Goal: Task Accomplishment & Management: Complete application form

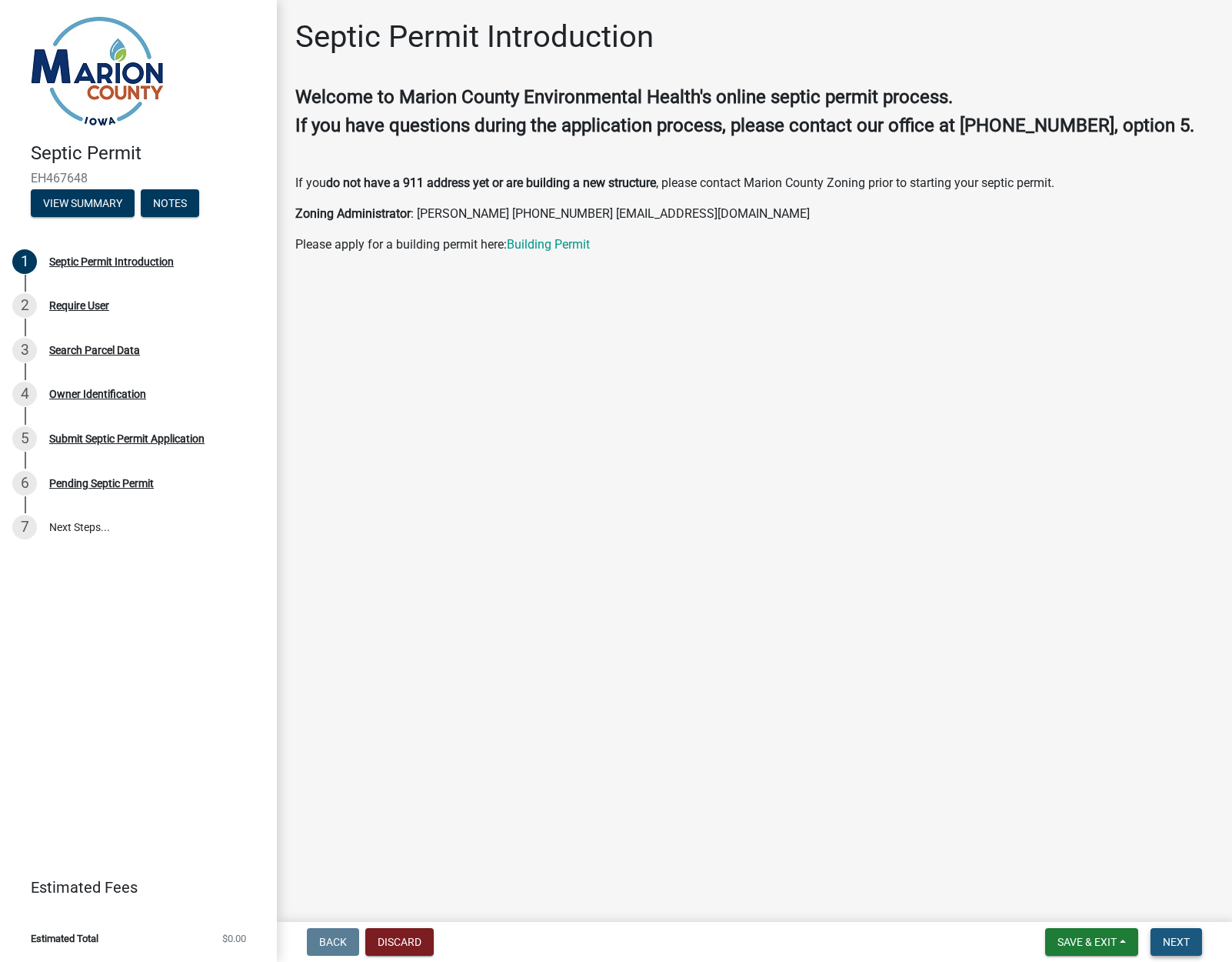
click at [1181, 940] on span "Next" at bounding box center [1177, 942] width 27 height 12
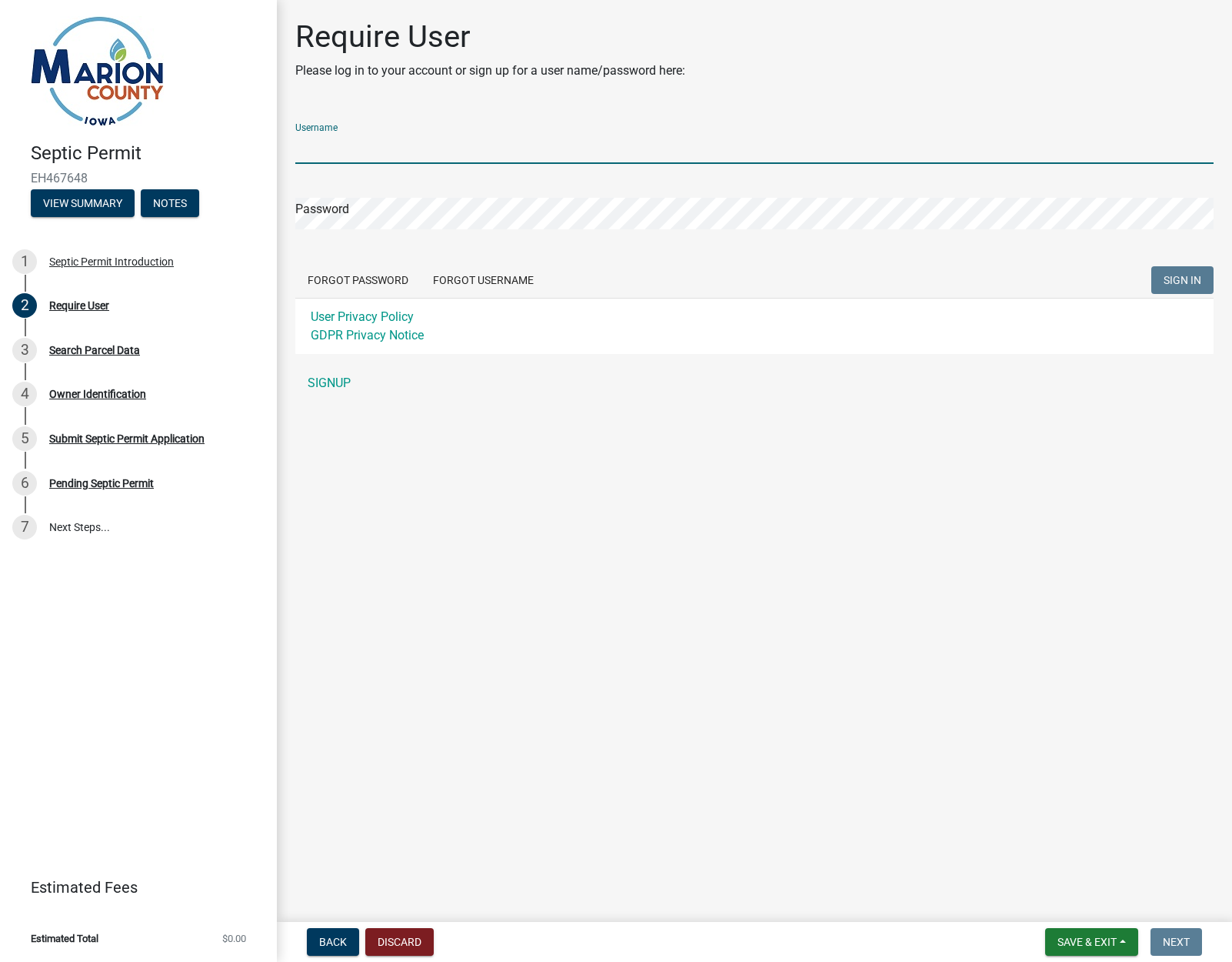
type input "ShillingExcavating"
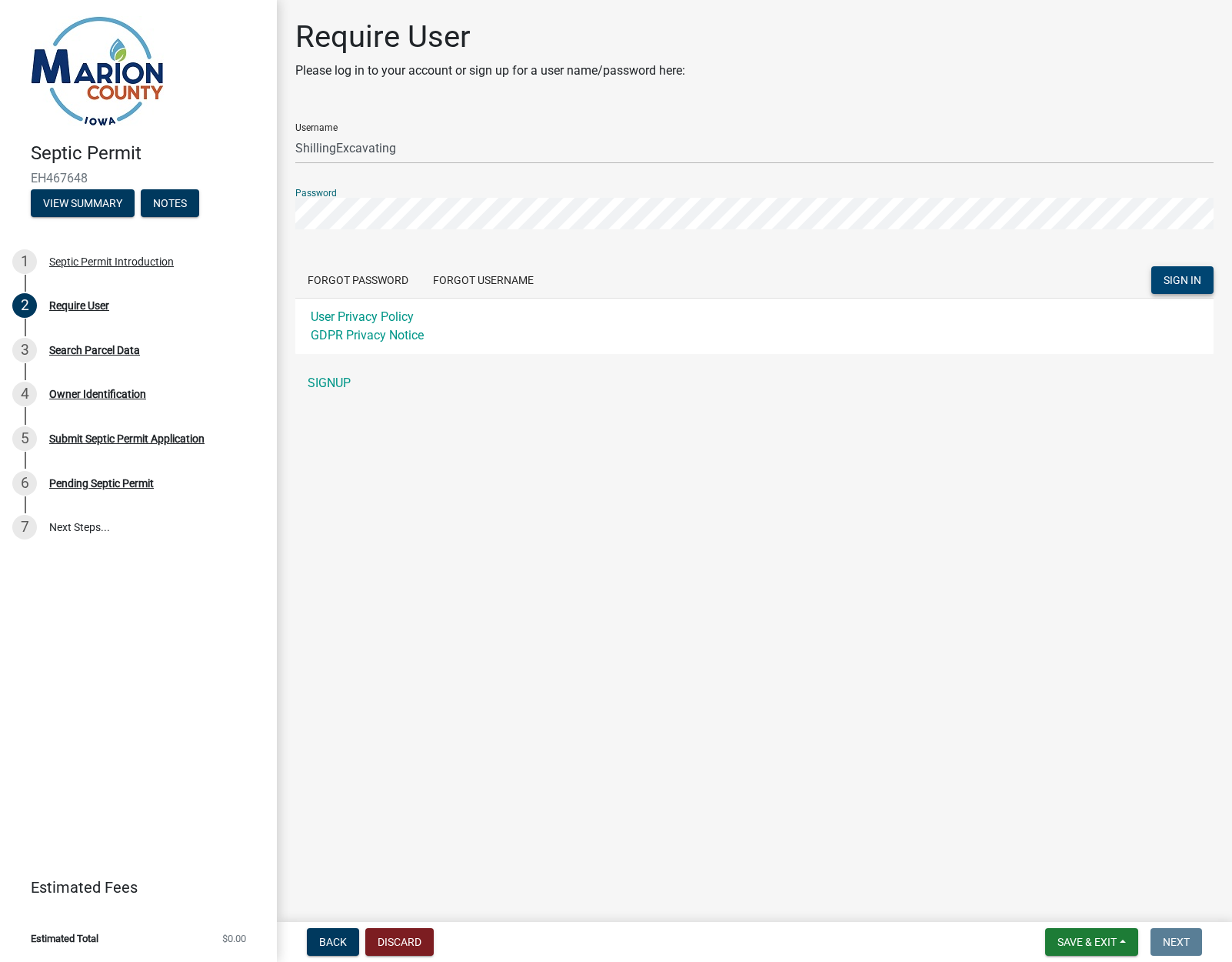
click at [1167, 275] on span "SIGN IN" at bounding box center [1183, 280] width 37 height 12
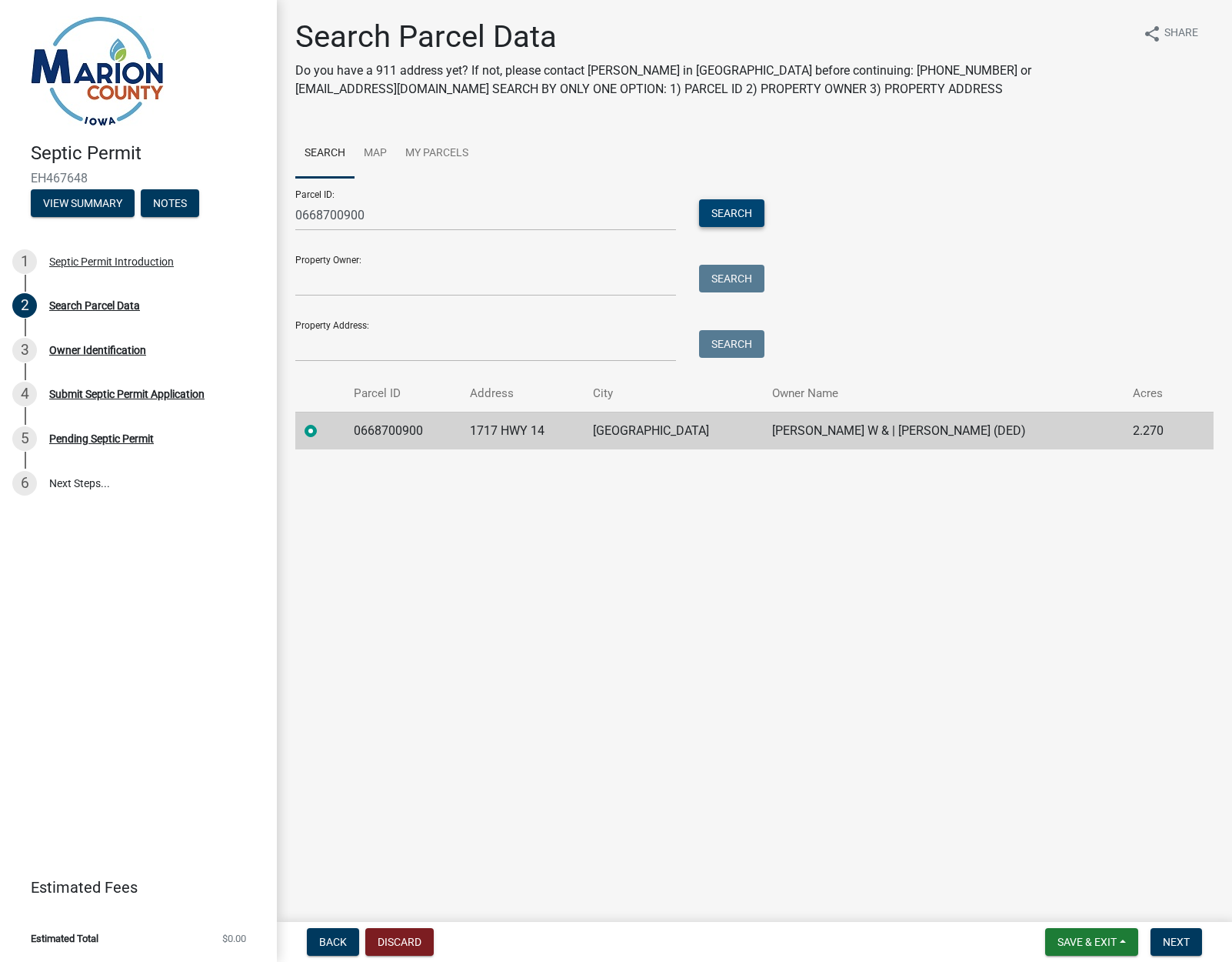
click at [734, 213] on button "Search" at bounding box center [732, 213] width 65 height 28
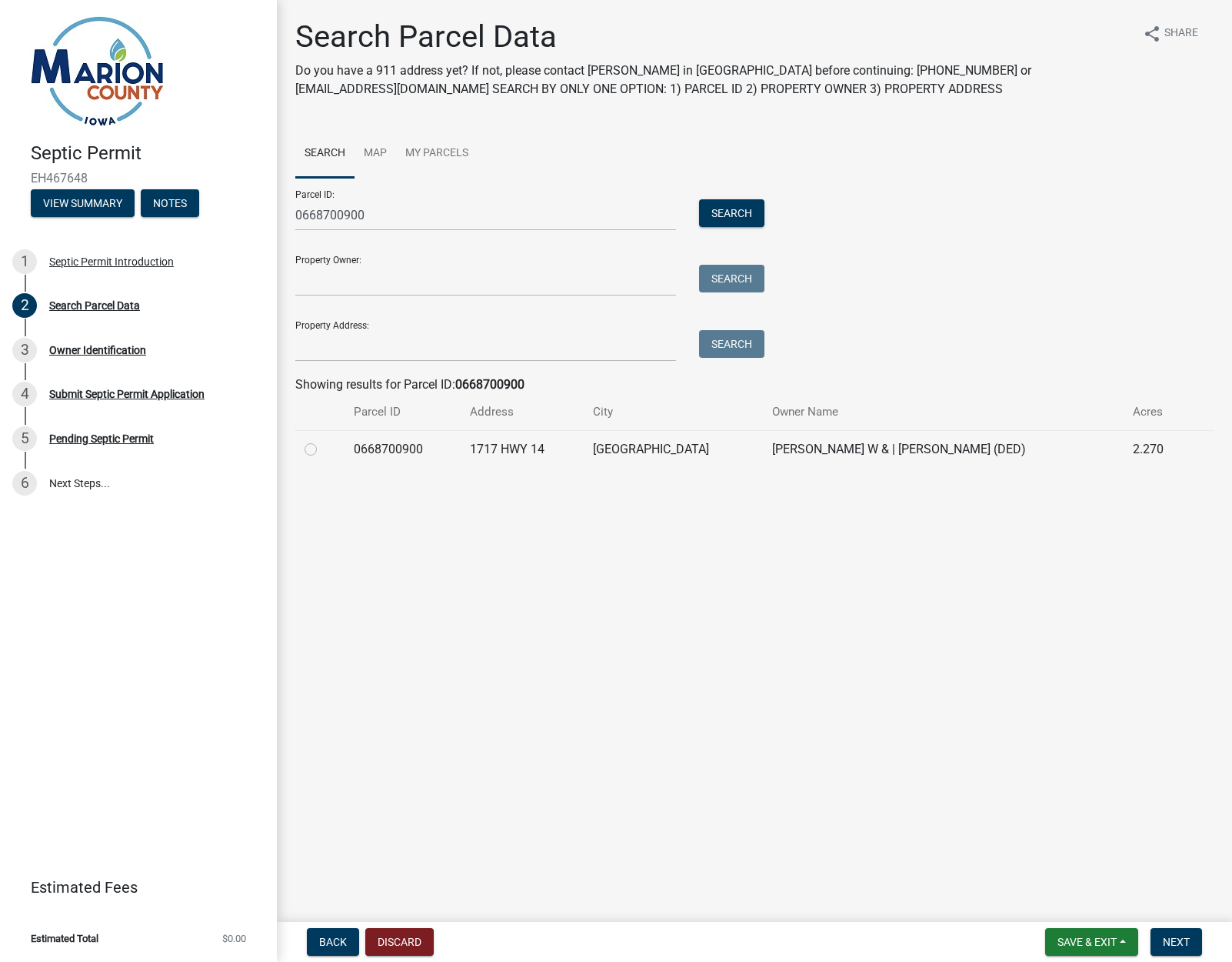
click at [323, 440] on label at bounding box center [323, 440] width 0 height 0
click at [323, 450] on input "radio" at bounding box center [328, 445] width 10 height 10
radio input "true"
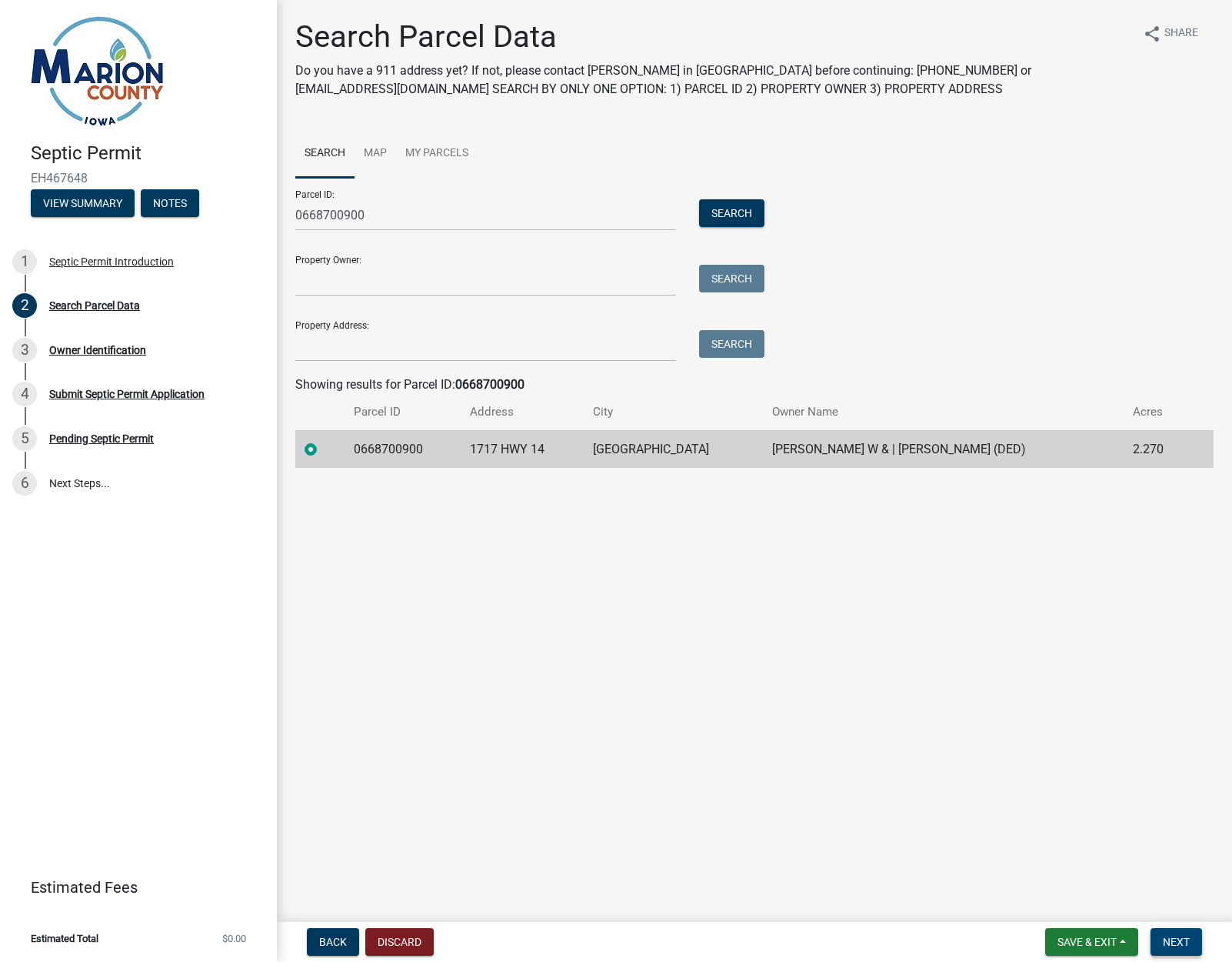
click at [1184, 942] on span "Next" at bounding box center [1177, 942] width 27 height 12
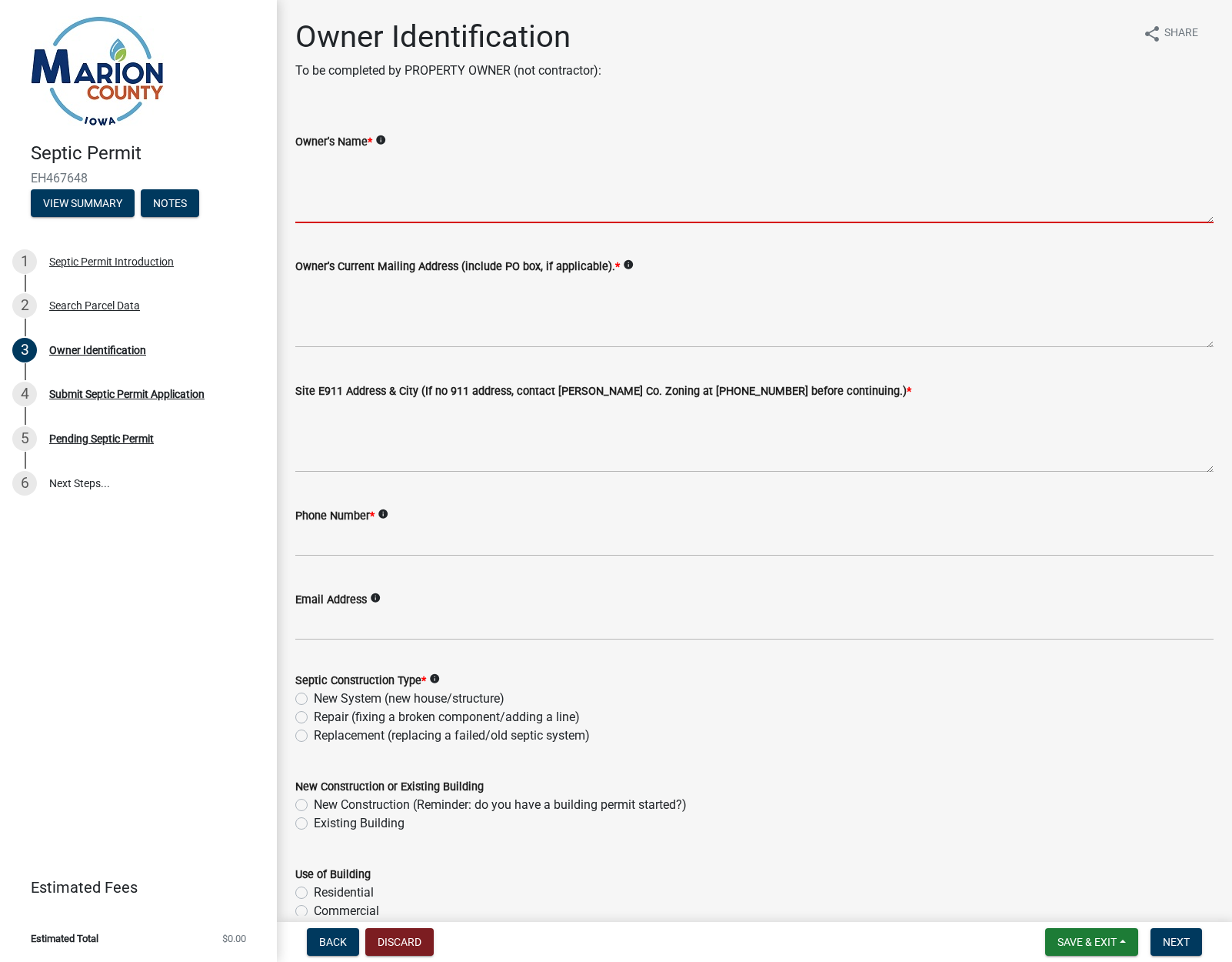
drag, startPoint x: 410, startPoint y: 191, endPoint x: 437, endPoint y: 193, distance: 27.1
click at [410, 192] on textarea "Owner's Name *" at bounding box center [754, 187] width 918 height 72
click at [325, 163] on textarea "Brad Kauzlarich" at bounding box center [754, 187] width 918 height 72
type textarea "Brad & Tara Kauzlarich"
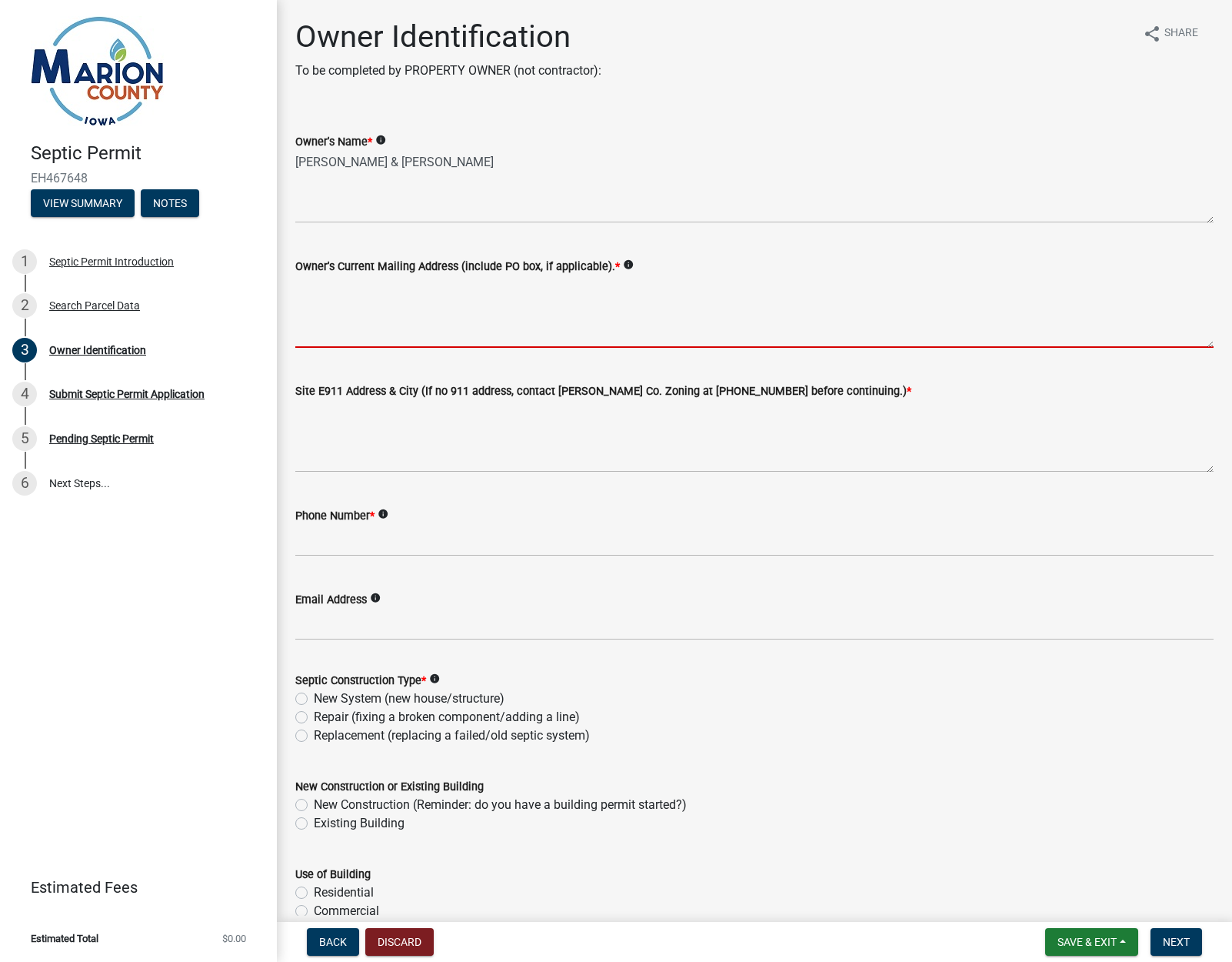
click at [407, 332] on textarea "Owner's Current Mailing Address (include PO box, if applicable). *" at bounding box center [754, 312] width 918 height 72
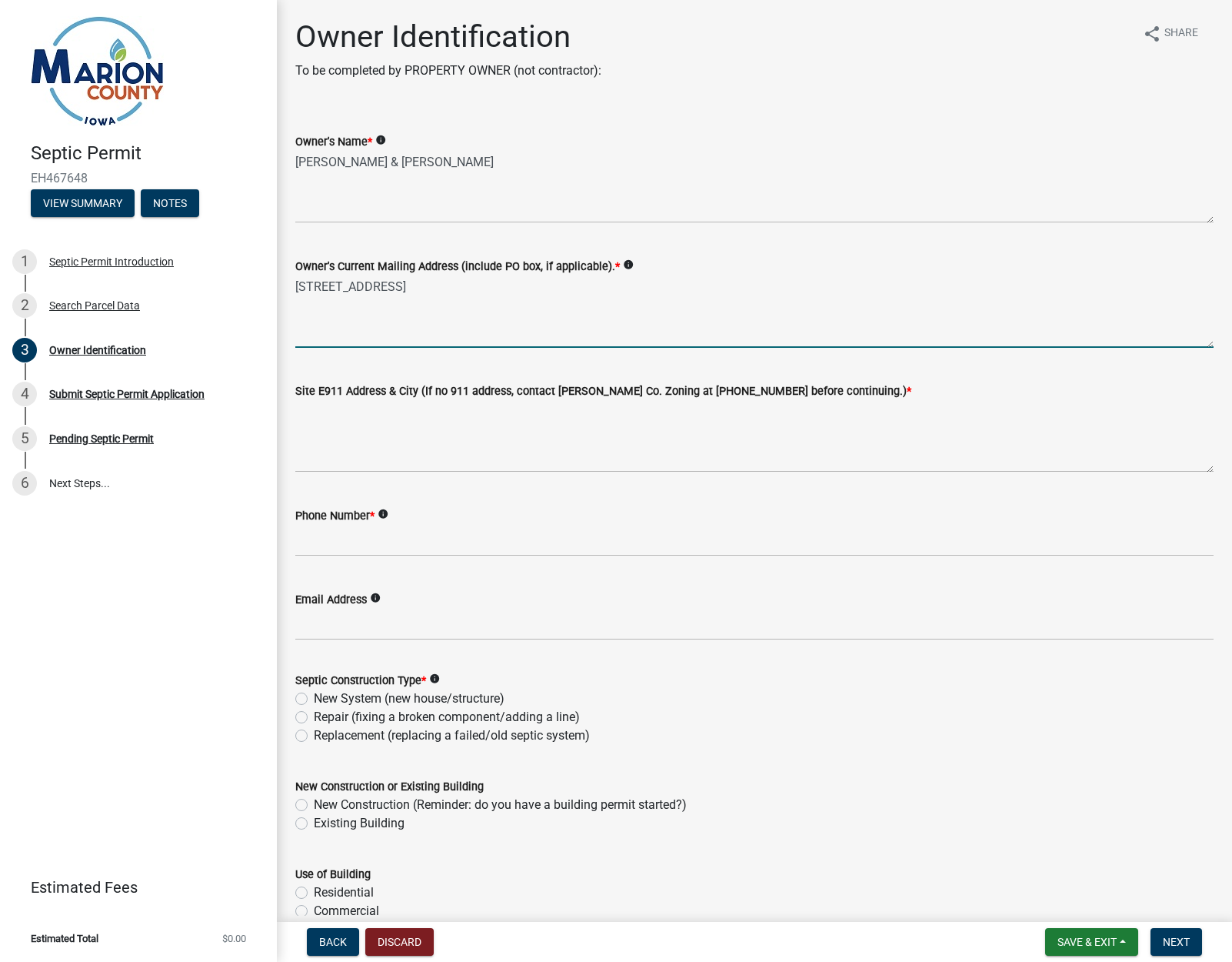
type textarea "1717 Hwy 14"
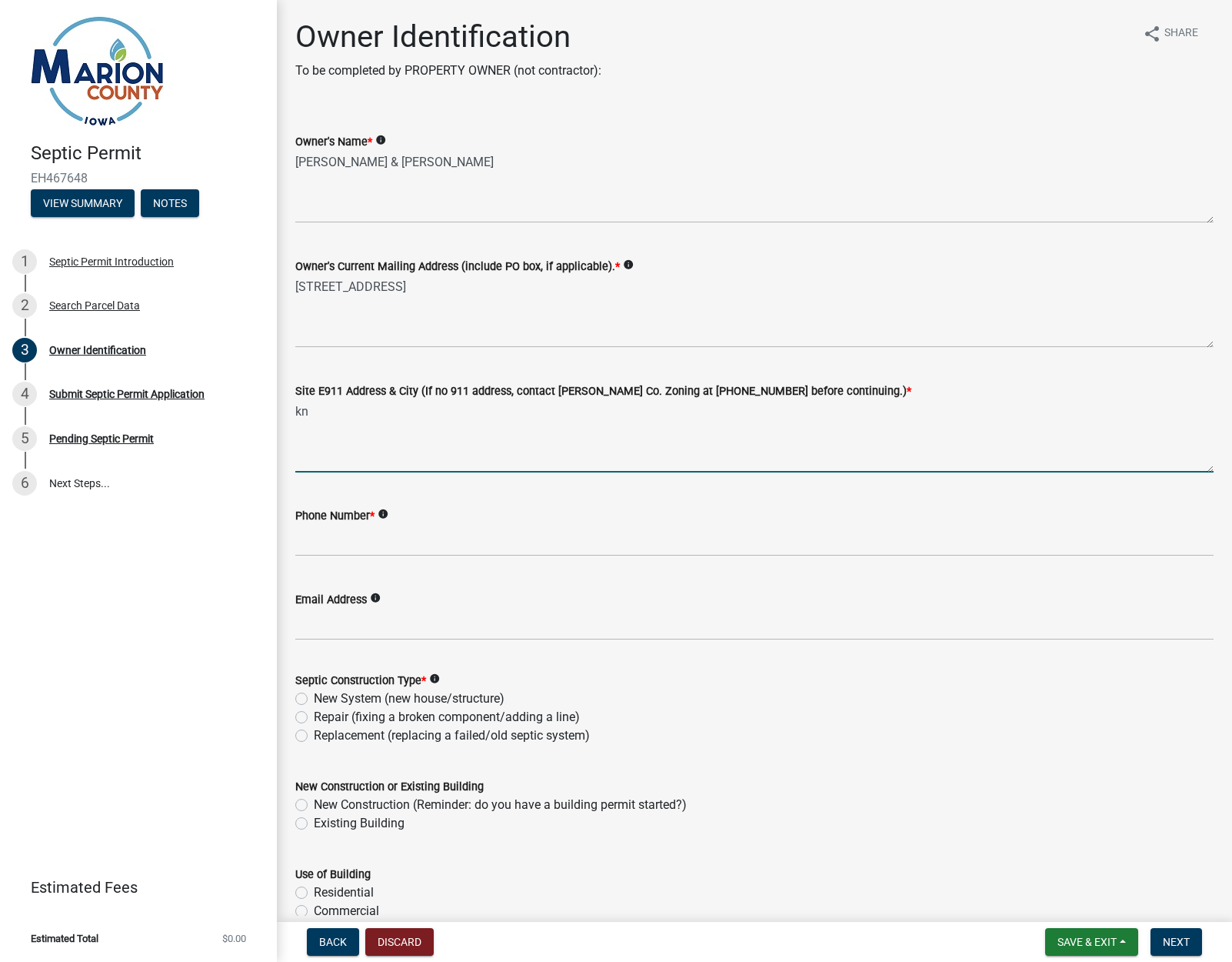
type textarea "k"
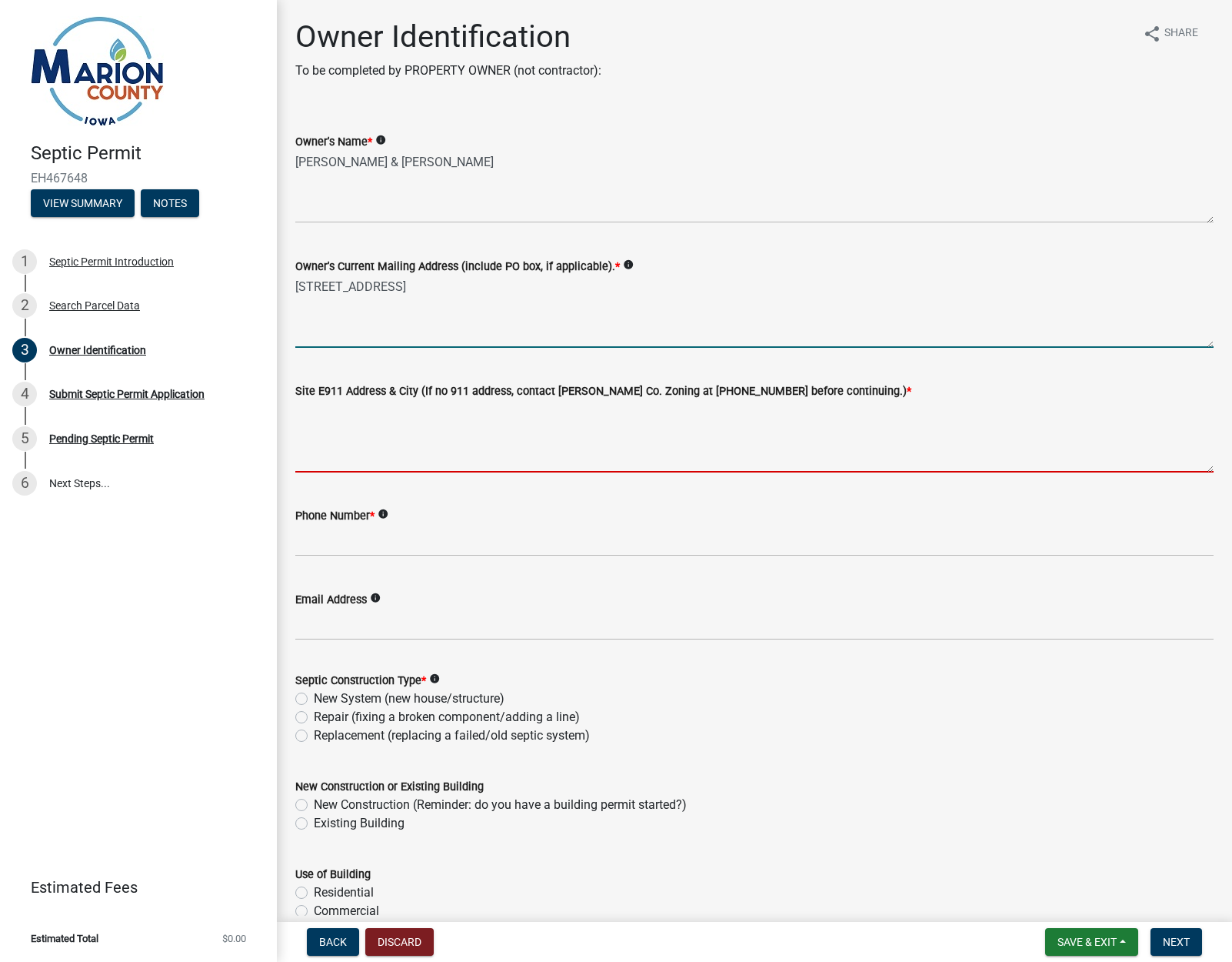
drag, startPoint x: 385, startPoint y: 289, endPoint x: 570, endPoint y: 277, distance: 185.4
click at [385, 289] on textarea "1717 Hwy 14" at bounding box center [754, 312] width 918 height 72
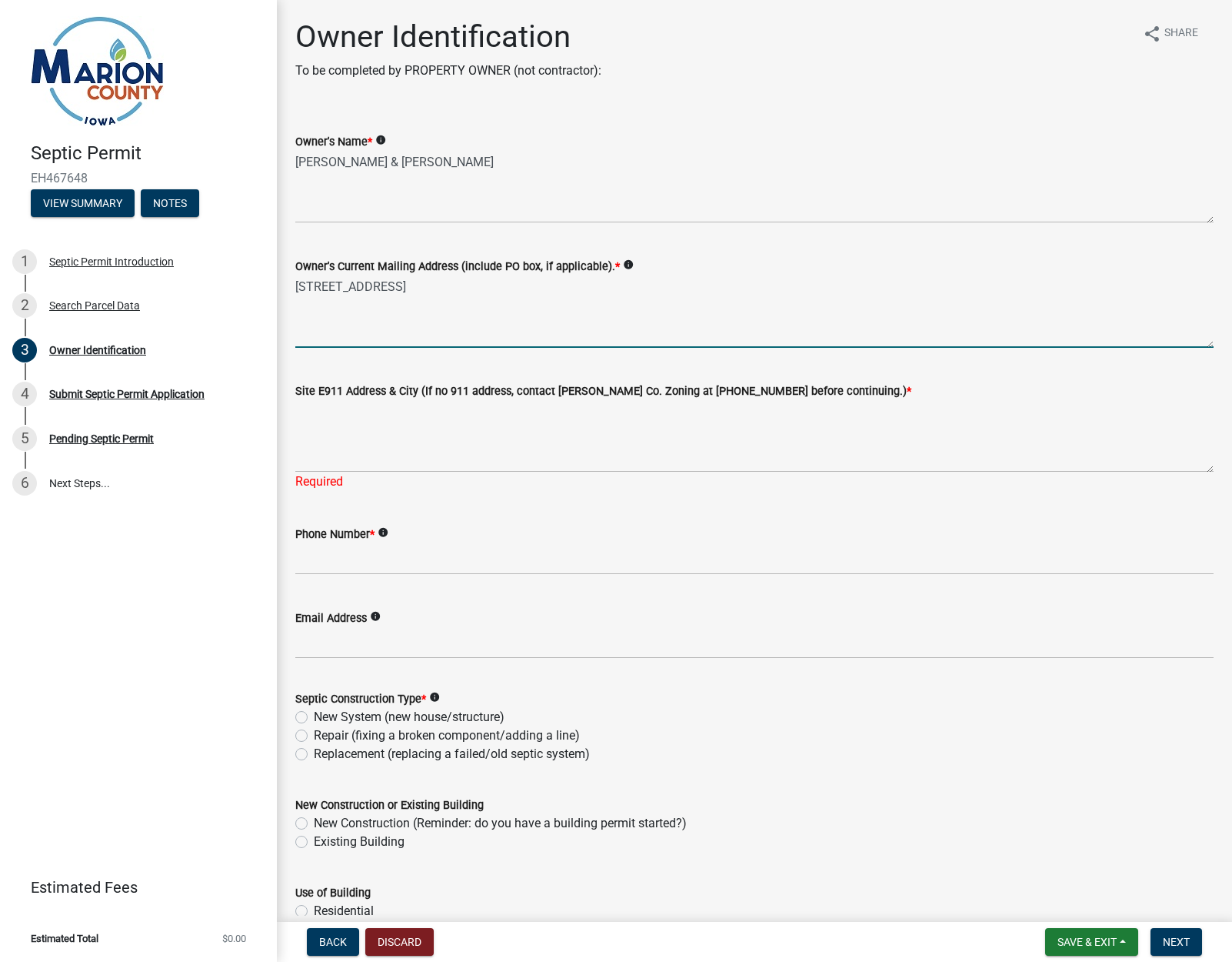
type textarea "1717 Hwy 14 Knoxville, IA 50138"
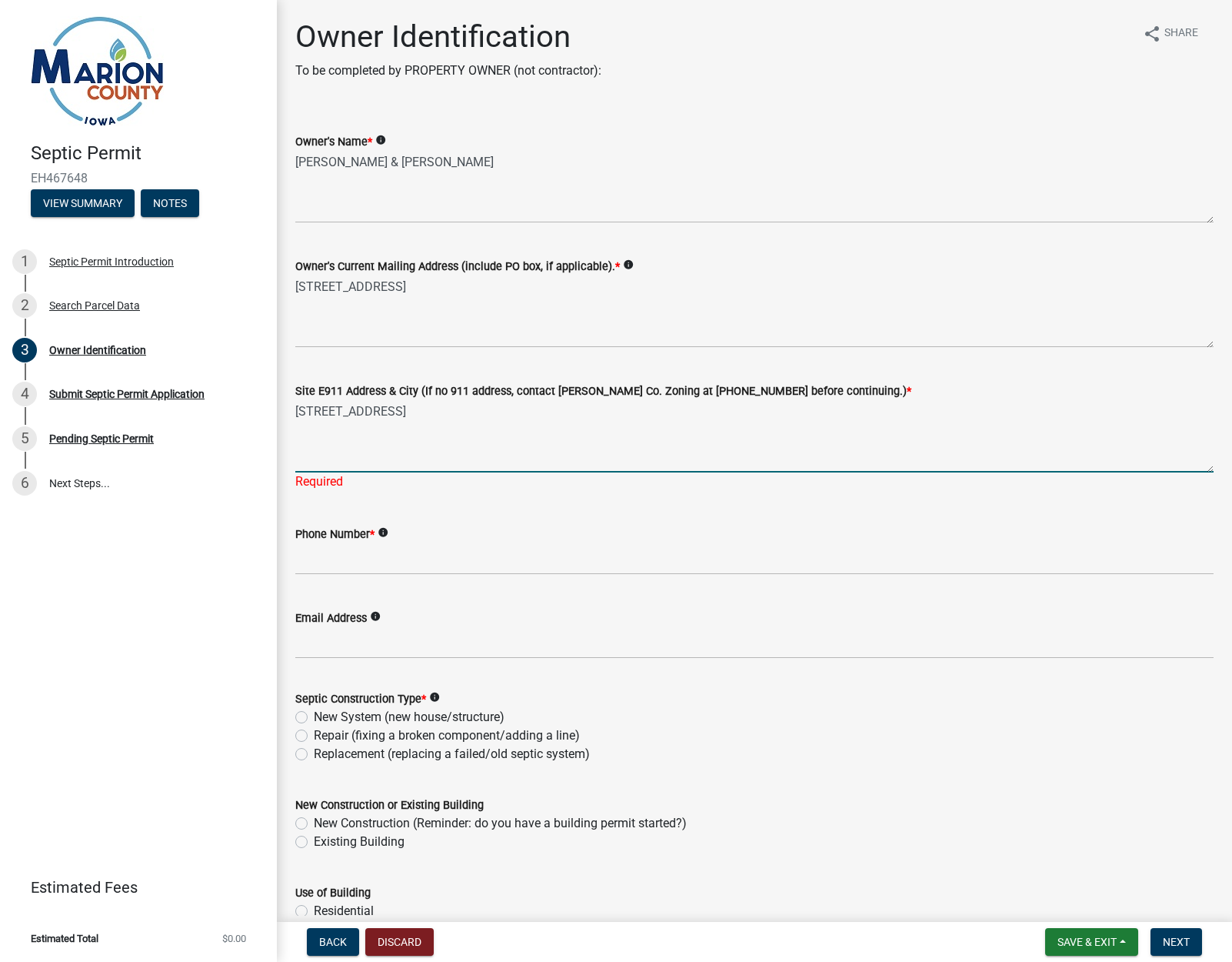
type textarea "1717 Hwy 14 Knoxville, IA 50138"
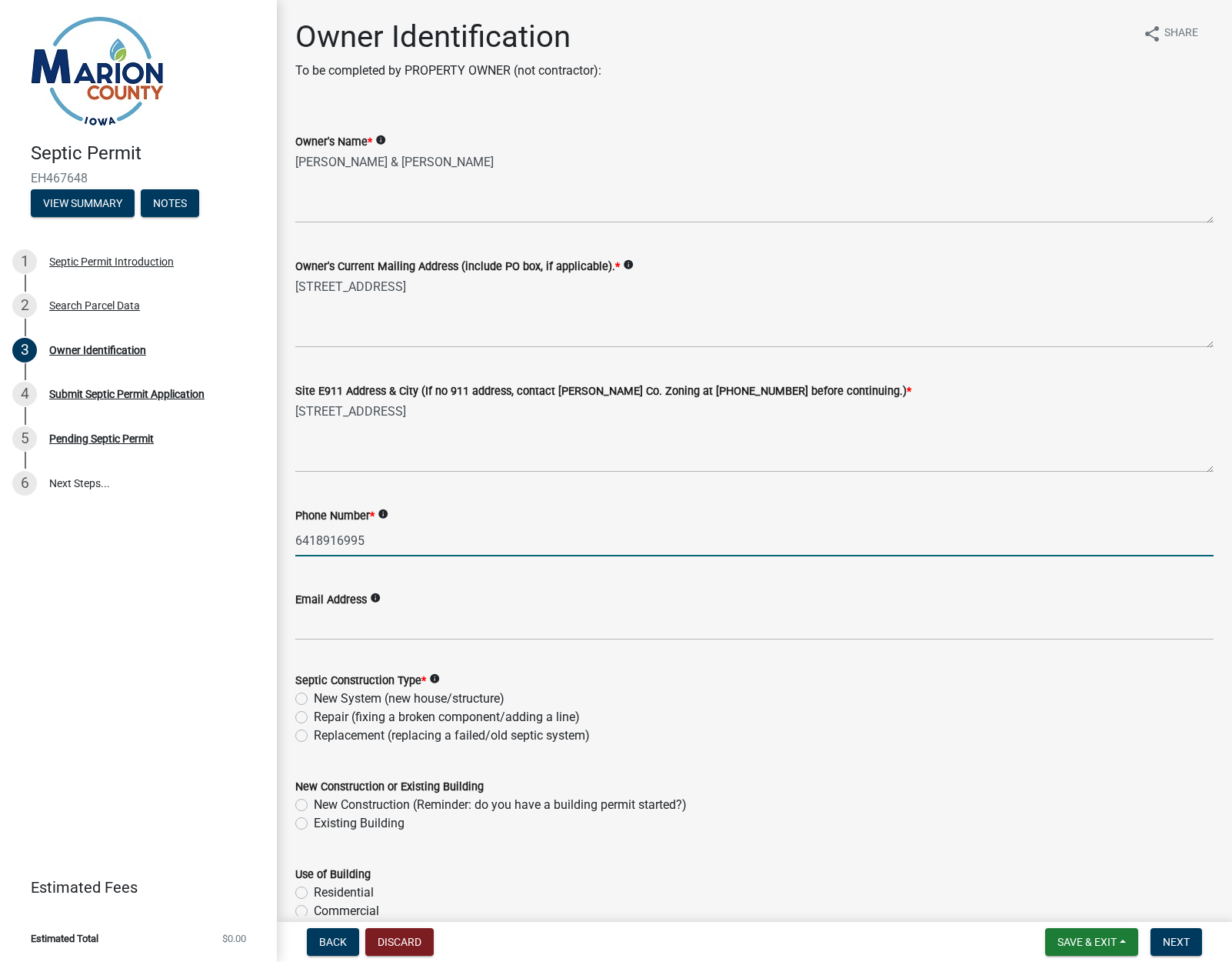
type input "6418916995"
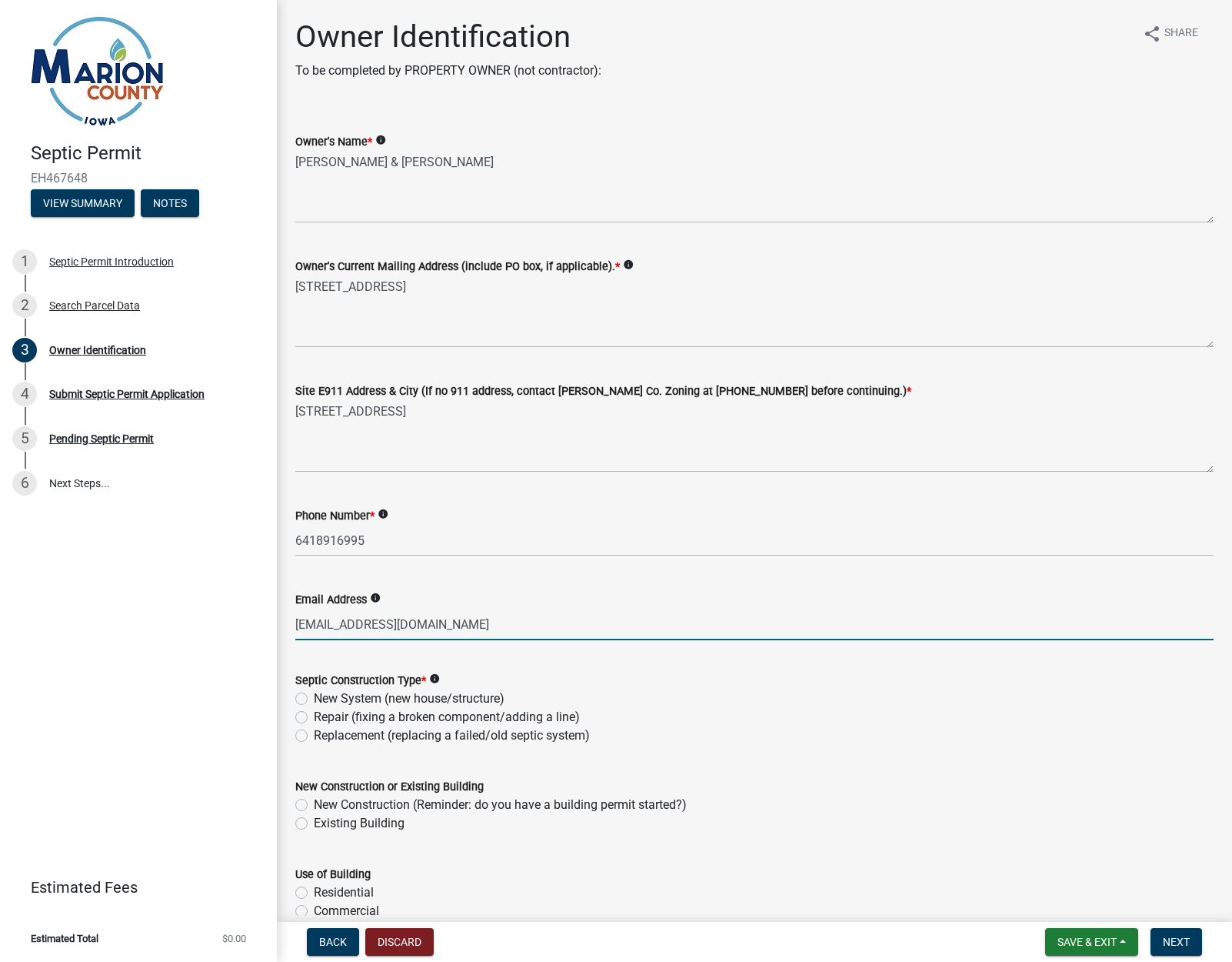
type input "[EMAIL_ADDRESS][DOMAIN_NAME]"
click at [314, 717] on label "Repair (fixing a broken component/adding a line)" at bounding box center [447, 717] width 266 height 19
click at [314, 717] on input "Repair (fixing a broken component/adding a line)" at bounding box center [319, 713] width 10 height 10
radio input "true"
click at [314, 824] on label "Existing Building" at bounding box center [359, 823] width 91 height 19
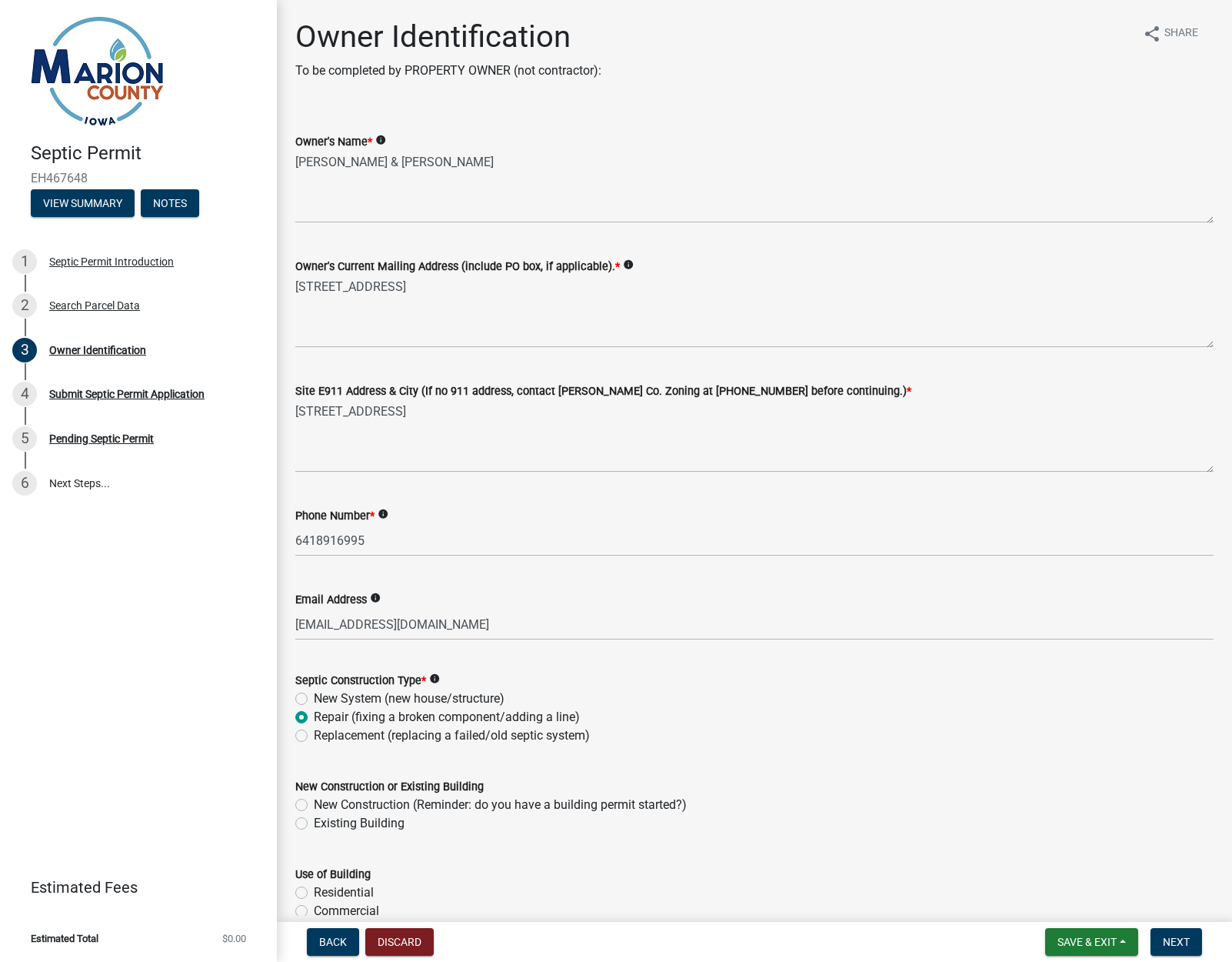
click at [314, 824] on input "Existing Building" at bounding box center [319, 819] width 10 height 10
radio input "true"
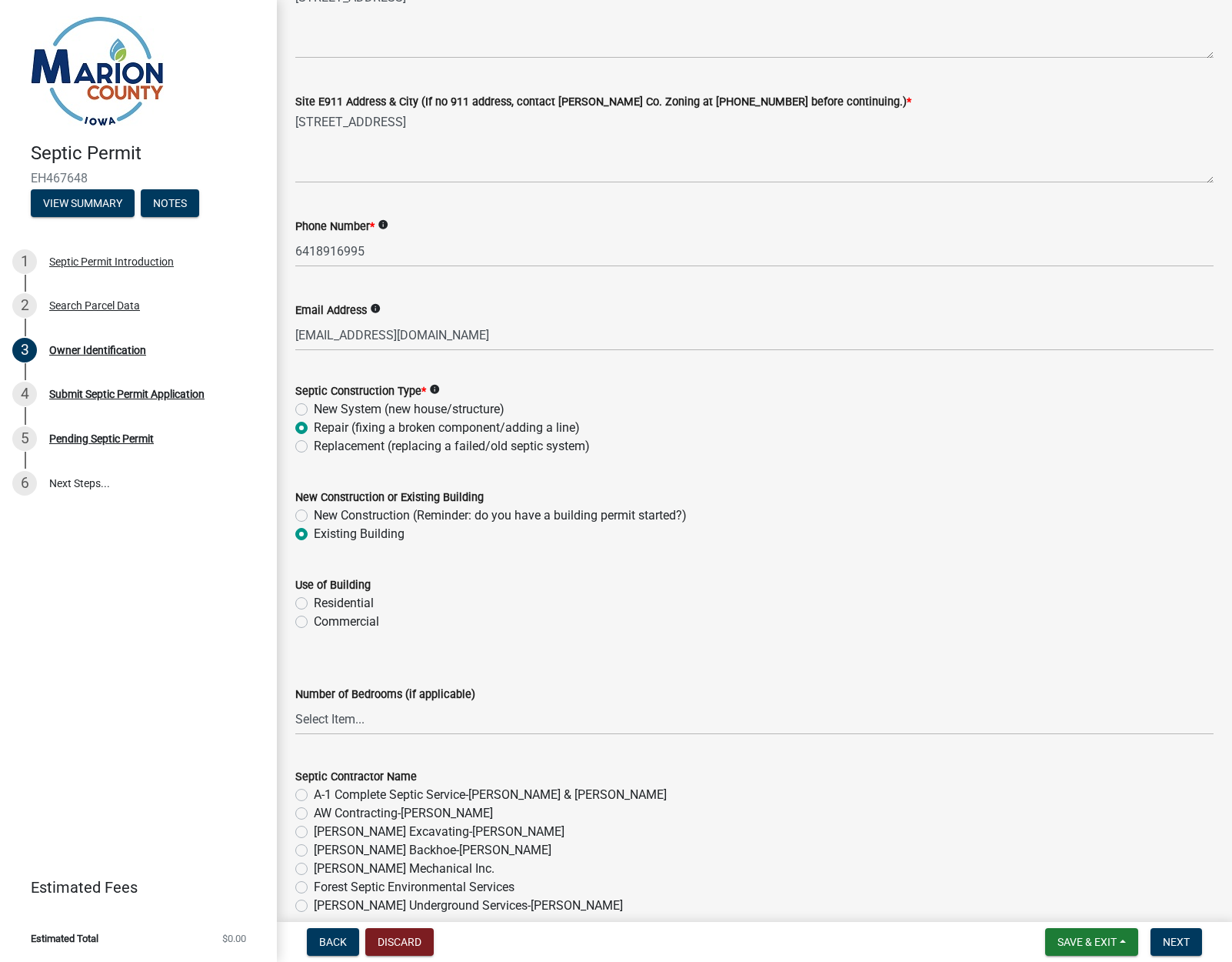
scroll to position [340, 0]
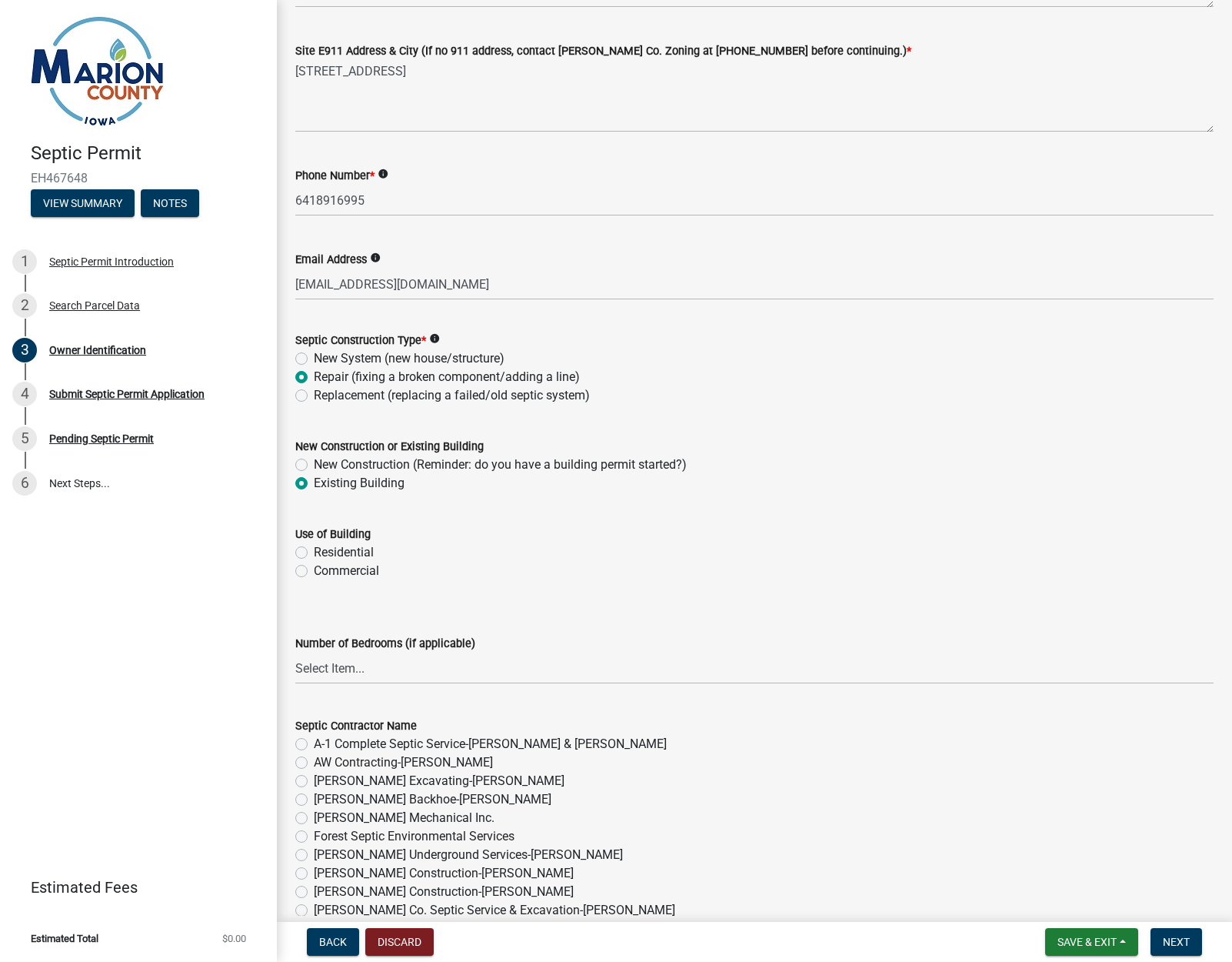
click at [314, 551] on label "Residential" at bounding box center [343, 552] width 60 height 19
click at [314, 551] on input "Residential" at bounding box center [319, 548] width 10 height 10
radio input "true"
select select "4150132d-5755-4fb2-b93c-bc4ede61acab"
click at [557, 590] on wm-data-entity-input "Use of Building Residential Commercial" at bounding box center [754, 550] width 918 height 88
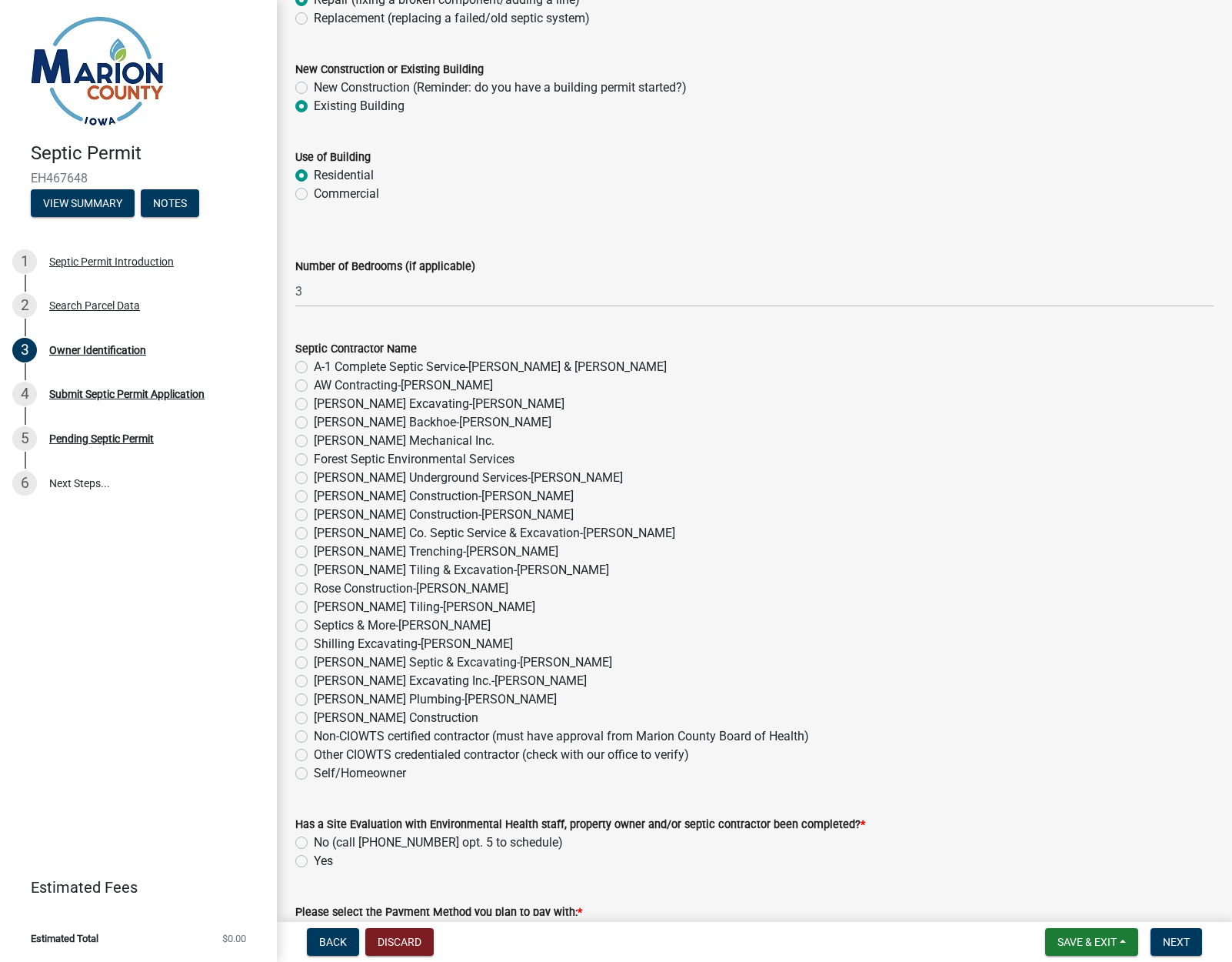
scroll to position [750, 0]
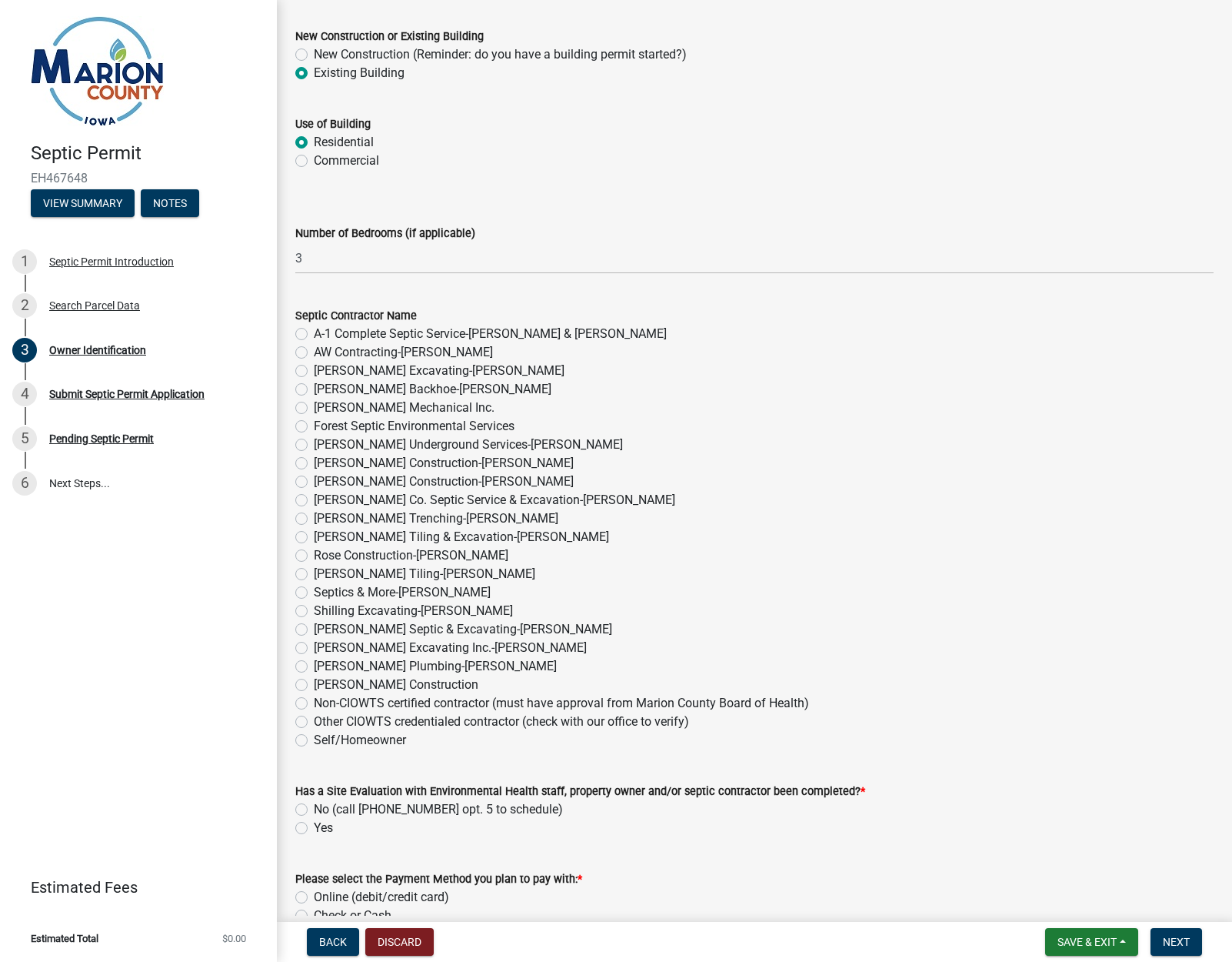
click at [314, 610] on label "Shilling Excavating-Tony Shilling" at bounding box center [414, 611] width 199 height 19
click at [314, 610] on input "Shilling Excavating-Tony Shilling" at bounding box center [319, 606] width 10 height 10
radio input "true"
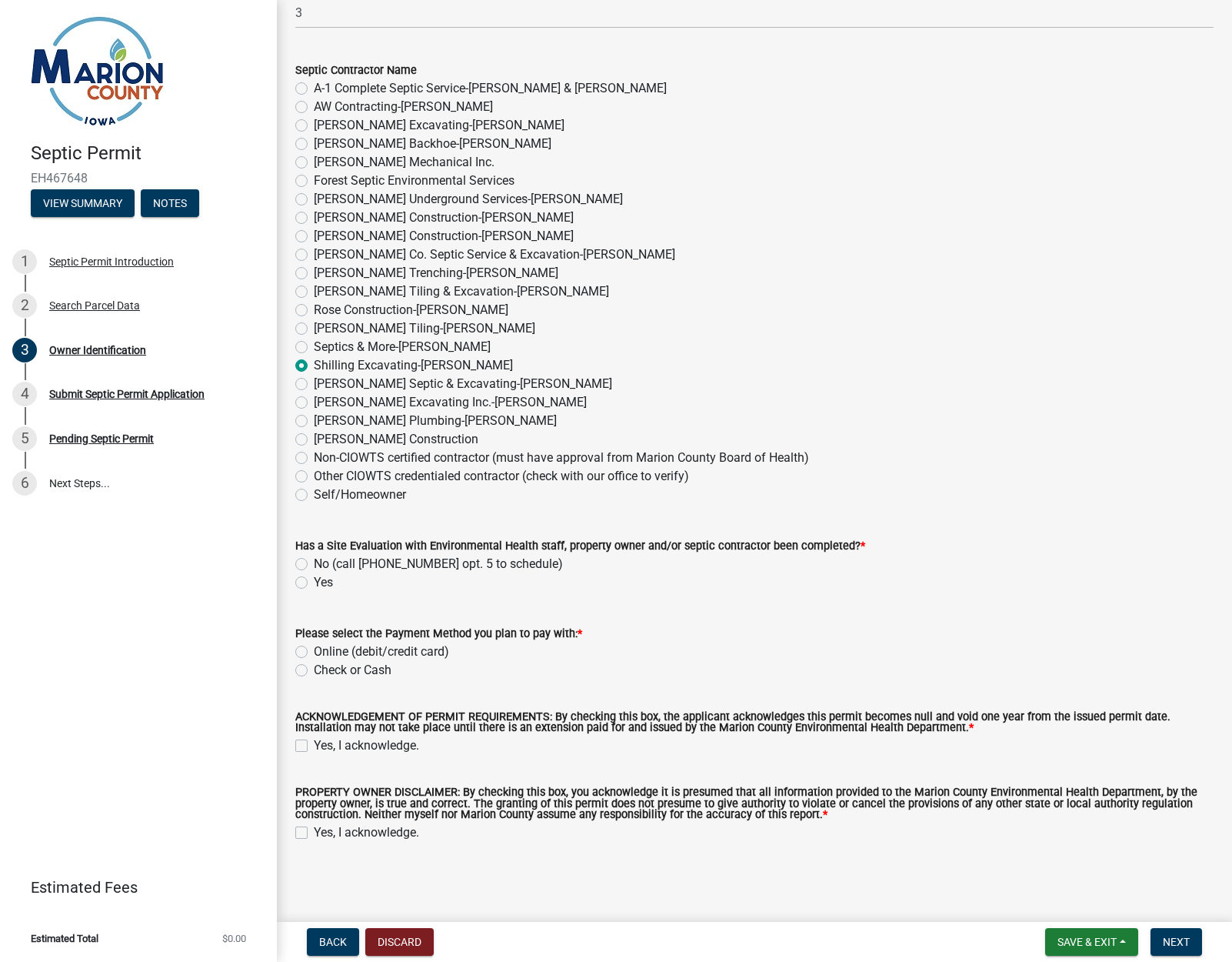
scroll to position [995, 0]
click at [314, 582] on label "Yes" at bounding box center [323, 583] width 19 height 19
click at [314, 582] on input "Yes" at bounding box center [319, 579] width 10 height 10
radio input "true"
click at [314, 651] on label "Online (debit/credit card)" at bounding box center [382, 653] width 136 height 19
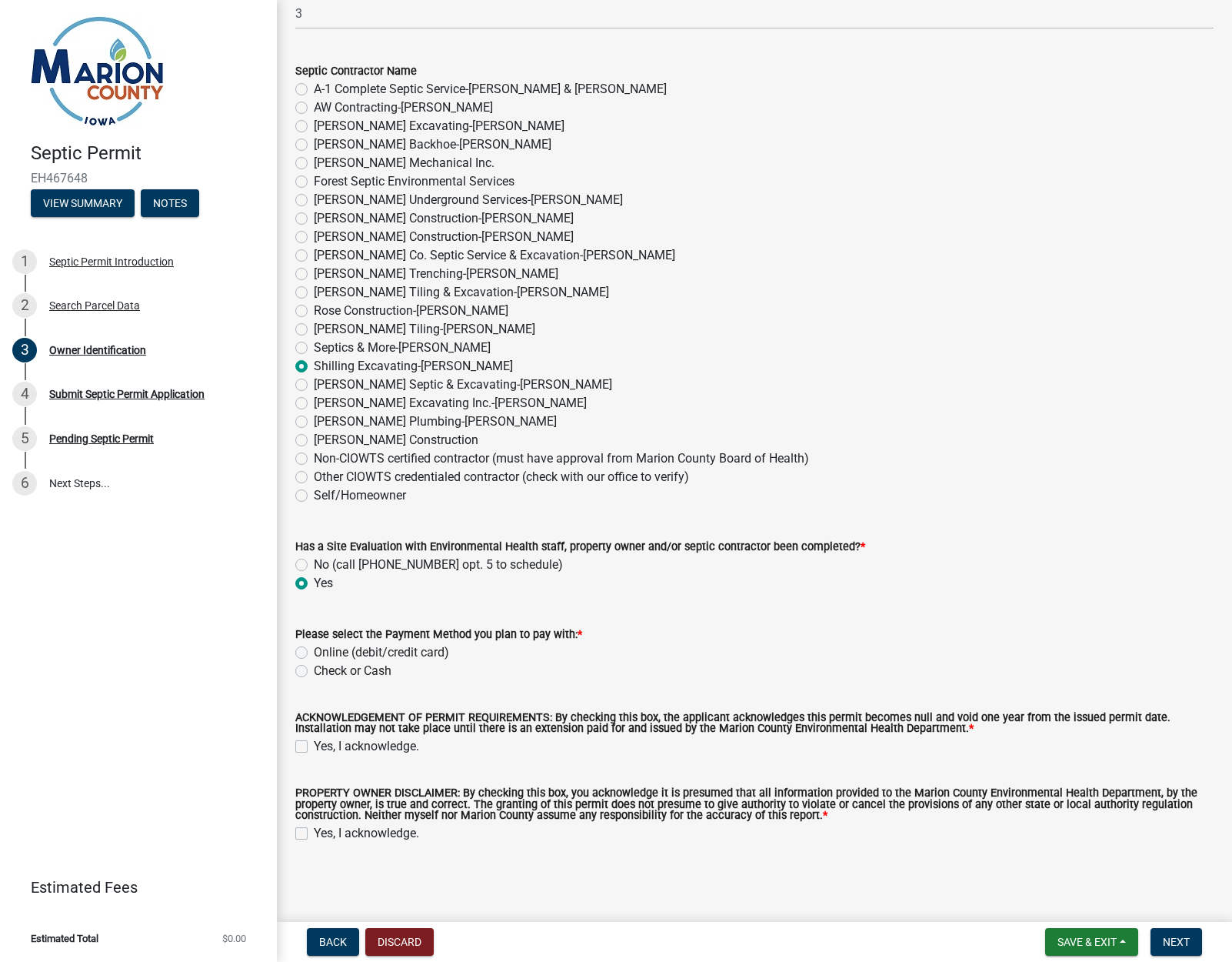
click at [314, 651] on input "Online (debit/credit card)" at bounding box center [319, 648] width 10 height 10
radio input "true"
click at [314, 742] on label "Yes, I acknowledge." at bounding box center [366, 746] width 105 height 19
click at [314, 742] on input "Yes, I acknowledge." at bounding box center [319, 742] width 10 height 10
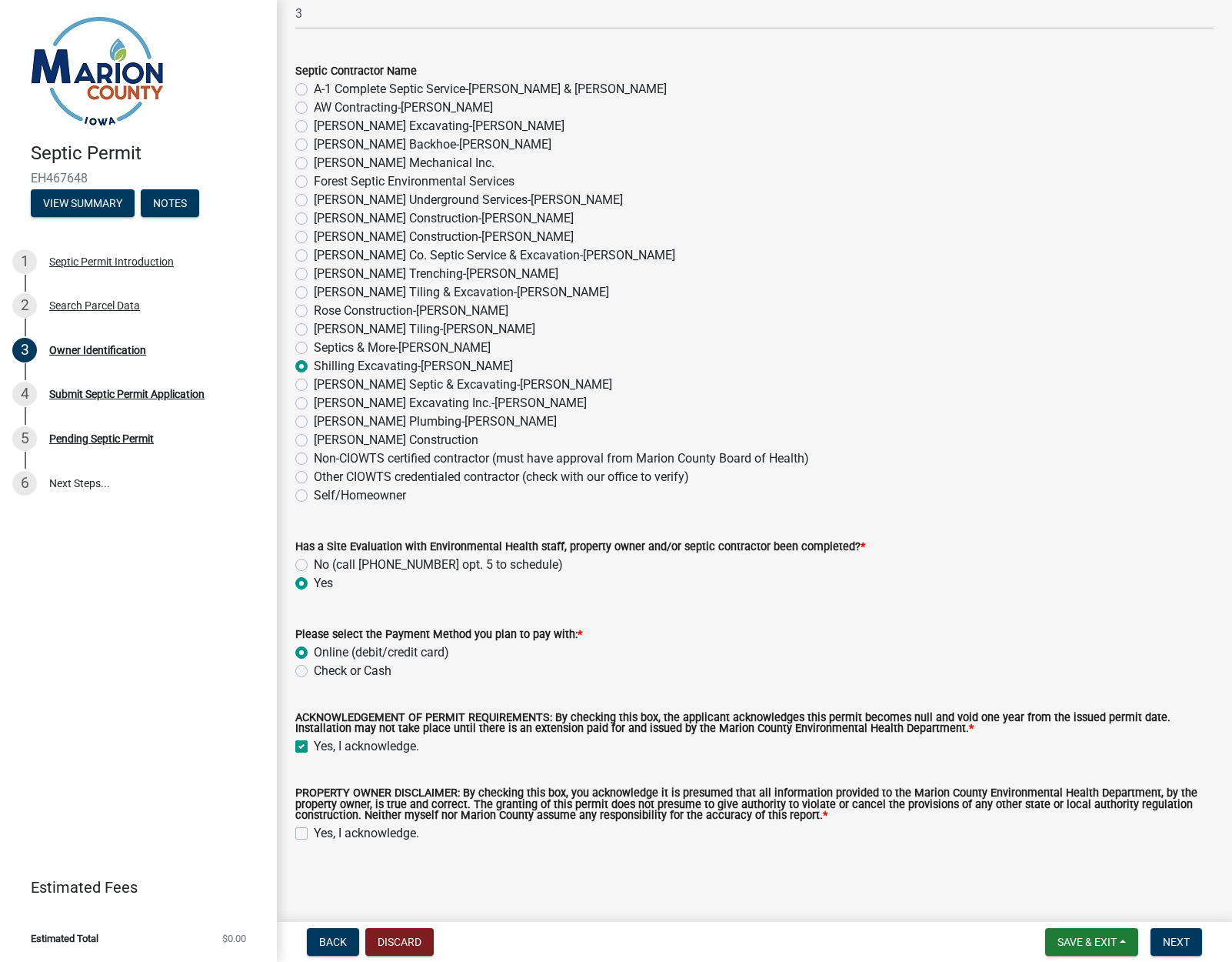
checkbox input "true"
drag, startPoint x: 304, startPoint y: 829, endPoint x: 315, endPoint y: 830, distance: 11.0
click at [314, 829] on label "Yes, I acknowledge." at bounding box center [366, 833] width 105 height 19
click at [314, 829] on input "Yes, I acknowledge." at bounding box center [319, 829] width 10 height 10
checkbox input "true"
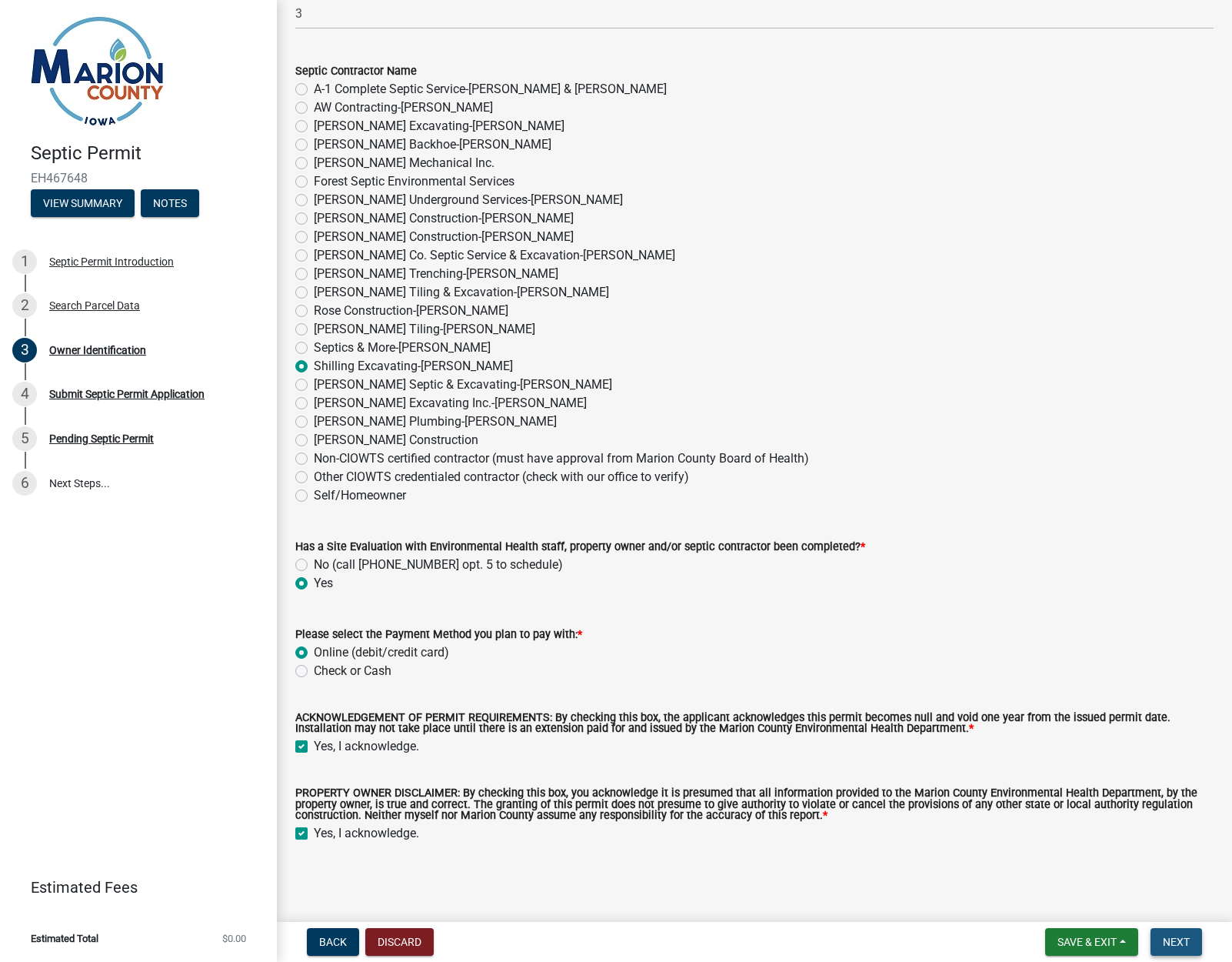
click at [1191, 943] on button "Next" at bounding box center [1177, 942] width 51 height 28
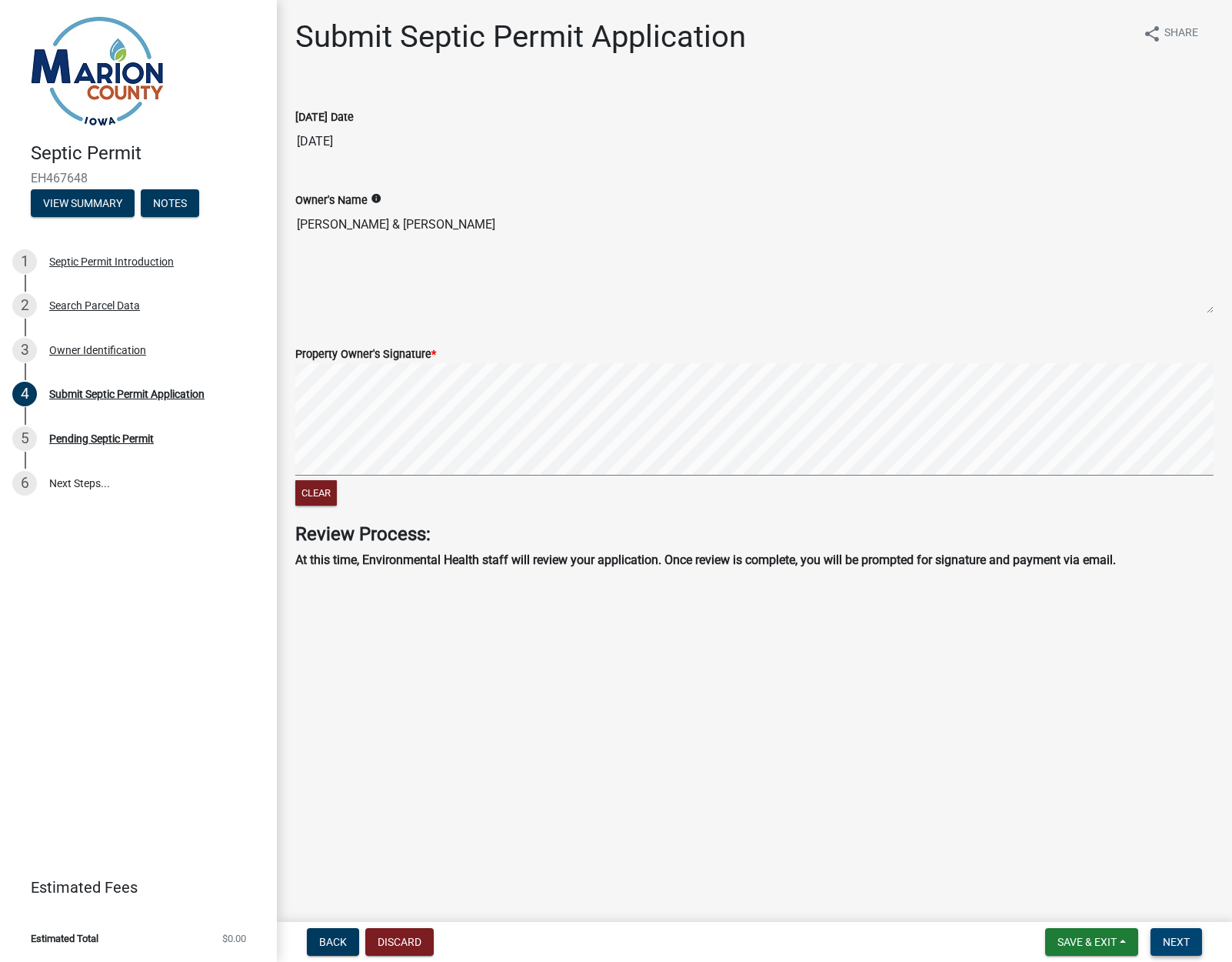
click at [1181, 943] on span "Next" at bounding box center [1177, 942] width 27 height 12
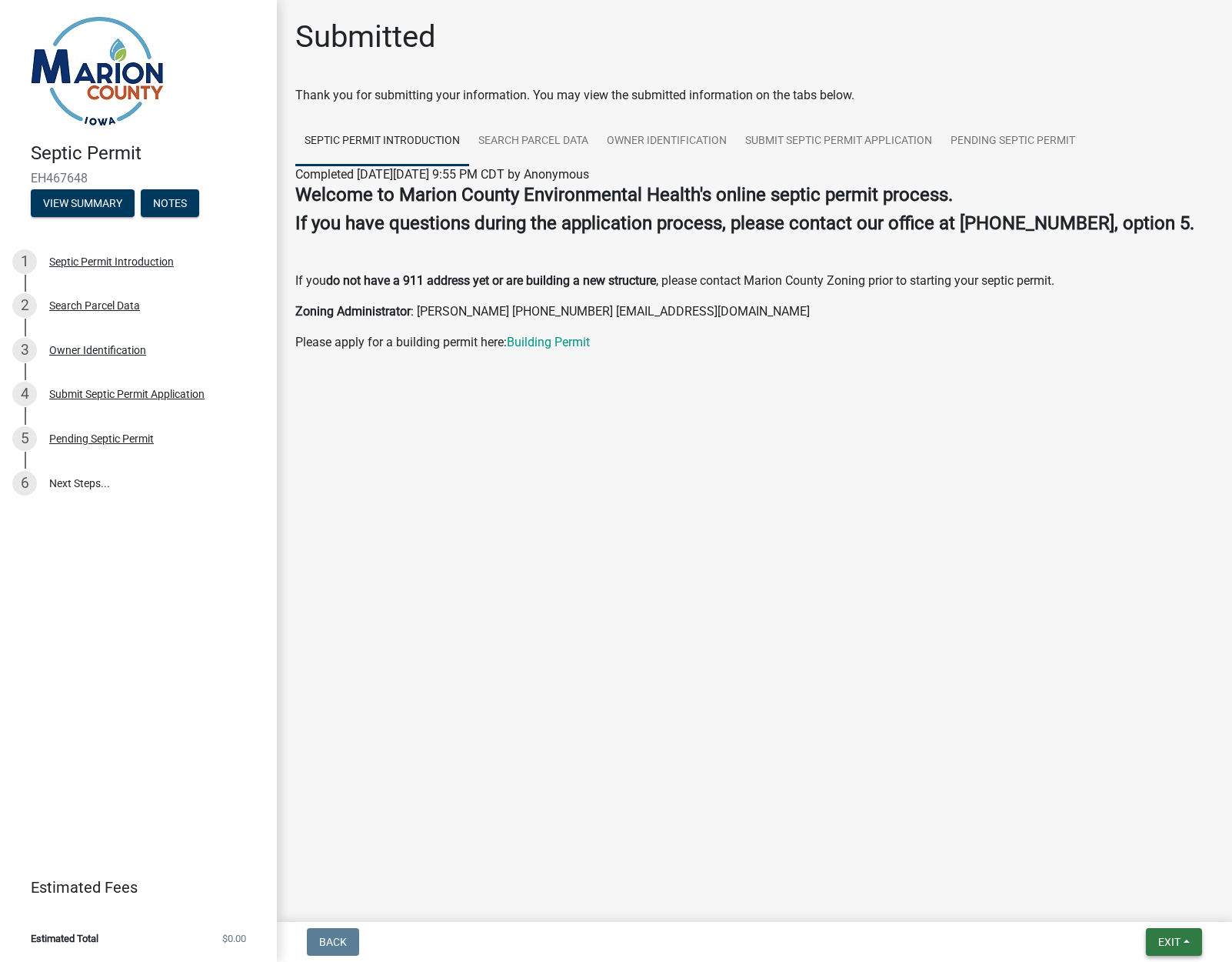
click at [1174, 943] on span "Exit" at bounding box center [1170, 942] width 23 height 12
click at [1132, 902] on button "Save & Exit" at bounding box center [1142, 901] width 123 height 37
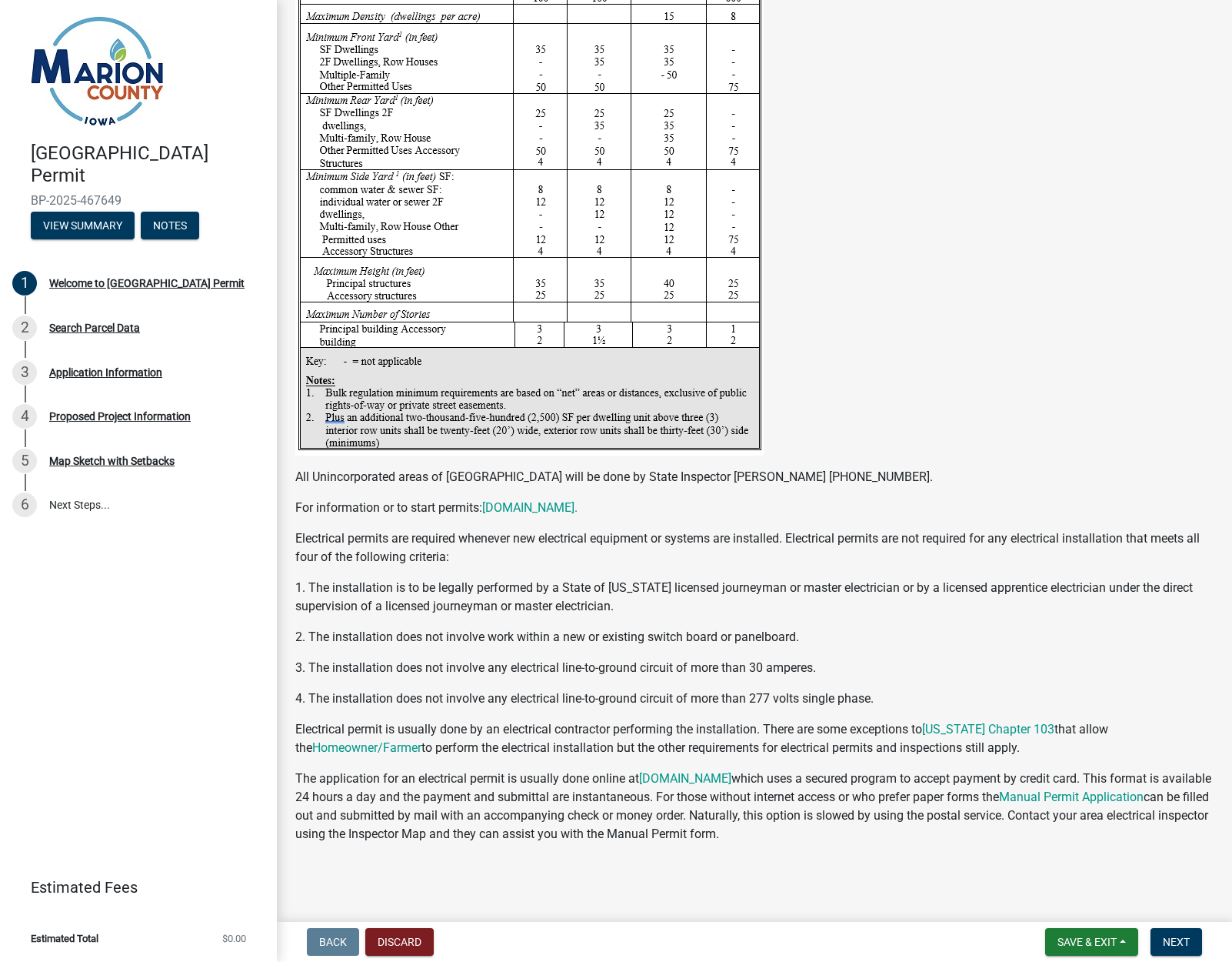
scroll to position [2549, 0]
click at [1192, 944] on button "Next" at bounding box center [1177, 942] width 51 height 28
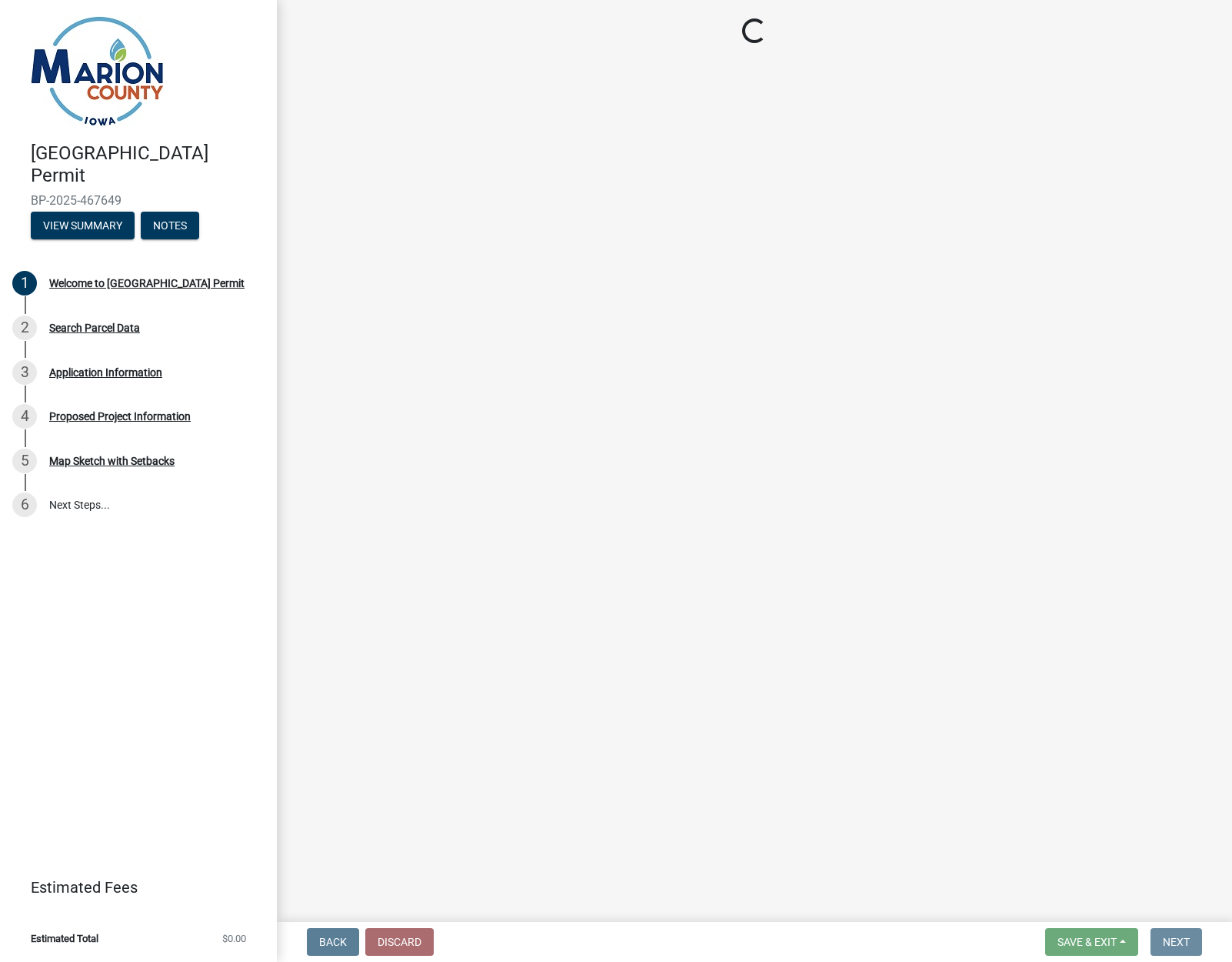
scroll to position [0, 0]
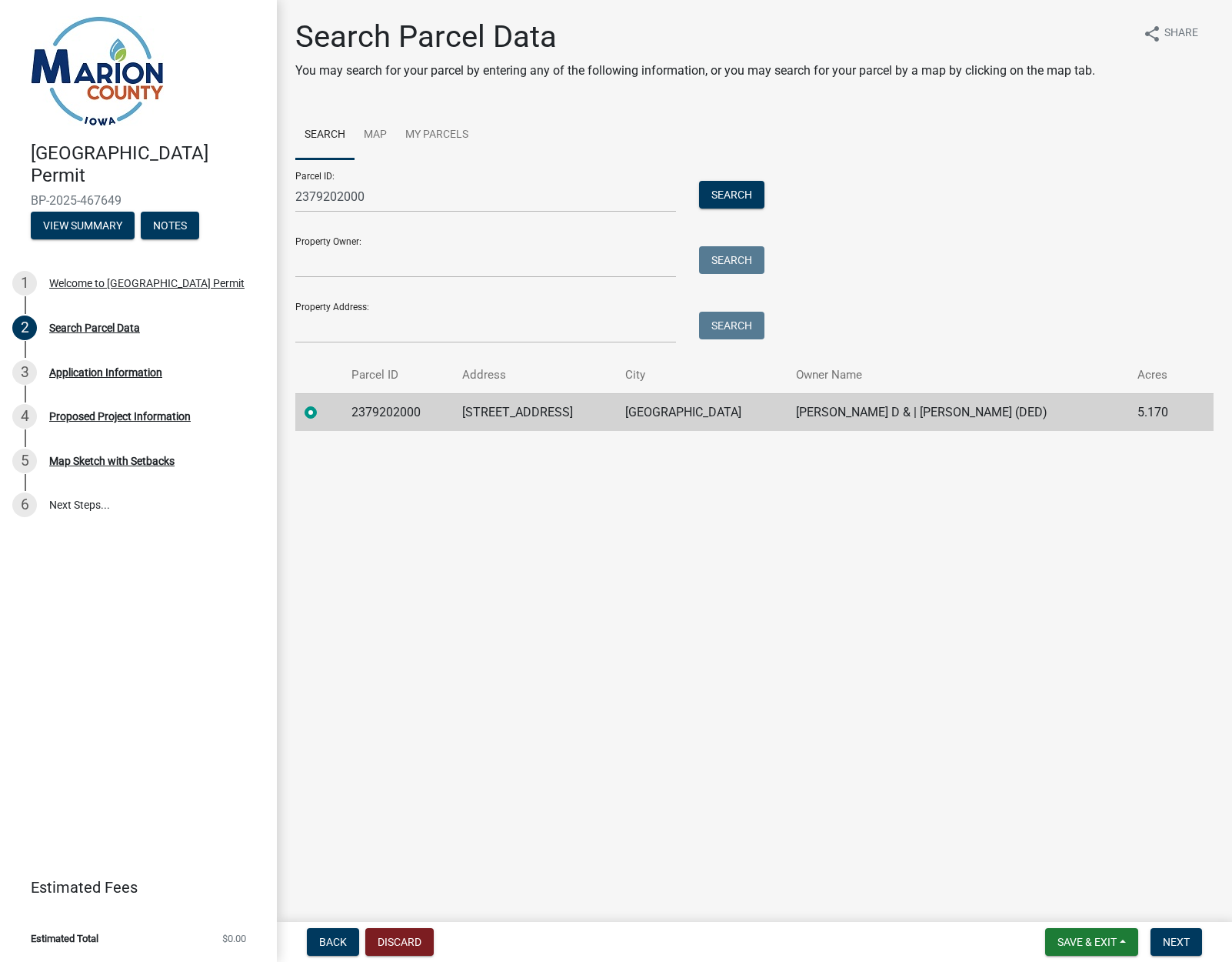
click at [323, 403] on label at bounding box center [323, 403] width 0 height 0
click at [323, 410] on input "radio" at bounding box center [328, 408] width 10 height 10
click at [1177, 944] on span "Next" at bounding box center [1177, 942] width 27 height 12
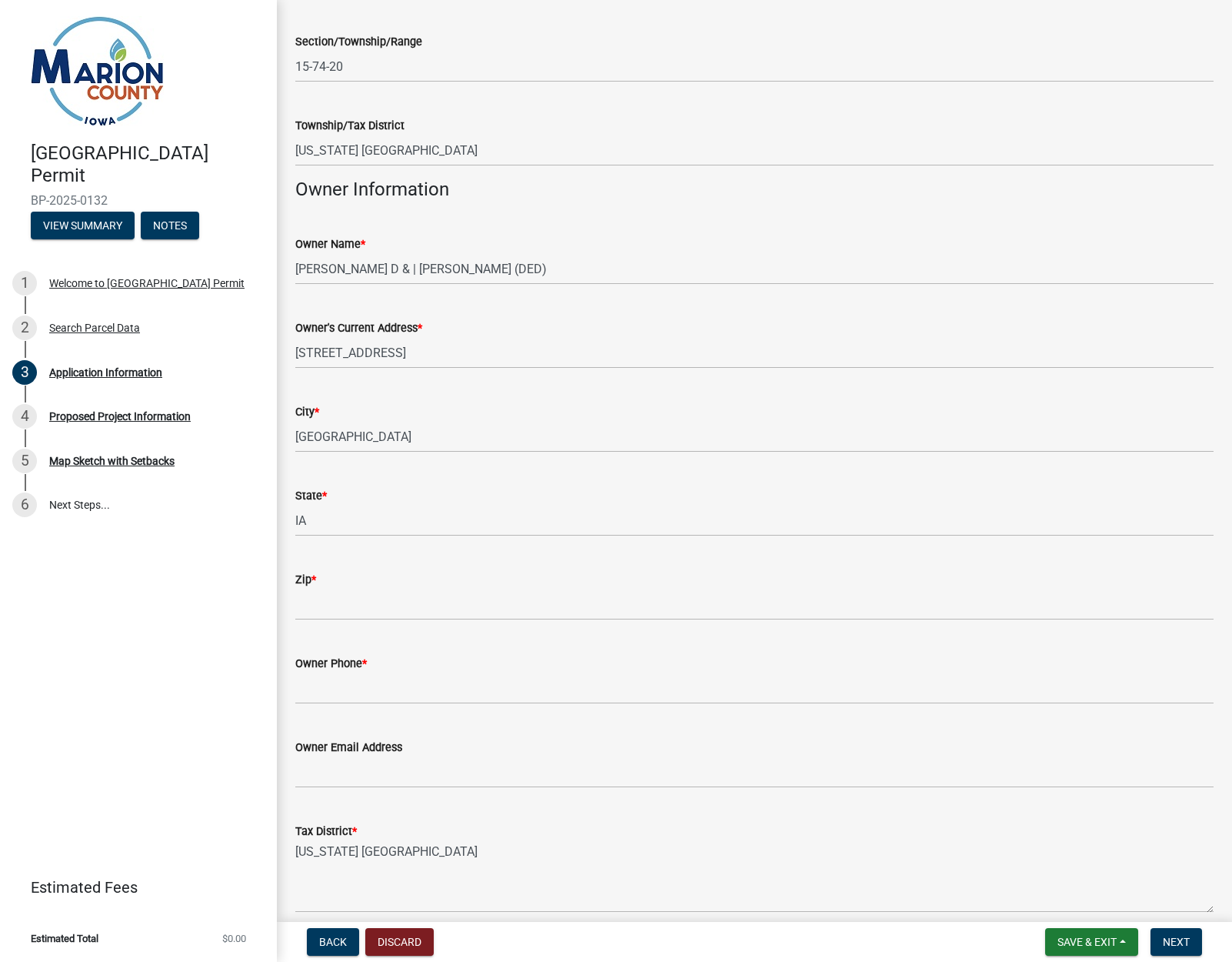
scroll to position [571, 0]
drag, startPoint x: 336, startPoint y: 601, endPoint x: 830, endPoint y: 551, distance: 496.5
type input "50138"
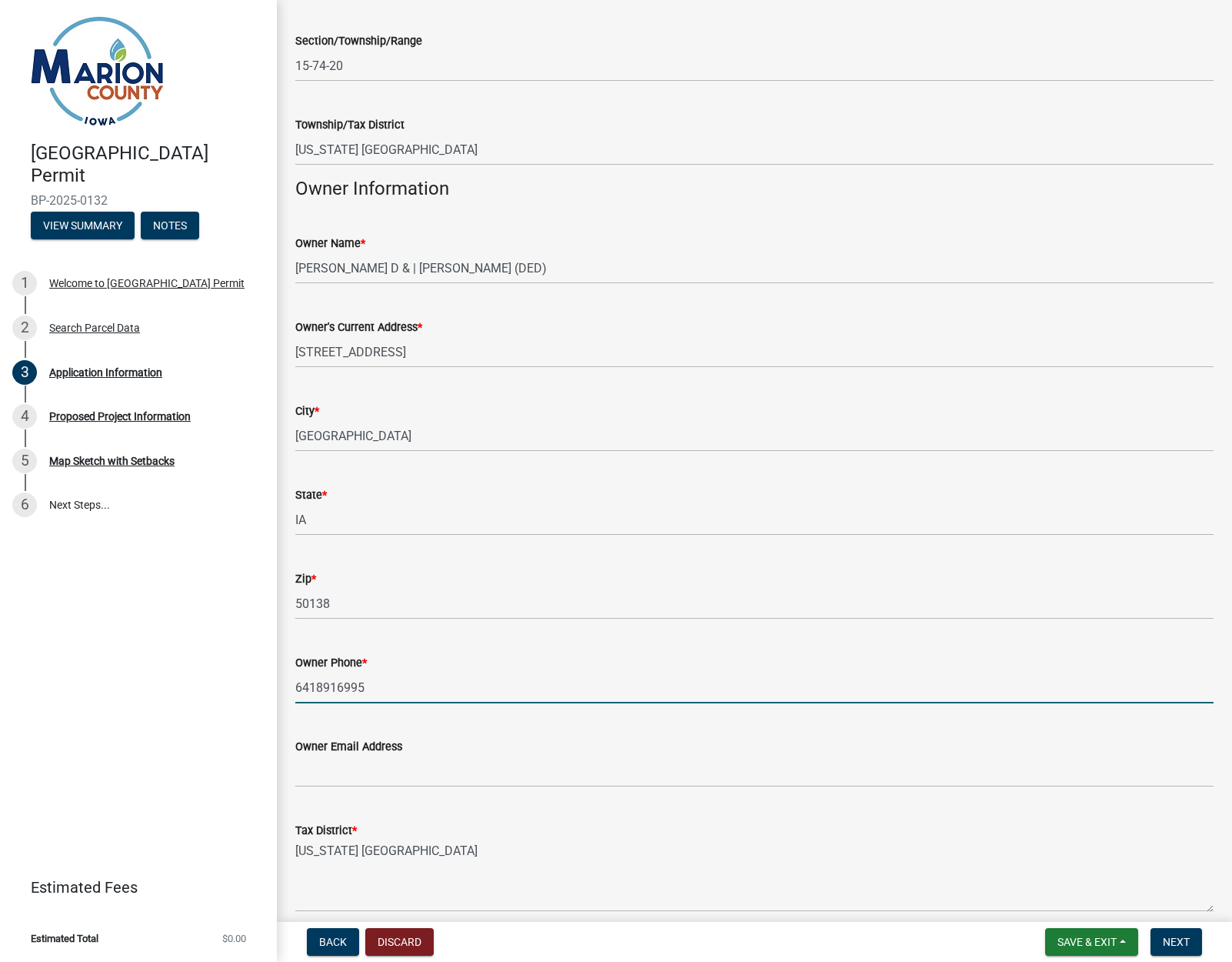
type input "6418916995"
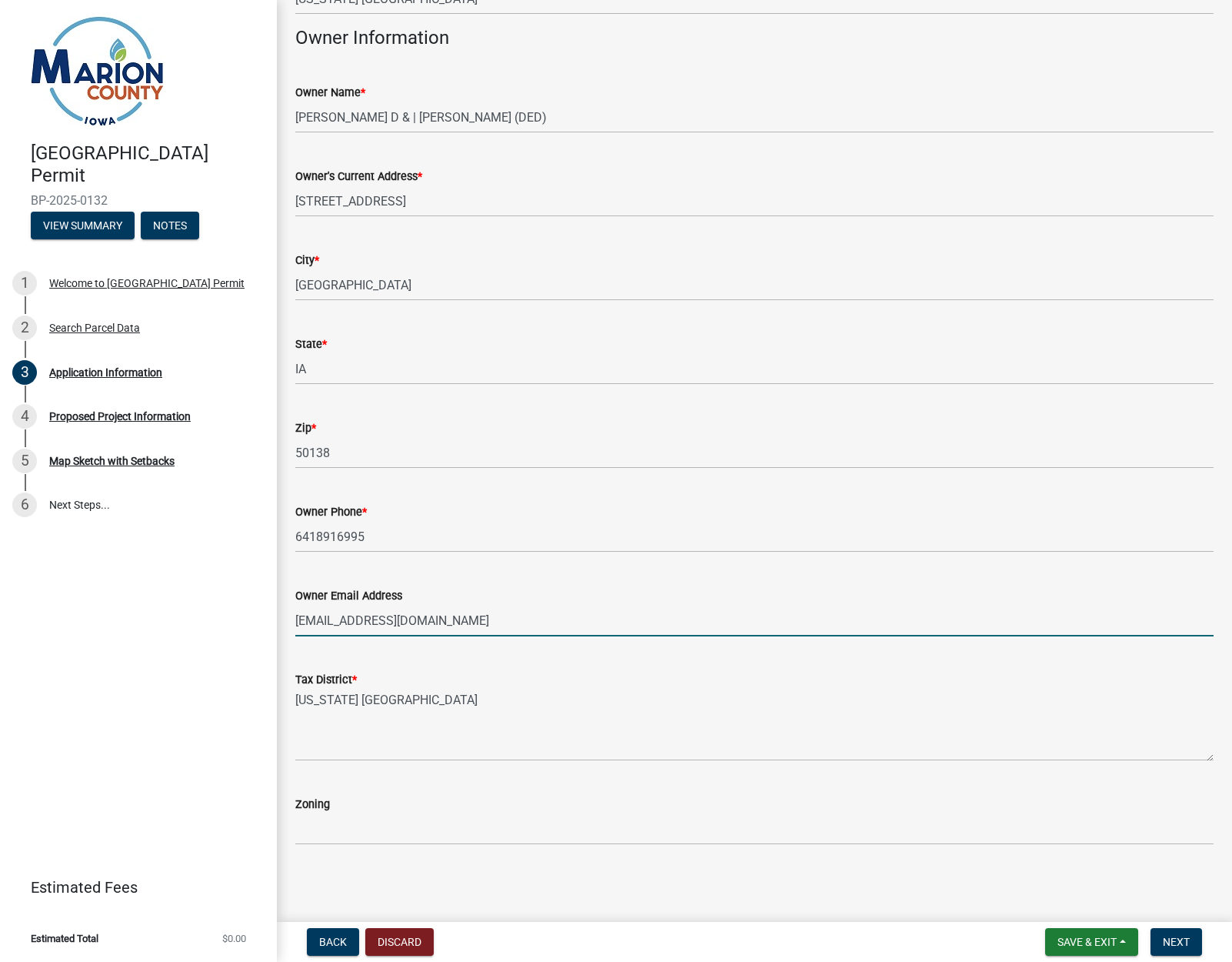
scroll to position [0, 0]
type input "[EMAIL_ADDRESS][DOMAIN_NAME]"
click at [1177, 942] on span "Next" at bounding box center [1177, 942] width 27 height 12
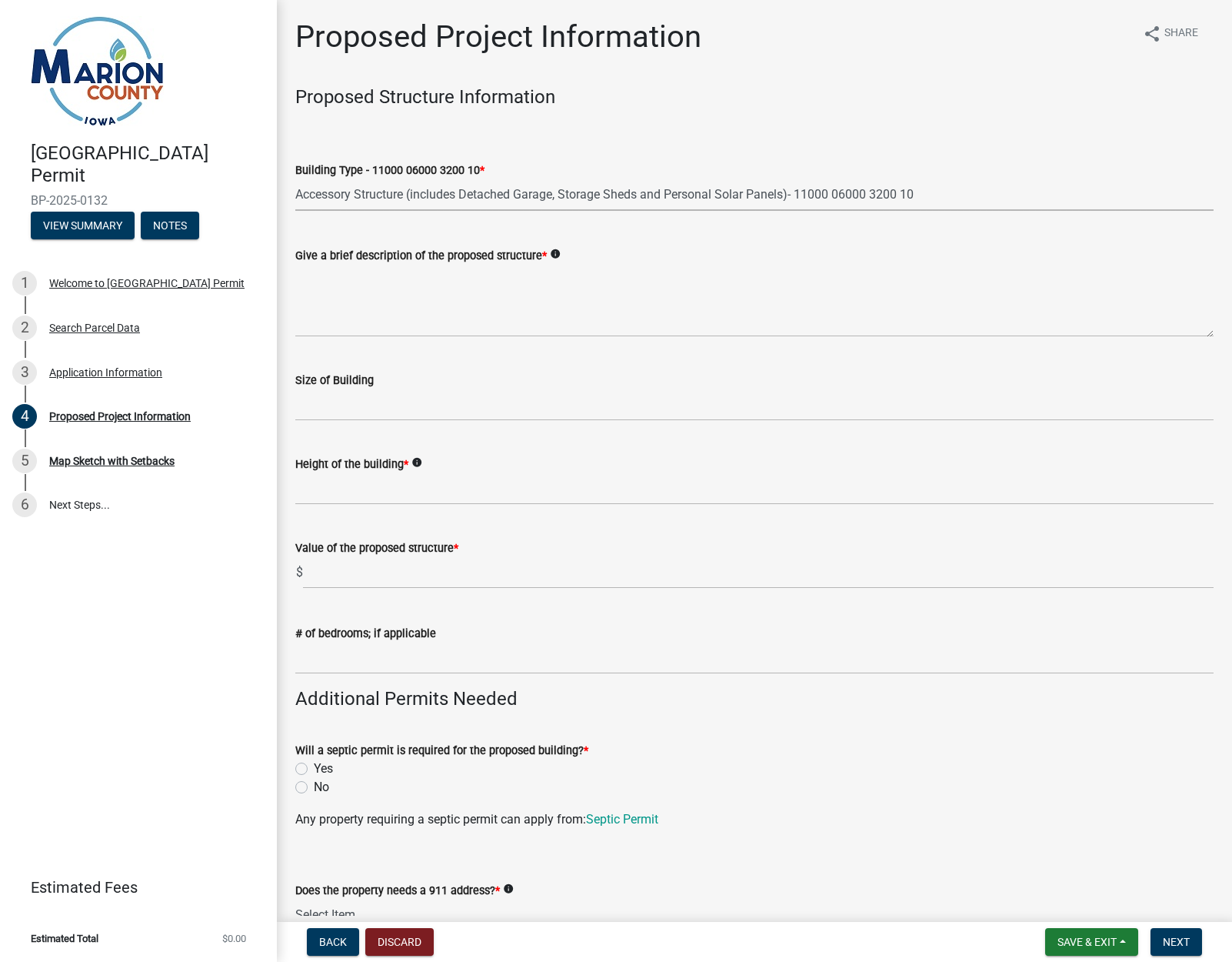
select select "9509a58f-562c-4d9e-8ce4-4edbe22563f5"
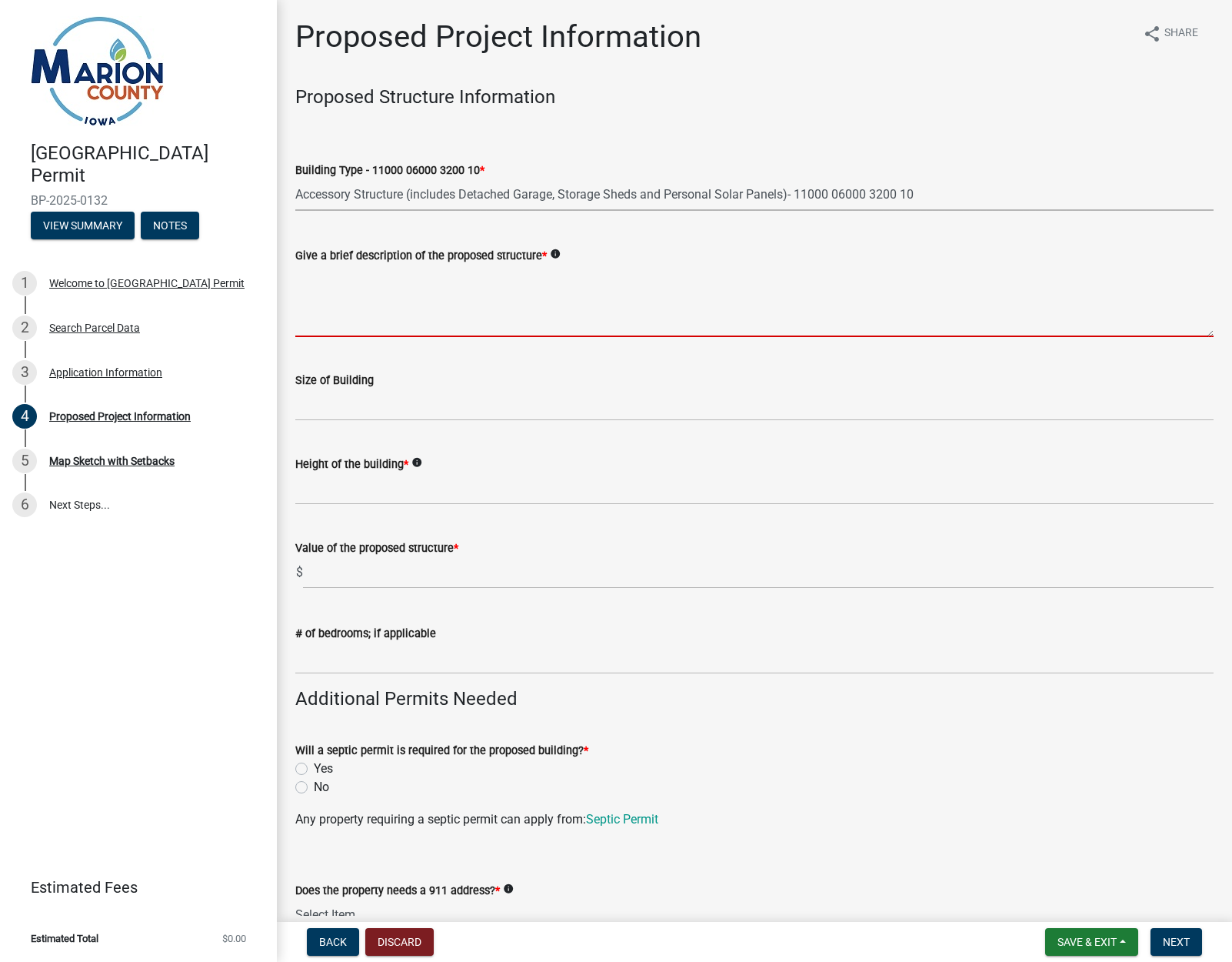
click at [400, 325] on textarea "Give a brief description of the proposed structure *" at bounding box center [754, 301] width 918 height 72
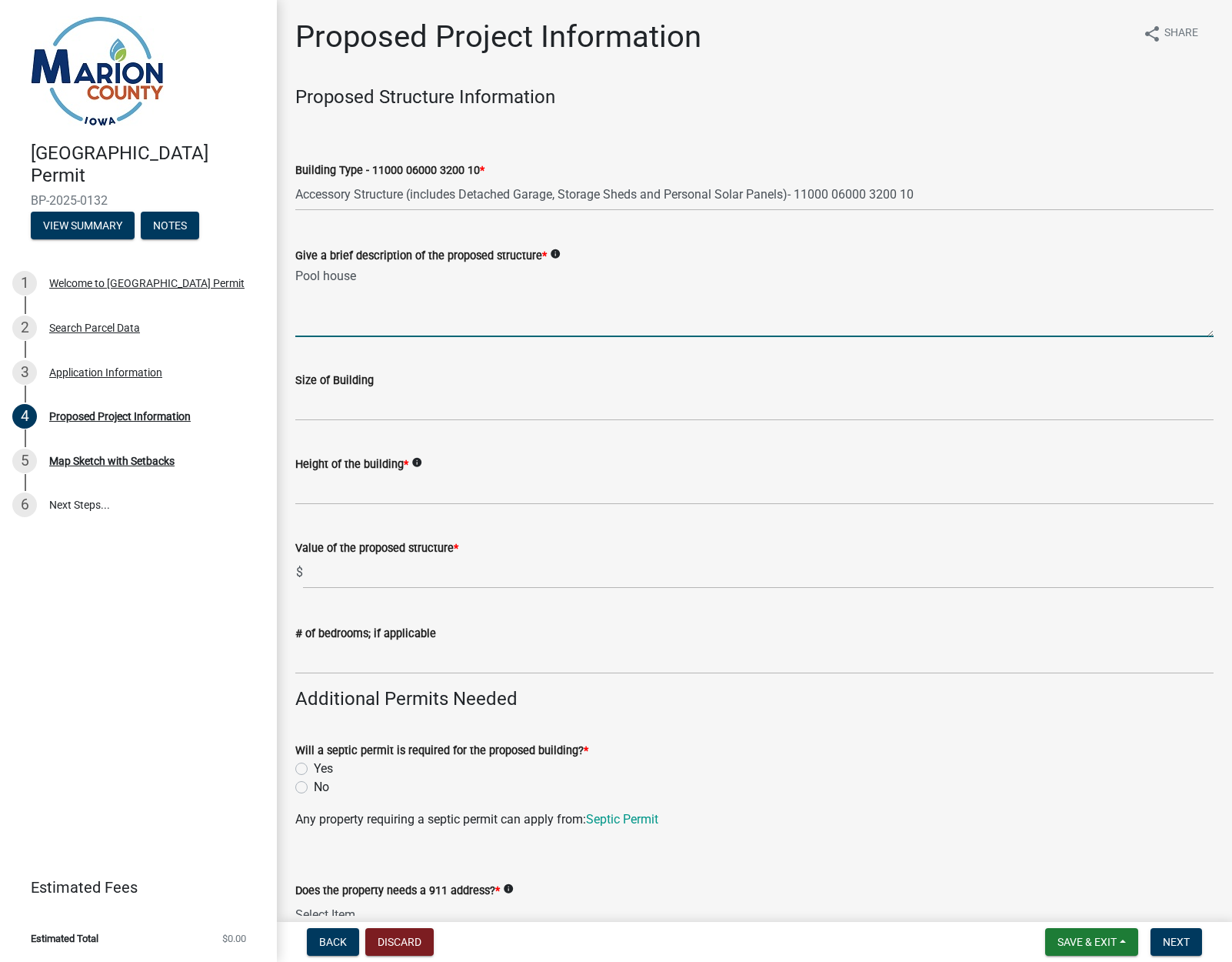
type textarea "Pool house"
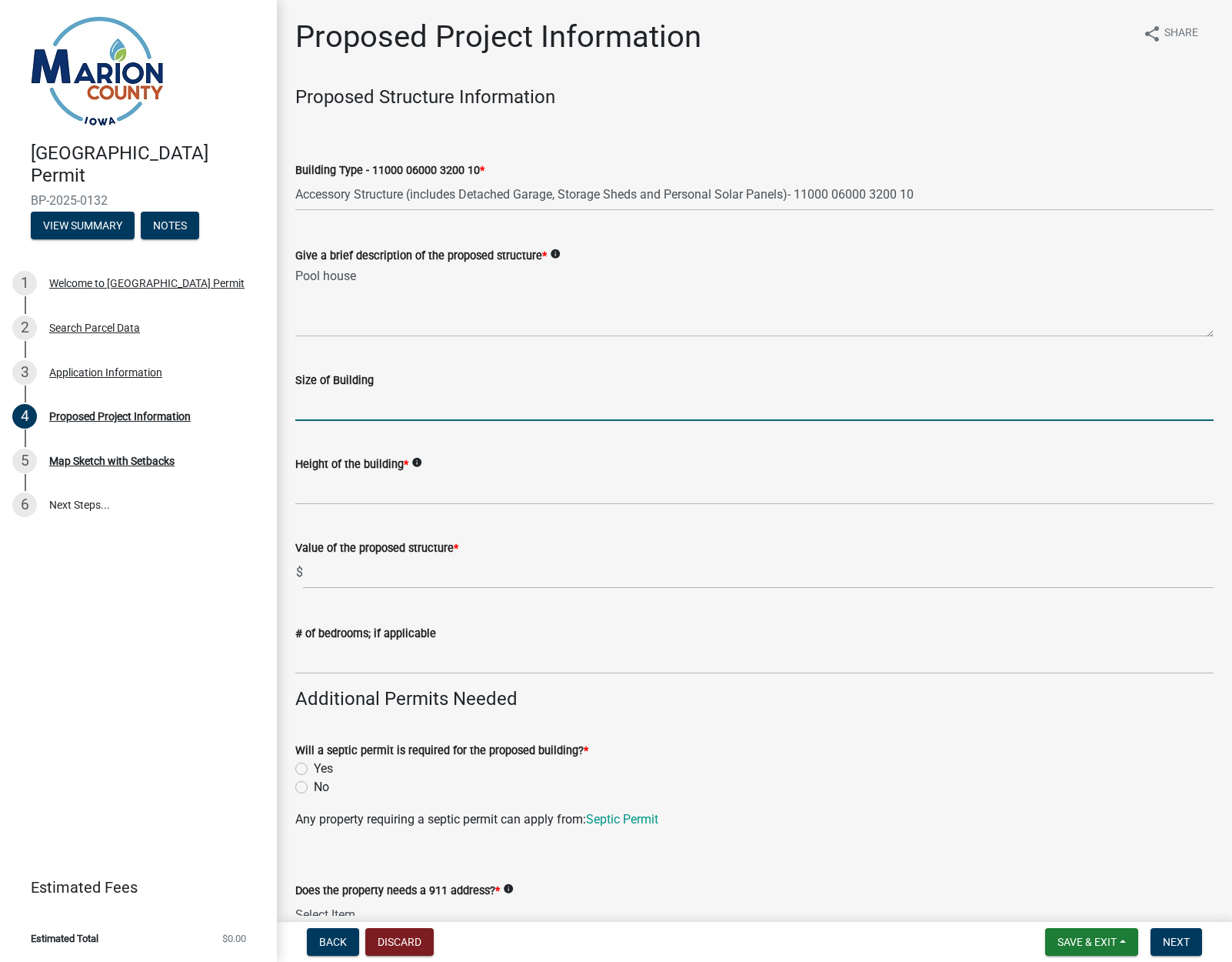
click at [347, 405] on input "Size of Building" at bounding box center [754, 405] width 918 height 31
type input "20 x 20"
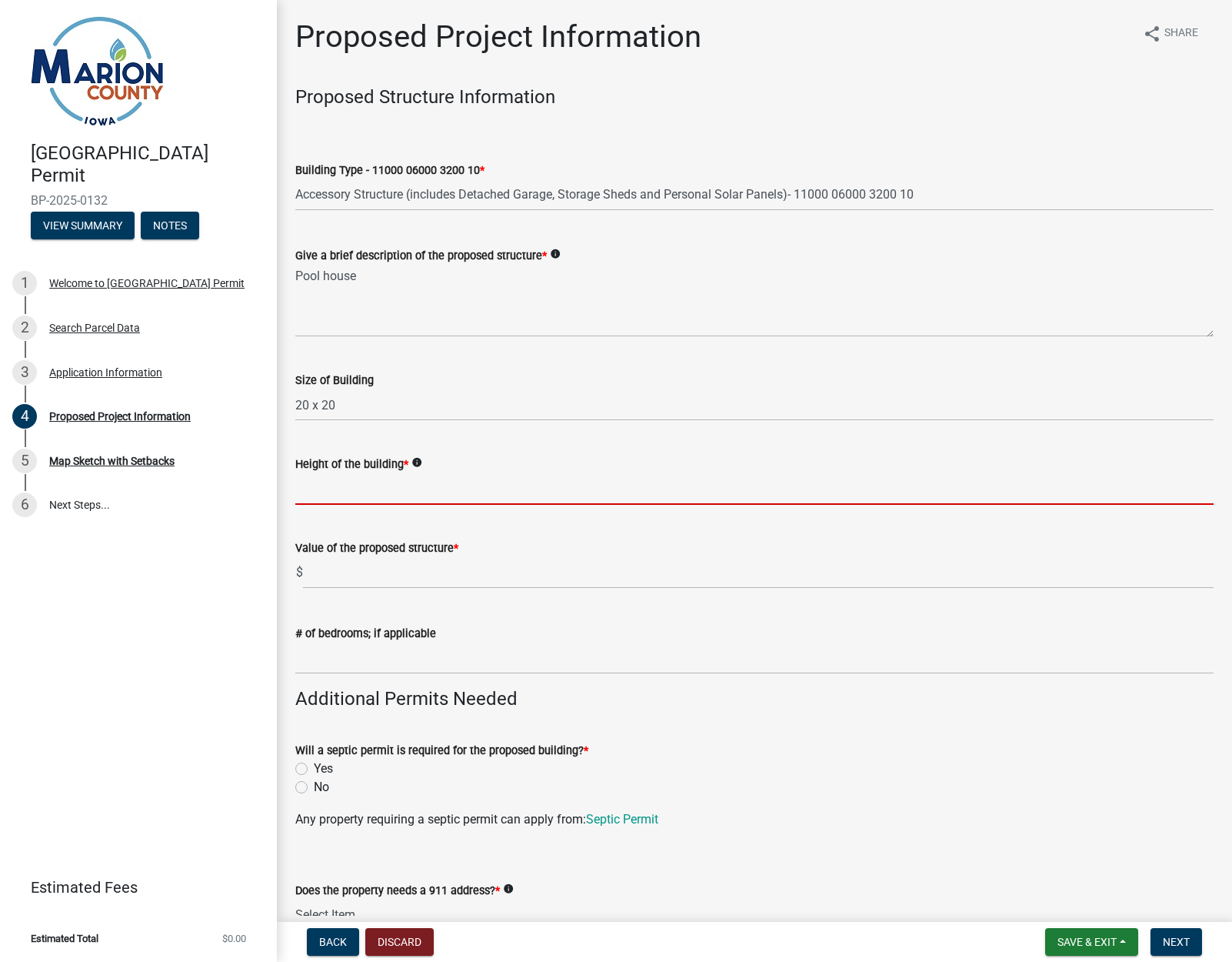
click at [438, 488] on input "Height of the building *" at bounding box center [754, 488] width 918 height 31
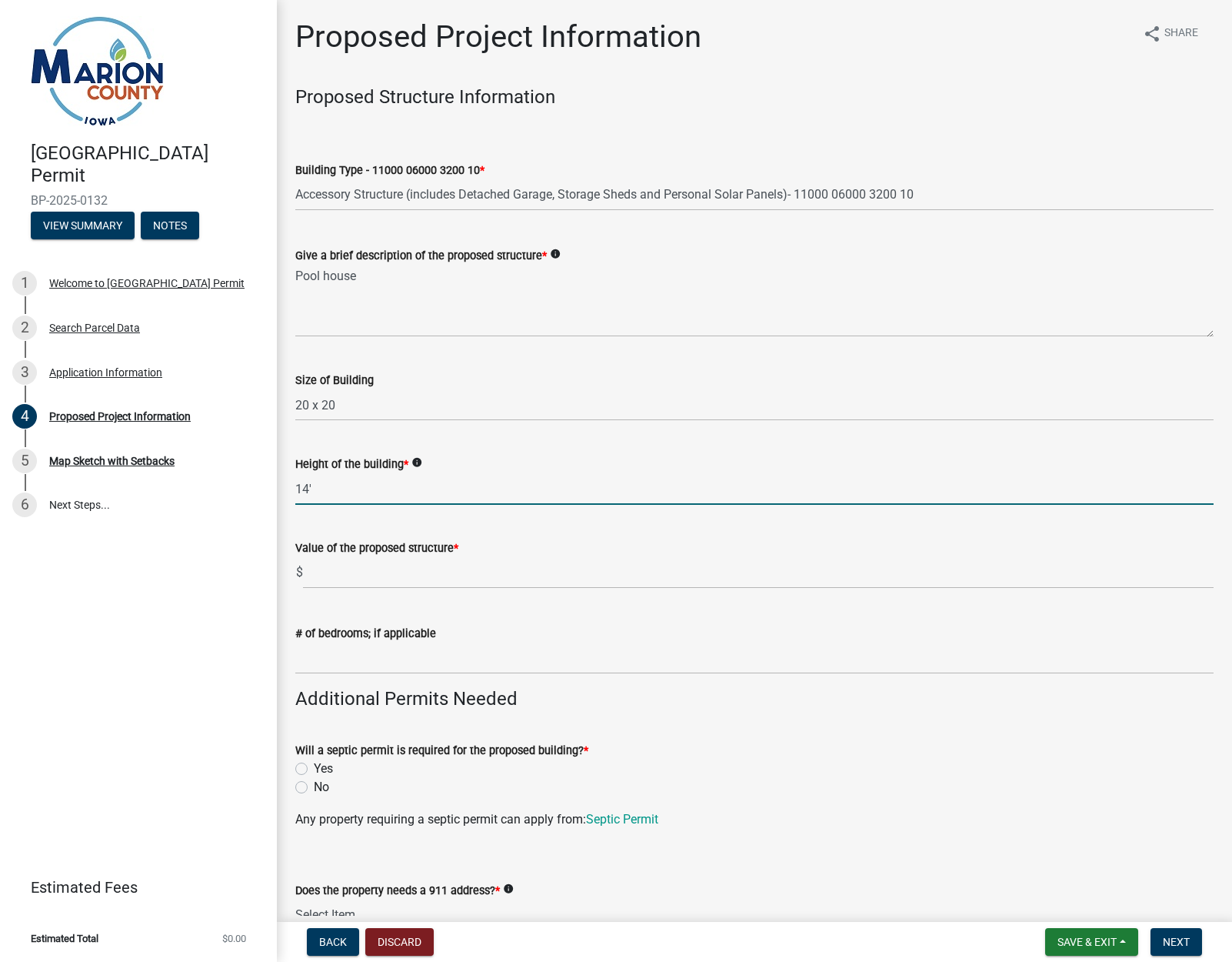
type input "14'"
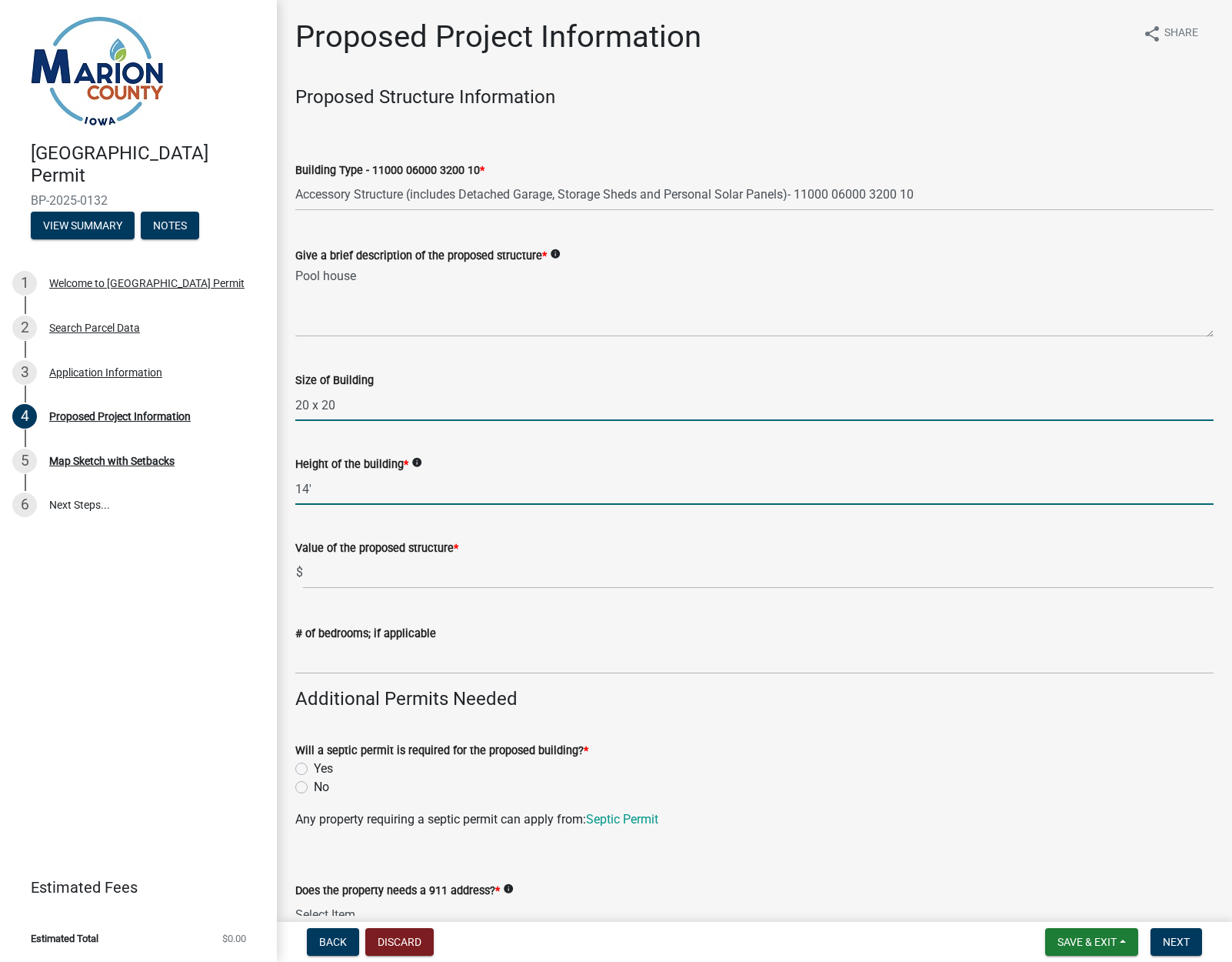
click at [308, 405] on input "20 x 20" at bounding box center [754, 405] width 918 height 31
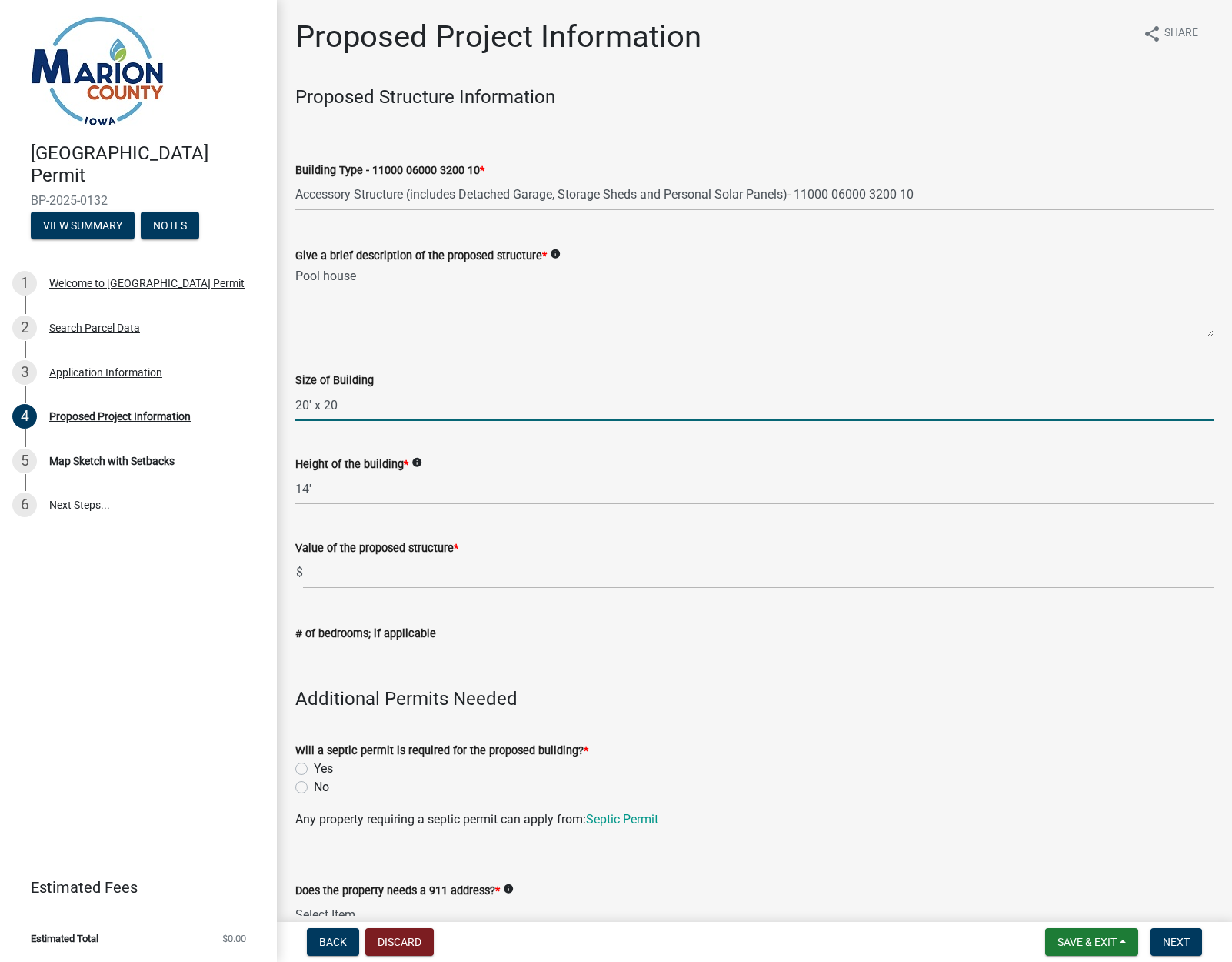
click at [351, 408] on input "20' x 20" at bounding box center [754, 405] width 918 height 31
type input "20' x 20'"
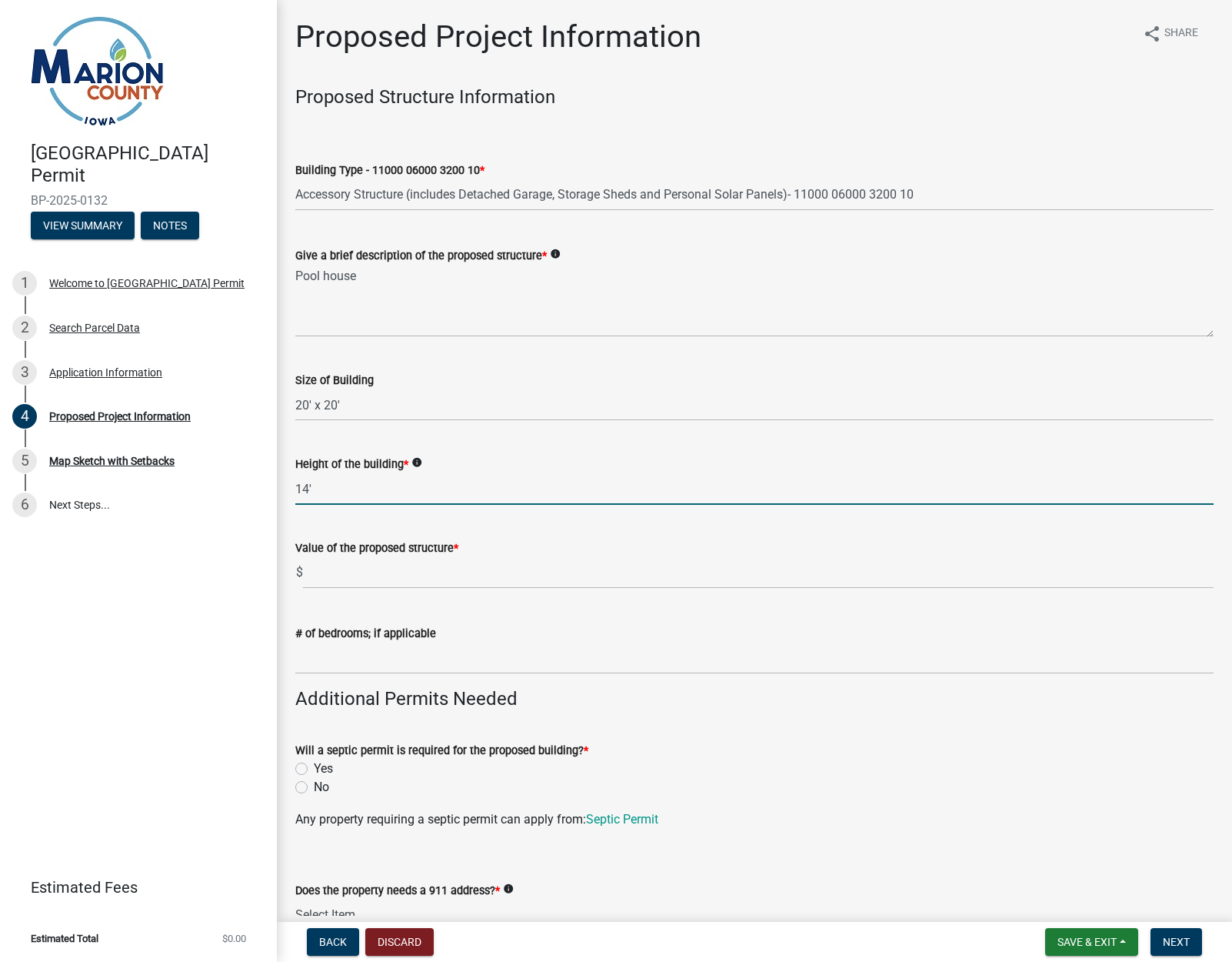
click at [307, 489] on input "14'" at bounding box center [754, 488] width 918 height 31
type input "14'"
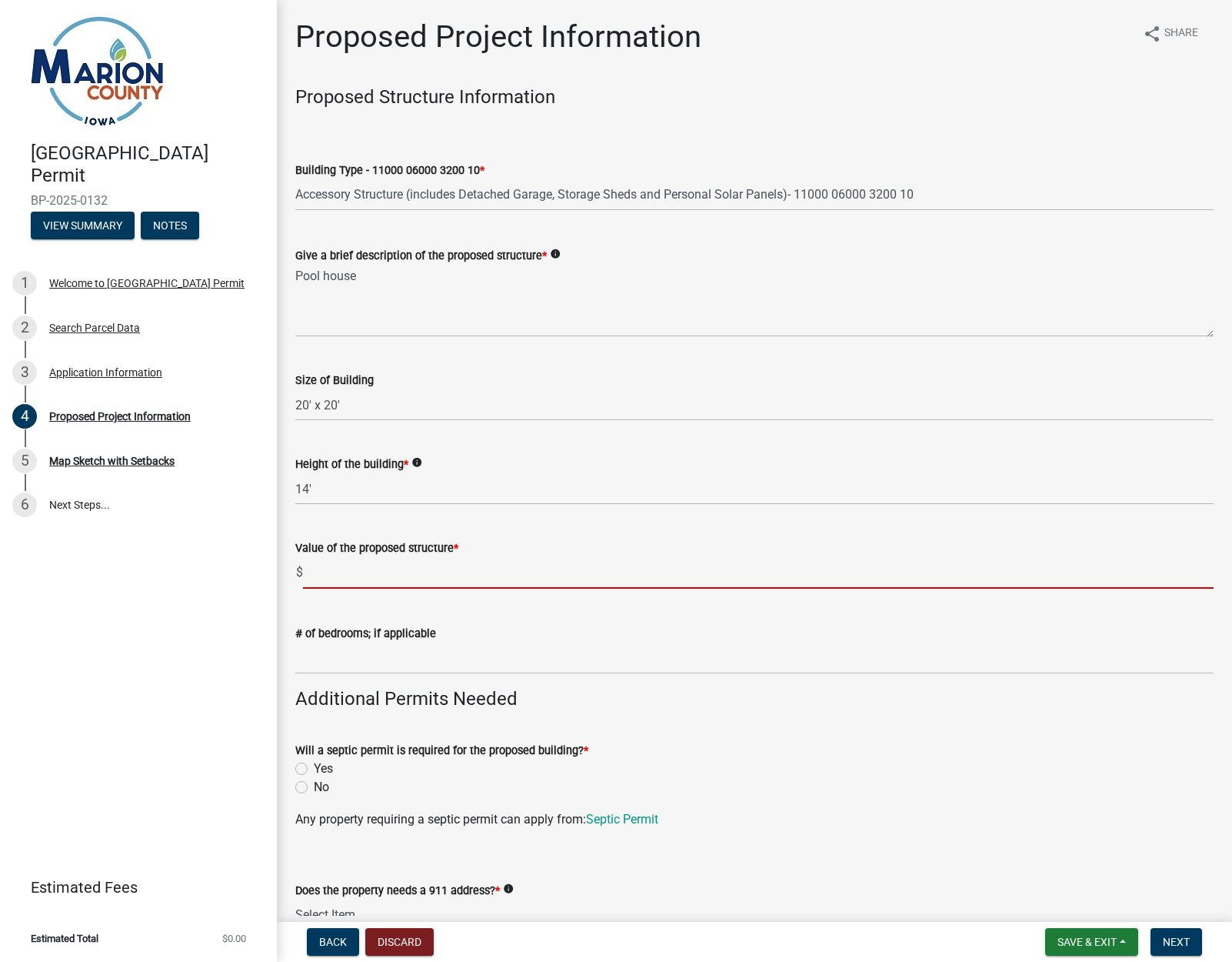
click at [348, 574] on input "text" at bounding box center [759, 573] width 911 height 31
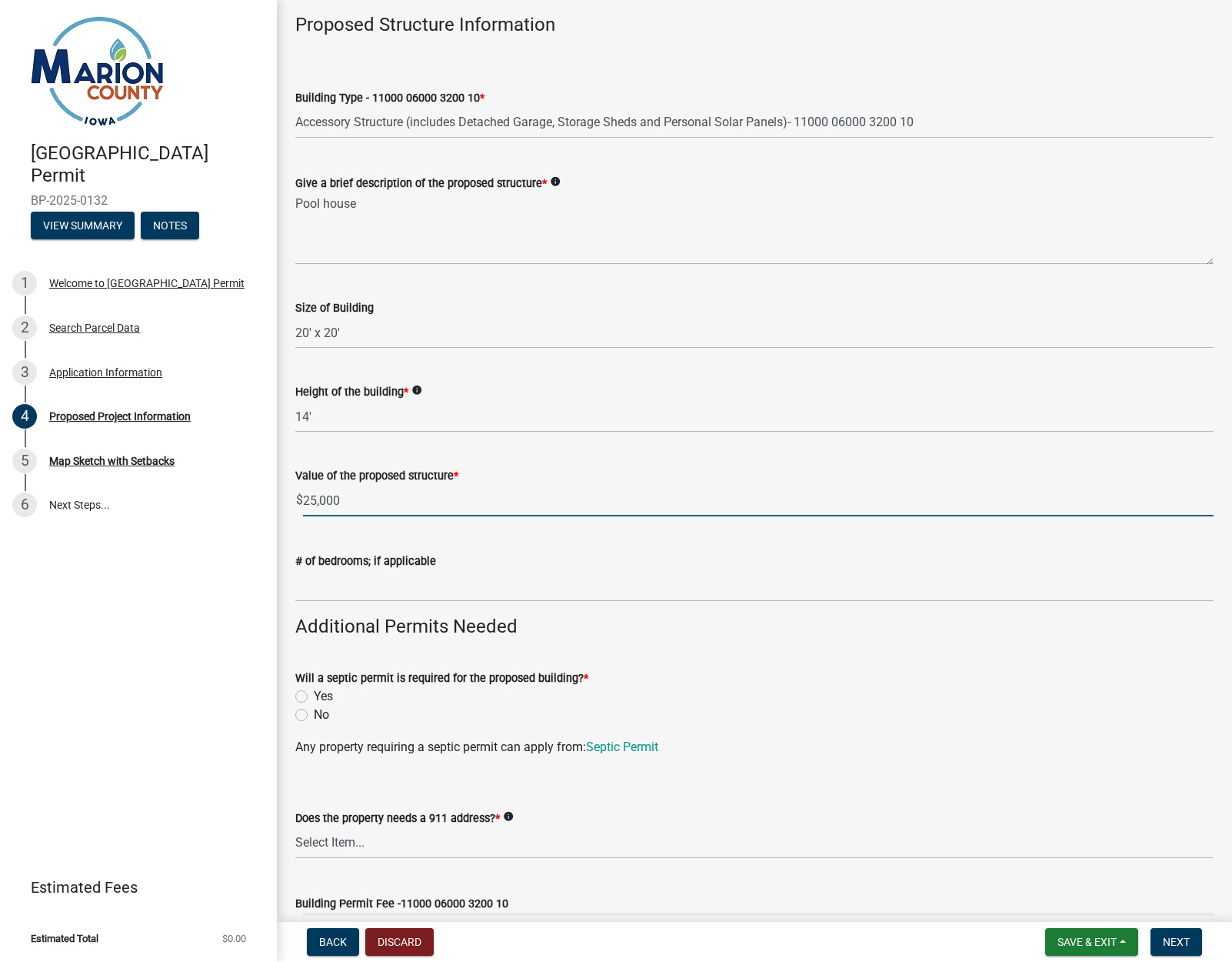
scroll to position [79, 0]
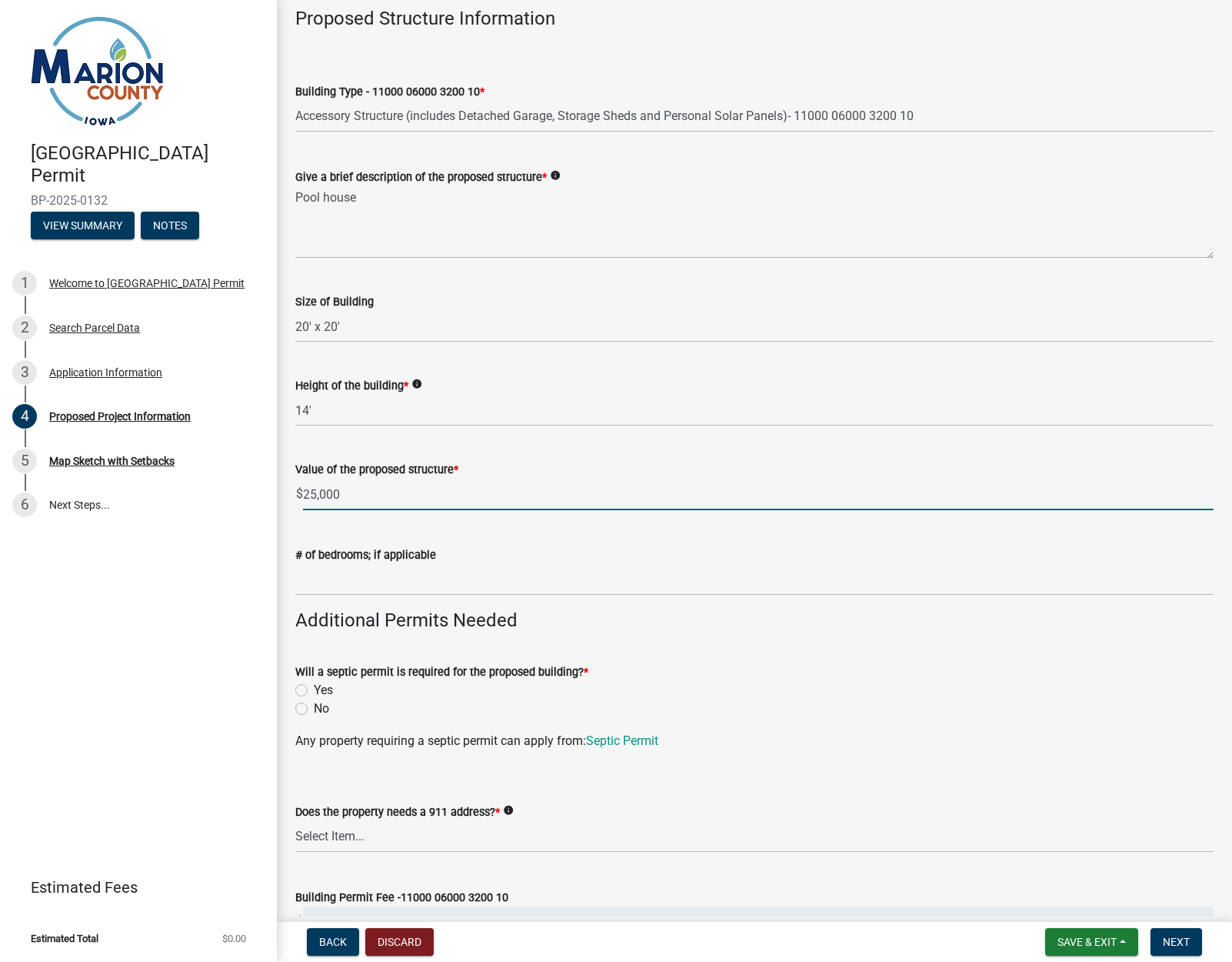
type input "25000"
click at [314, 707] on label "No" at bounding box center [322, 709] width 16 height 19
click at [314, 707] on input "No" at bounding box center [319, 704] width 10 height 10
radio input "true"
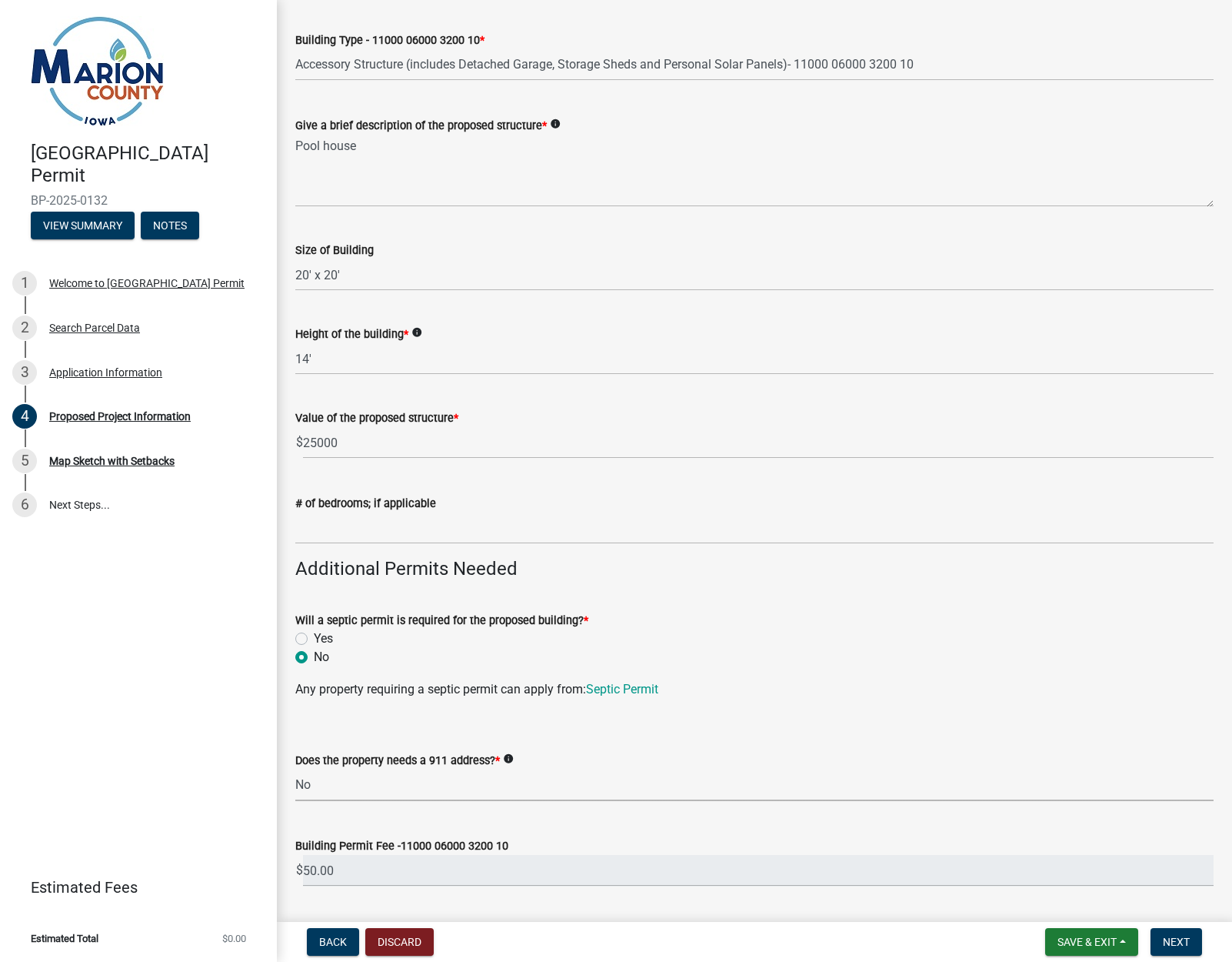
select select "7ee9b347-9d60-4880-bc15-13e3f262939b"
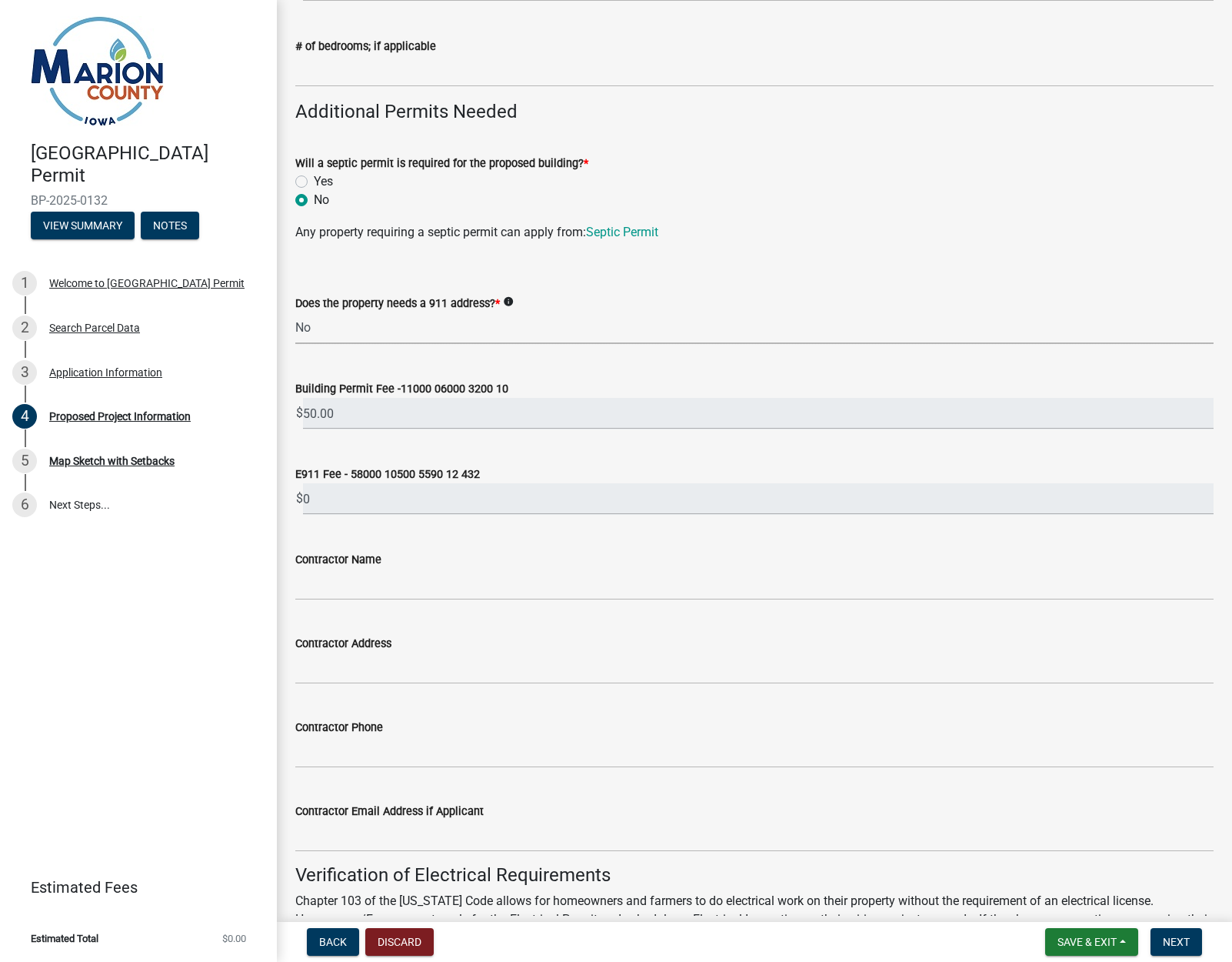
scroll to position [591, 0]
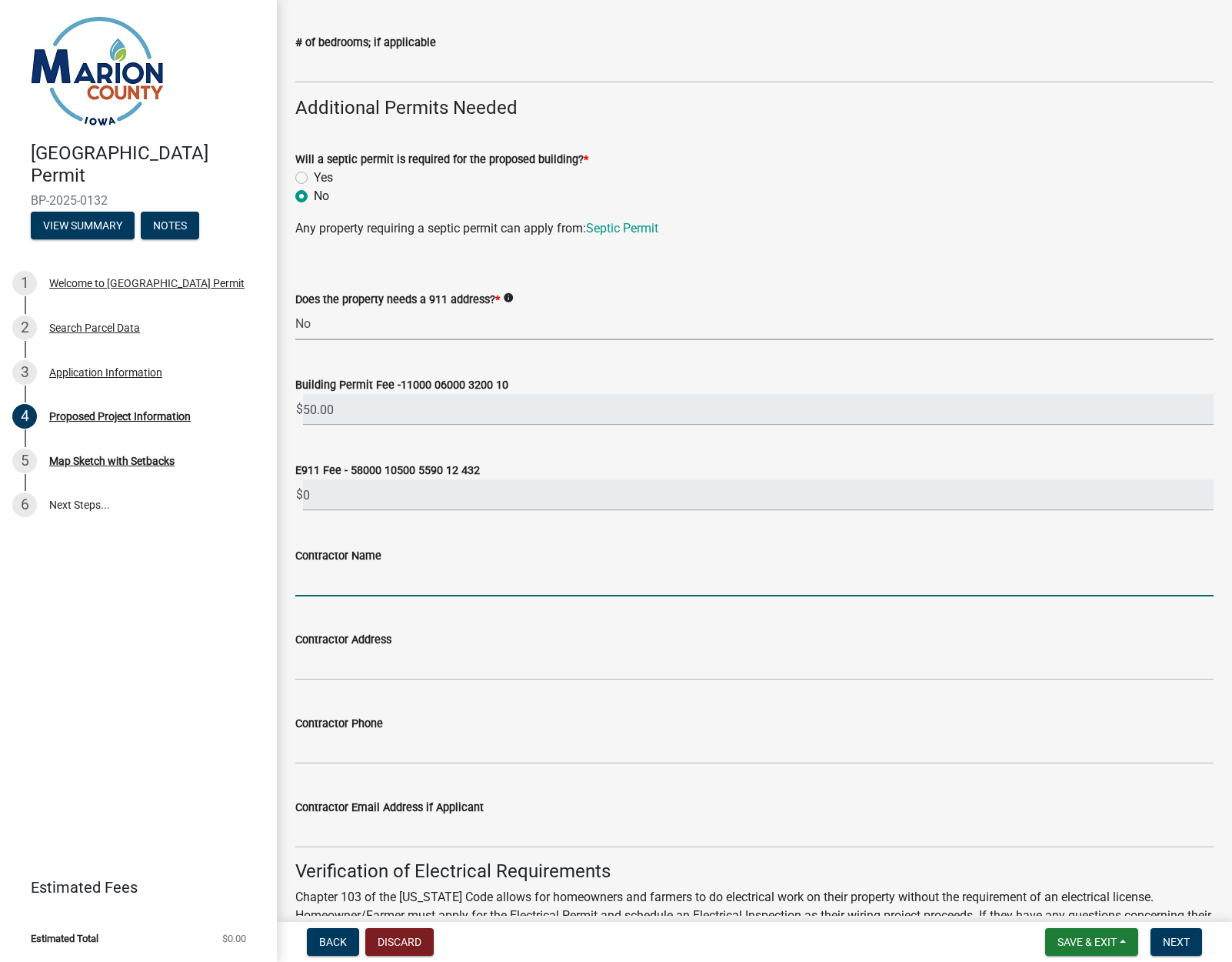
click at [347, 580] on input "Contractor Name" at bounding box center [754, 580] width 918 height 31
type input "[PERSON_NAME]"
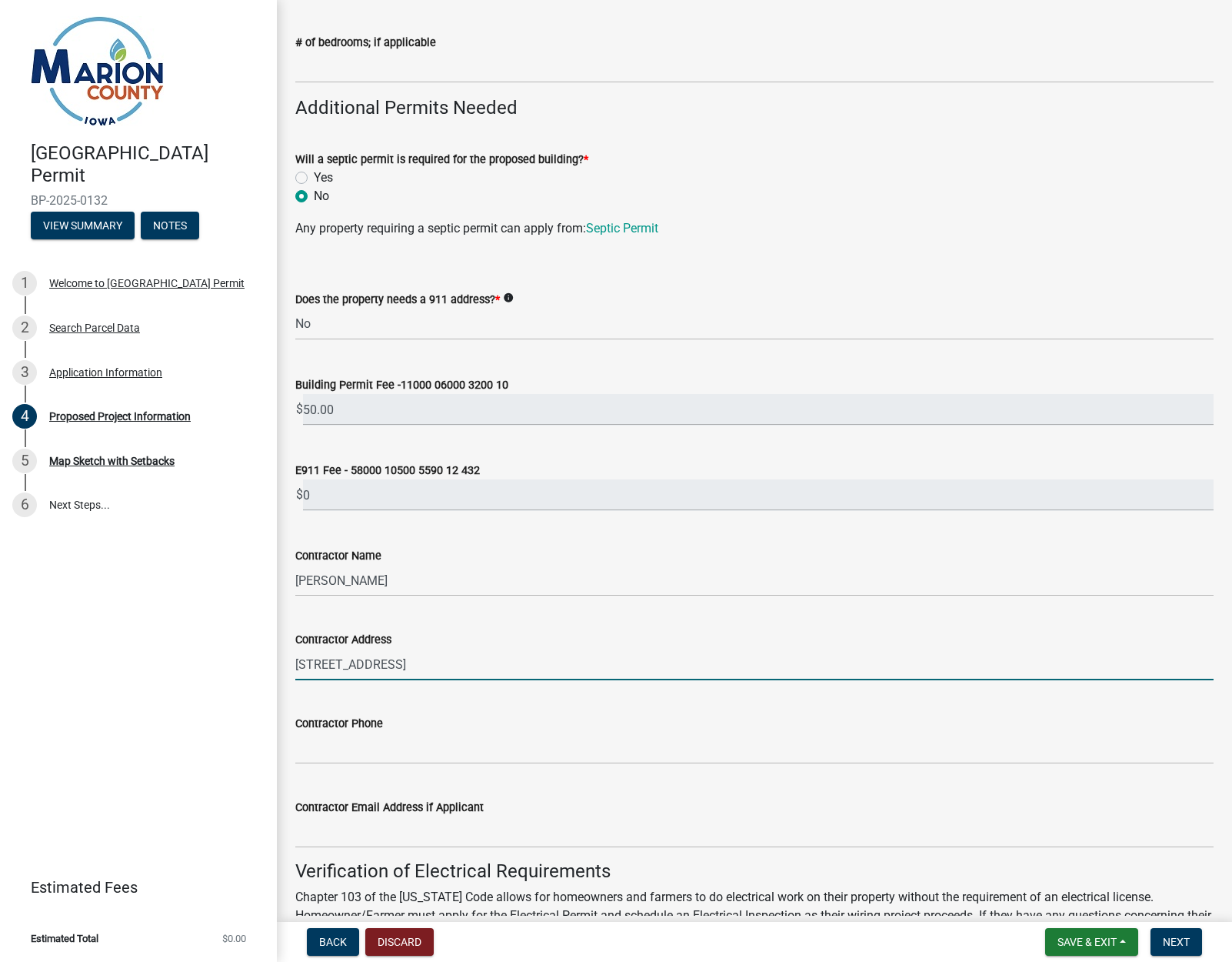
type input "[STREET_ADDRESS]"
click at [344, 750] on input "Contractor Phone" at bounding box center [754, 748] width 918 height 31
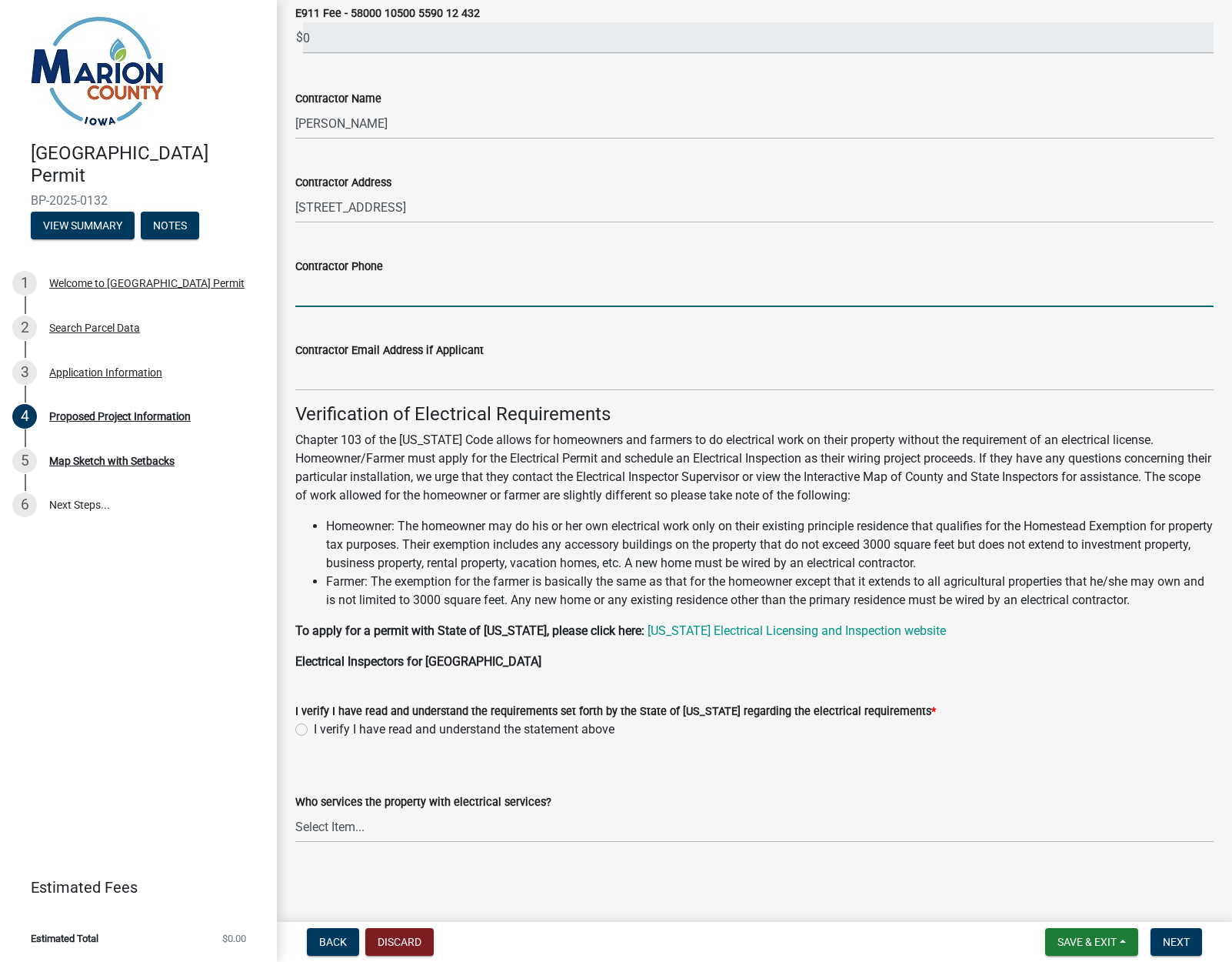
scroll to position [1047, 0]
click at [314, 728] on label "I verify I have read and understand the statement above" at bounding box center [464, 731] width 301 height 19
click at [314, 728] on input "I verify I have read and understand the statement above" at bounding box center [319, 726] width 10 height 10
radio input "true"
select select "c01c0ffe-a9ad-46ba-80d8-07ee8e46f3b2"
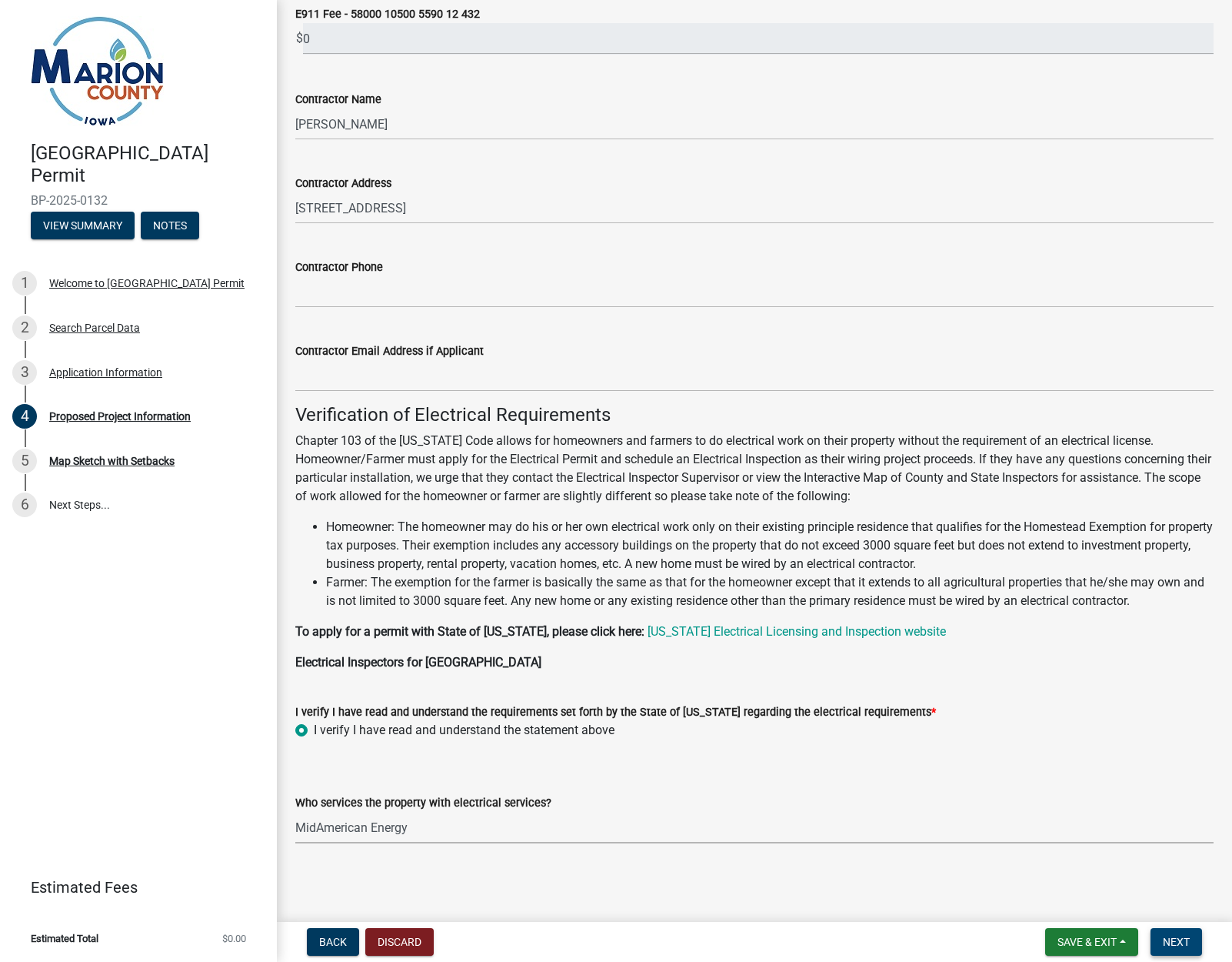
click at [1184, 942] on span "Next" at bounding box center [1177, 942] width 27 height 12
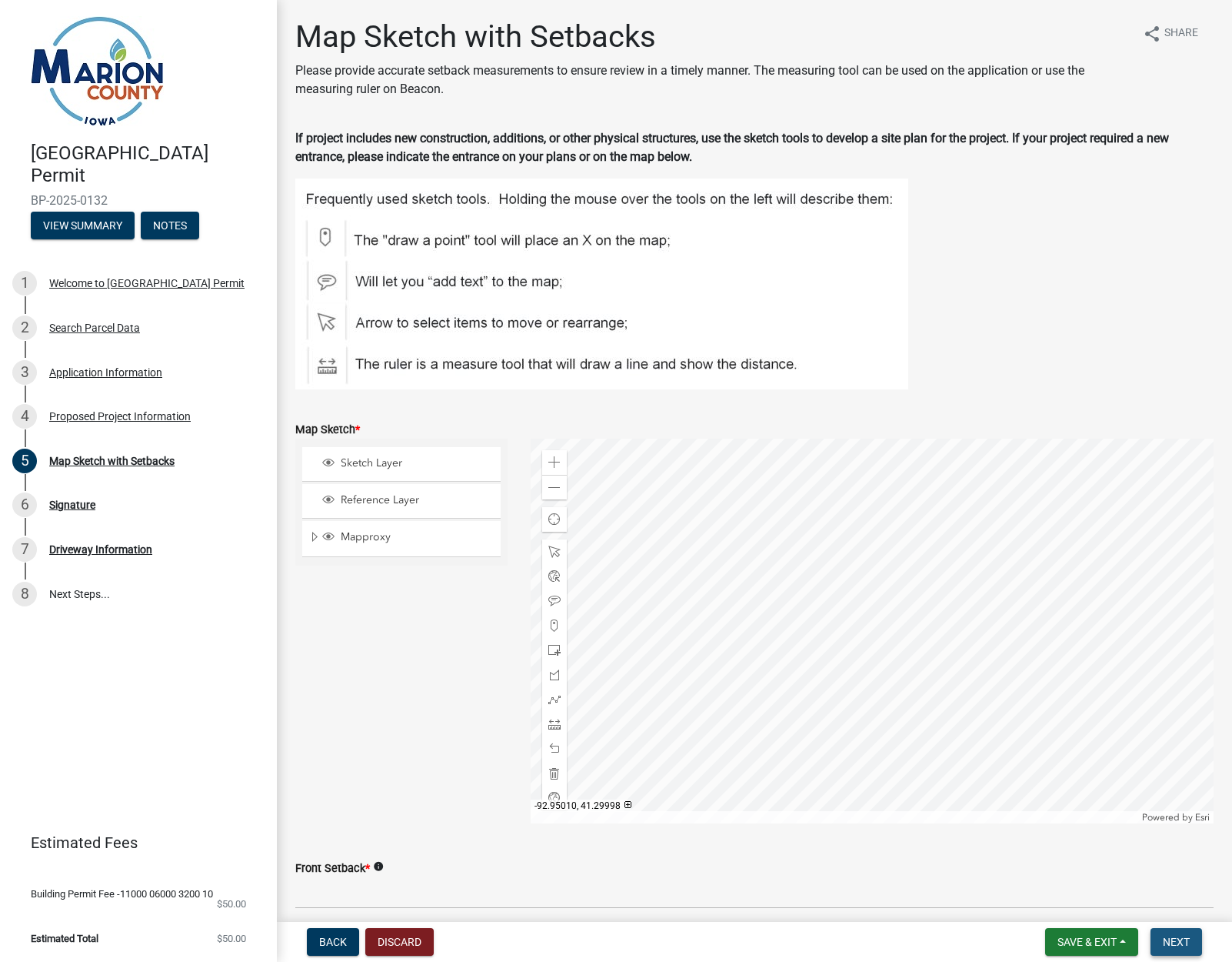
click at [1181, 943] on span "Next" at bounding box center [1177, 942] width 27 height 12
click at [751, 851] on p "You are required to draw a sketch on the map." at bounding box center [754, 845] width 918 height 19
click at [555, 459] on span at bounding box center [554, 463] width 12 height 12
click at [556, 463] on span at bounding box center [554, 463] width 12 height 12
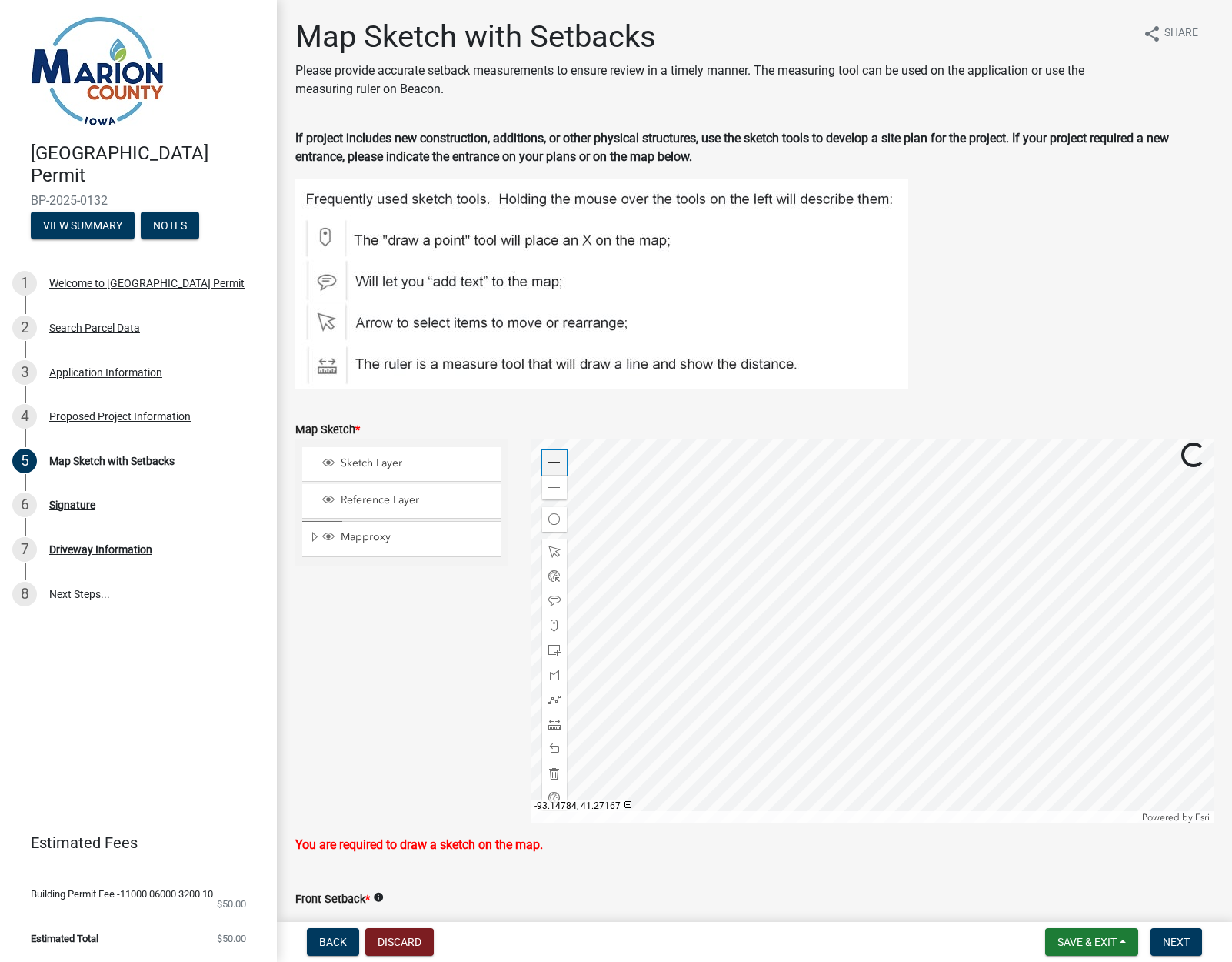
click at [551, 460] on span at bounding box center [554, 463] width 12 height 12
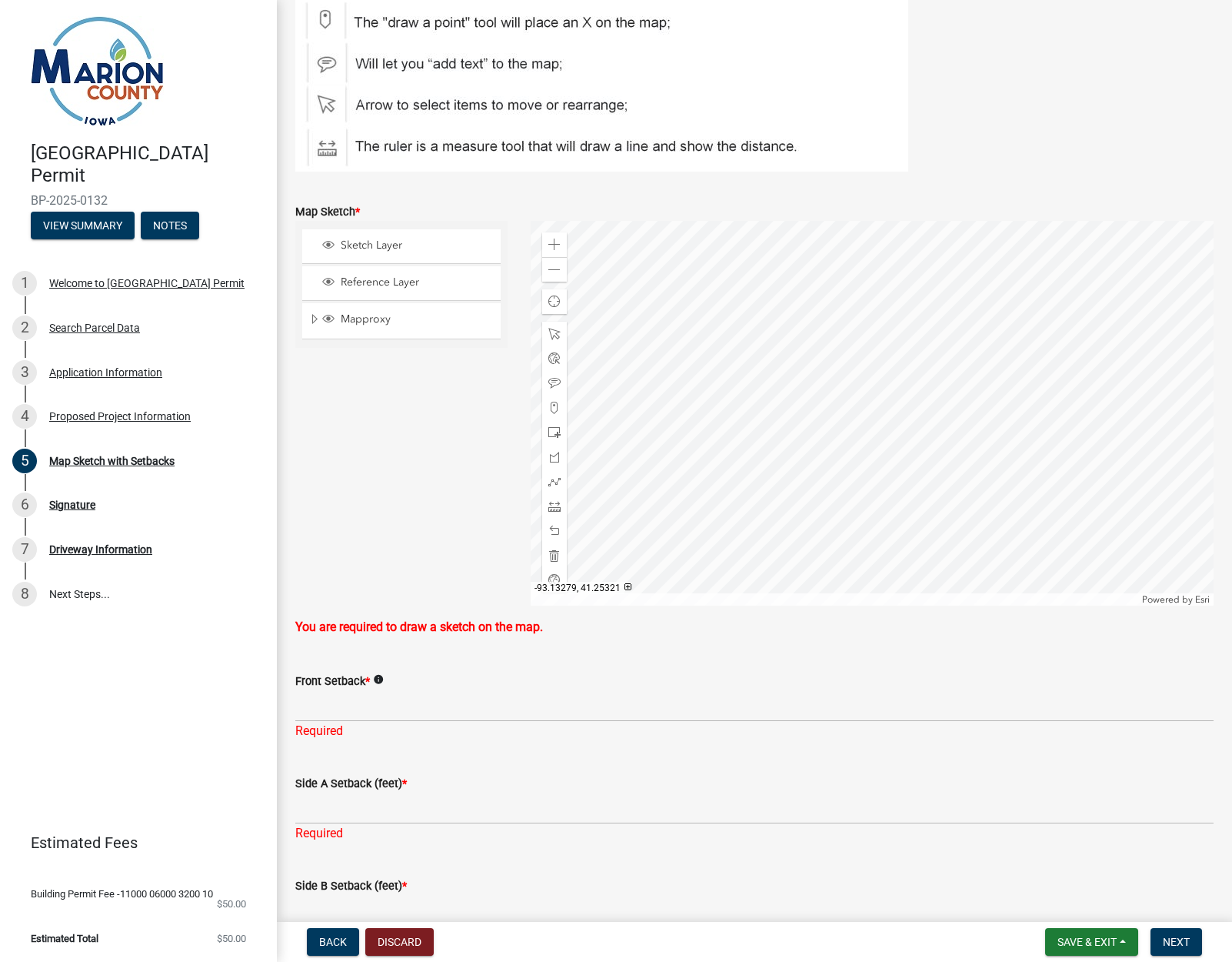
scroll to position [210, 0]
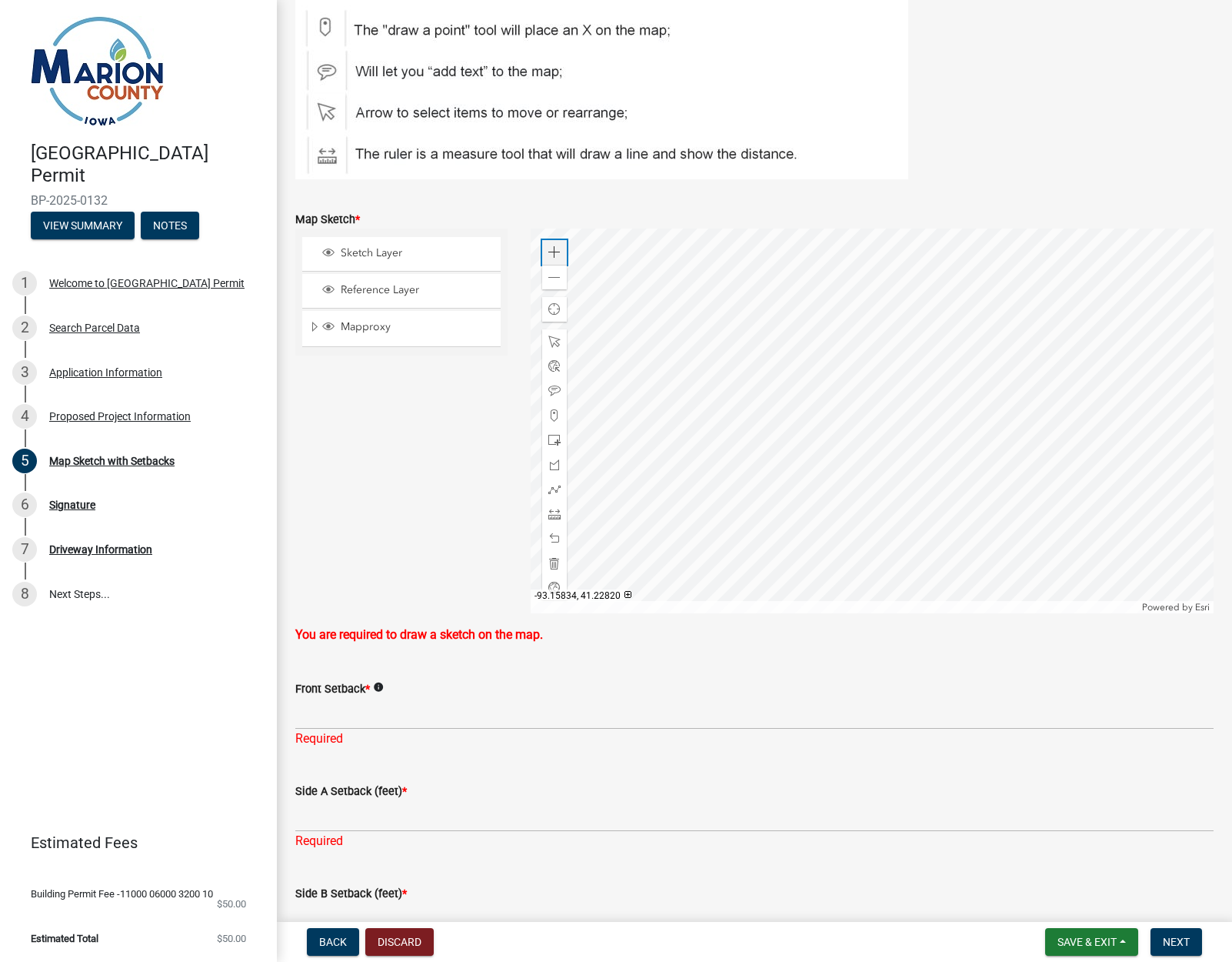
click at [557, 254] on span at bounding box center [554, 252] width 12 height 12
click at [550, 251] on span at bounding box center [554, 252] width 12 height 12
drag, startPoint x: 544, startPoint y: 247, endPoint x: 564, endPoint y: 263, distance: 25.6
click at [544, 247] on div "Zoom in" at bounding box center [554, 252] width 25 height 25
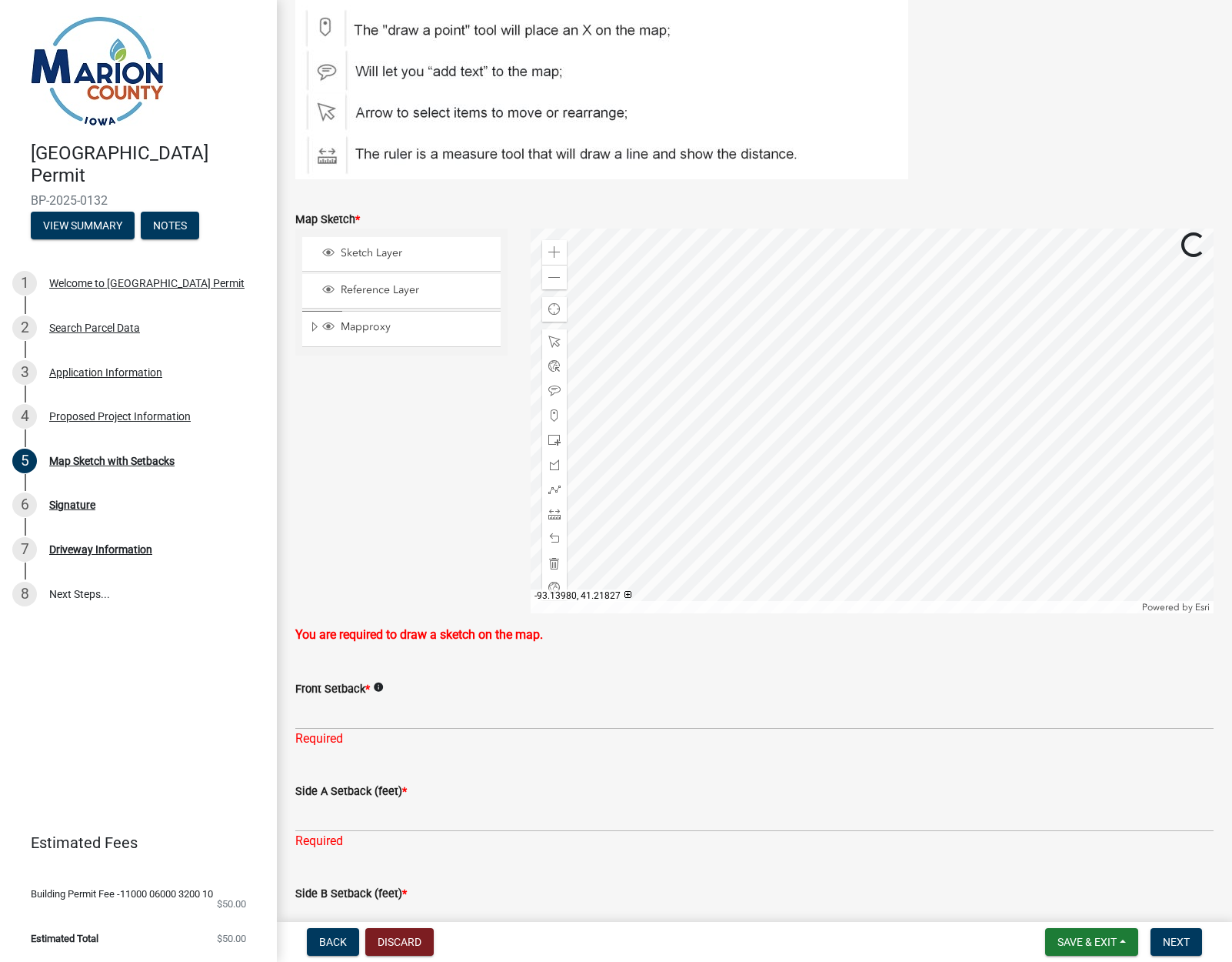
scroll to position [0, 0]
click at [552, 249] on span at bounding box center [554, 252] width 12 height 12
click at [554, 416] on span at bounding box center [554, 416] width 12 height 12
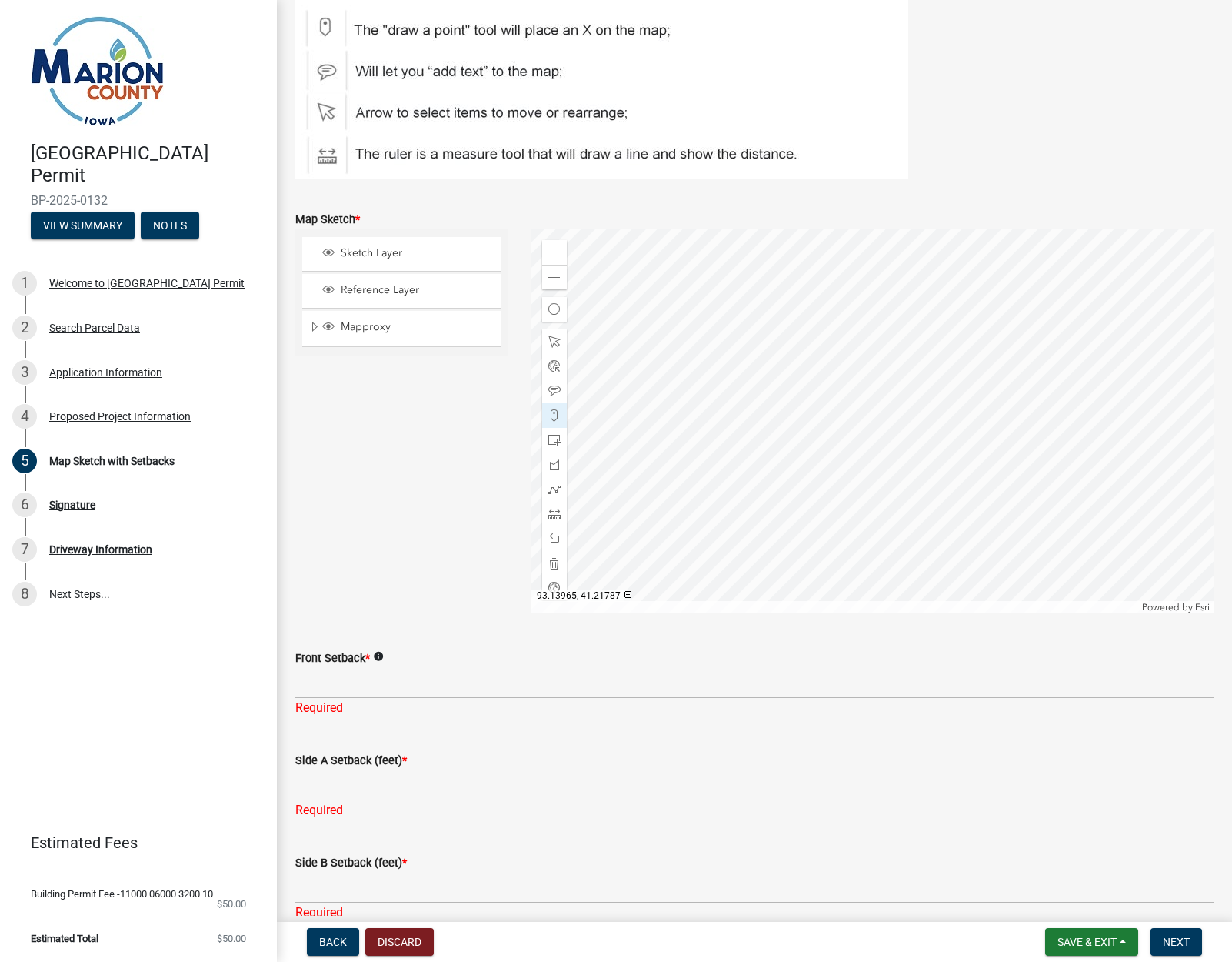
scroll to position [214, 0]
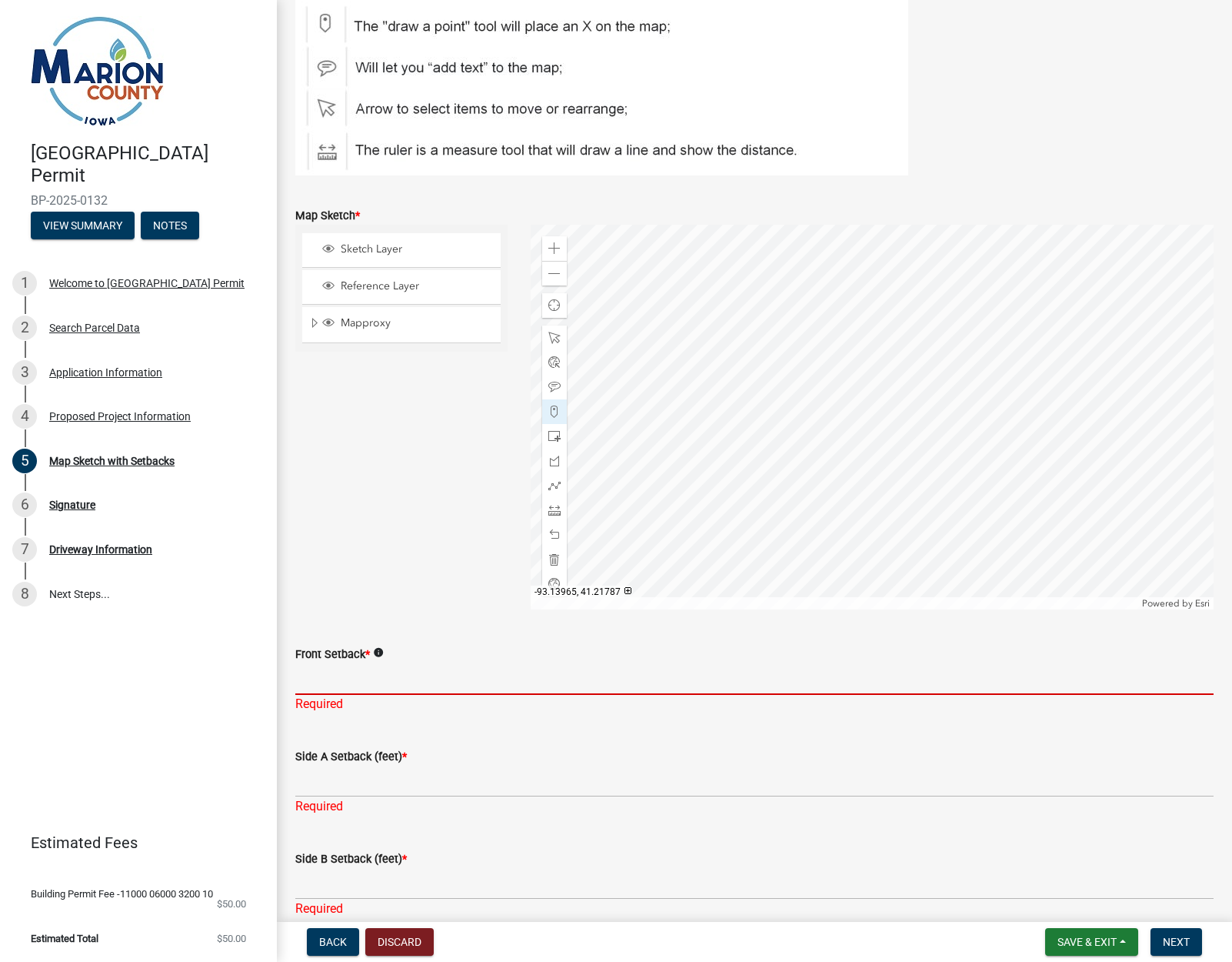
click at [349, 685] on input "Front Setback *" at bounding box center [754, 678] width 918 height 31
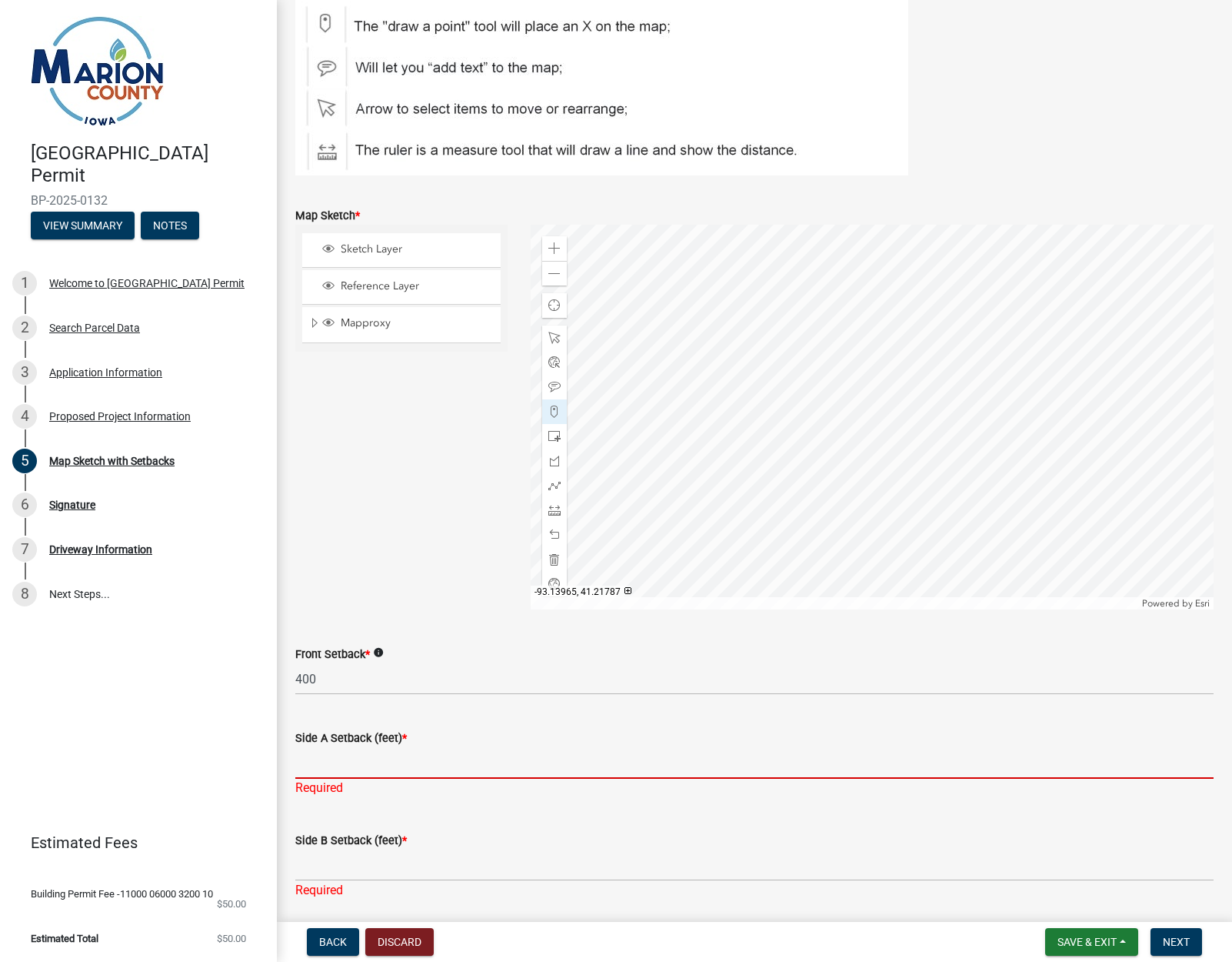
click at [361, 785] on div "Side A Setback (feet) * Required" at bounding box center [754, 752] width 918 height 90
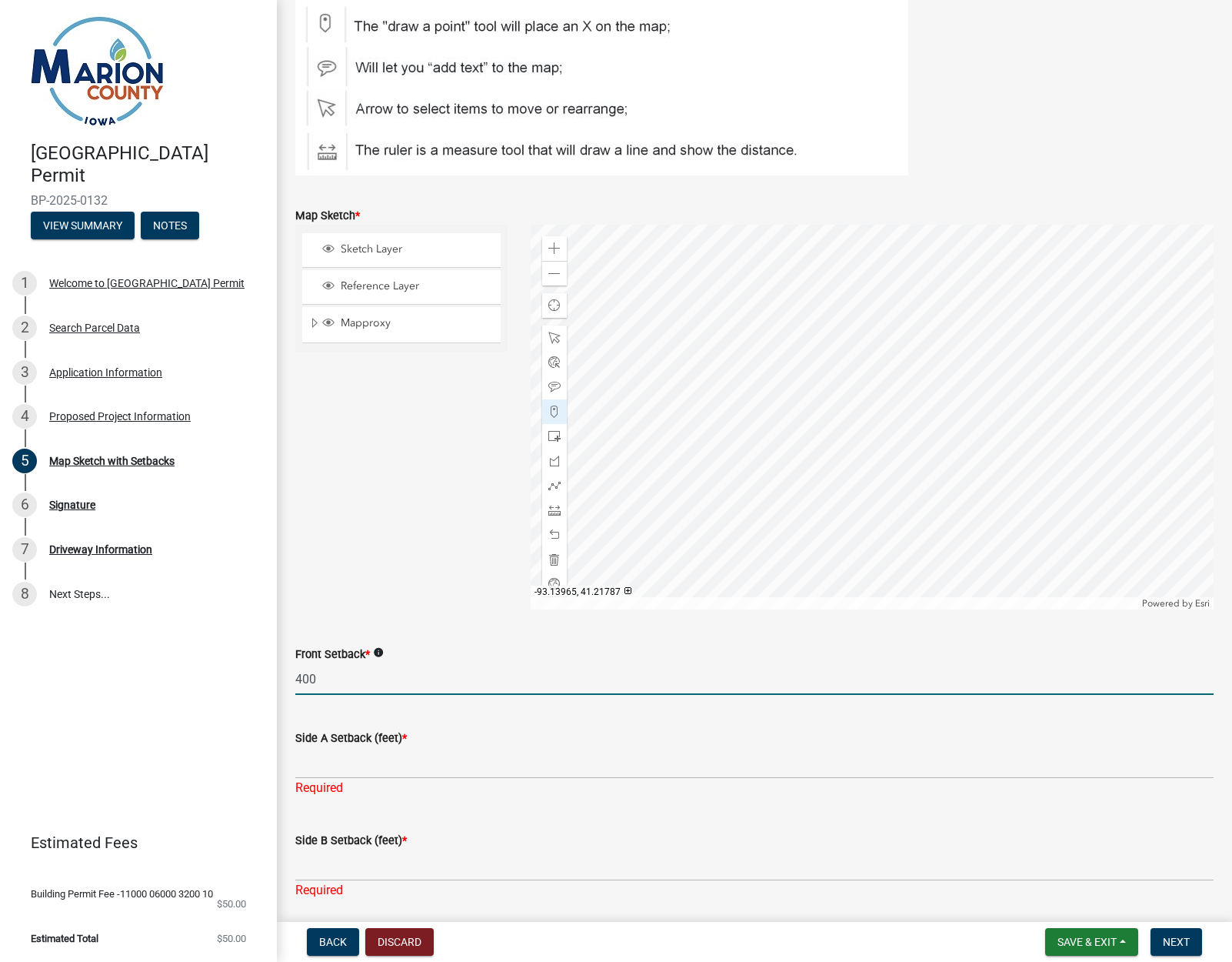
drag, startPoint x: 331, startPoint y: 679, endPoint x: 247, endPoint y: 672, distance: 84.3
click at [241, 673] on div "[GEOGRAPHIC_DATA] Permit BP-2025-0132 View Summary Notes 1 Welcome to [GEOGRAPH…" at bounding box center [616, 481] width 1232 height 962
type input "475"
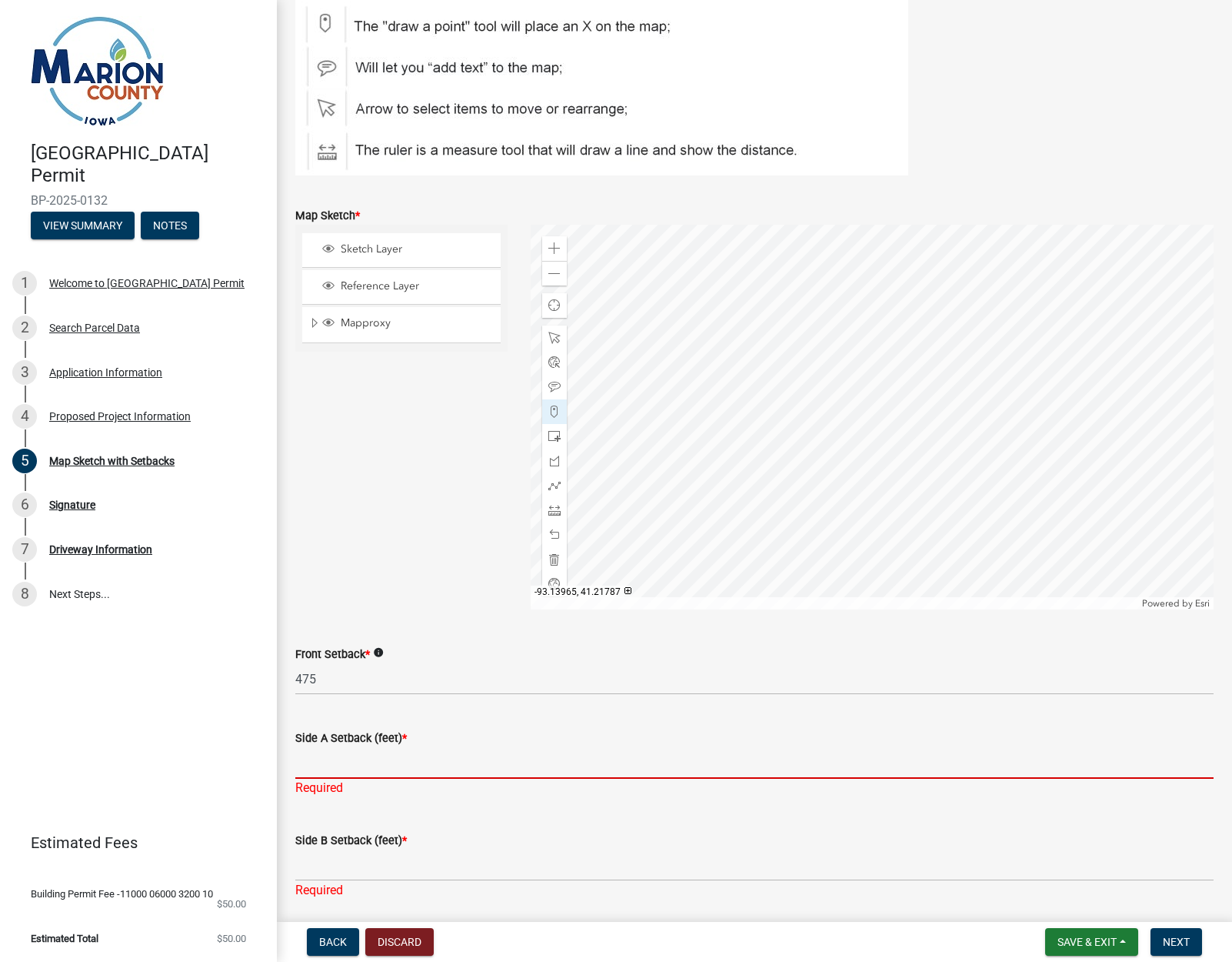
drag, startPoint x: 334, startPoint y: 764, endPoint x: 411, endPoint y: 753, distance: 77.8
click at [334, 764] on input "Side A Setback (feet) *" at bounding box center [754, 763] width 918 height 31
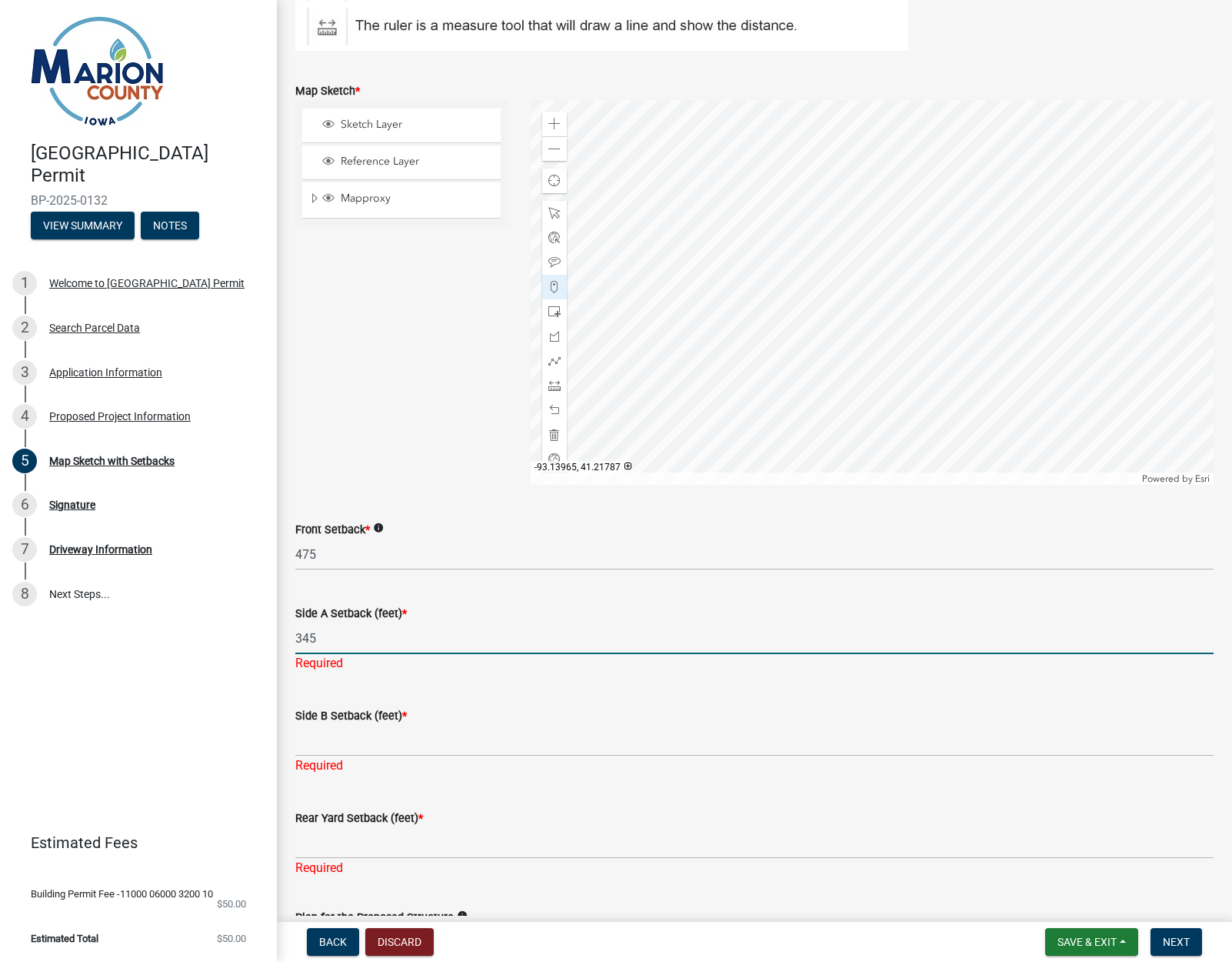
scroll to position [346, 0]
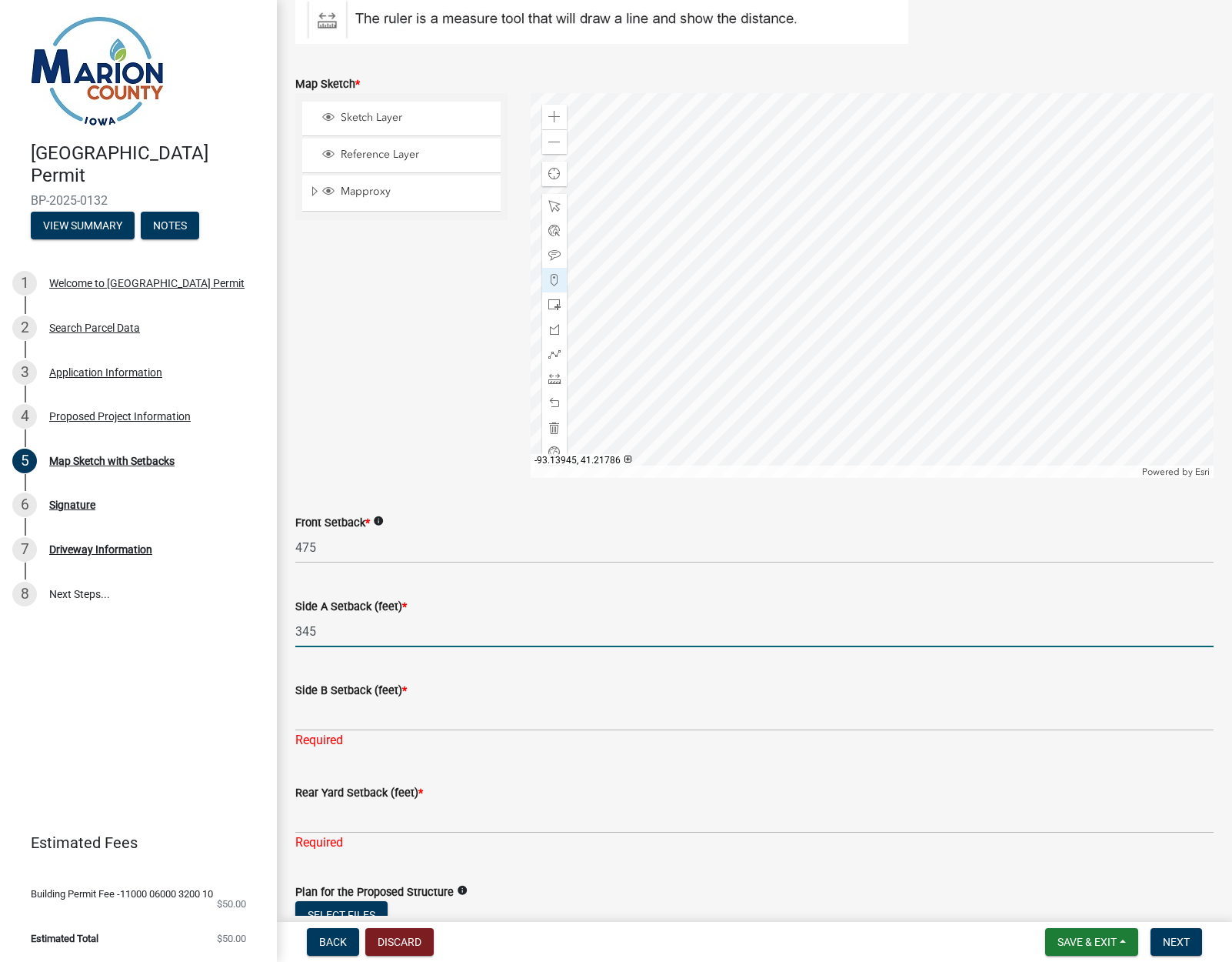
type input "345"
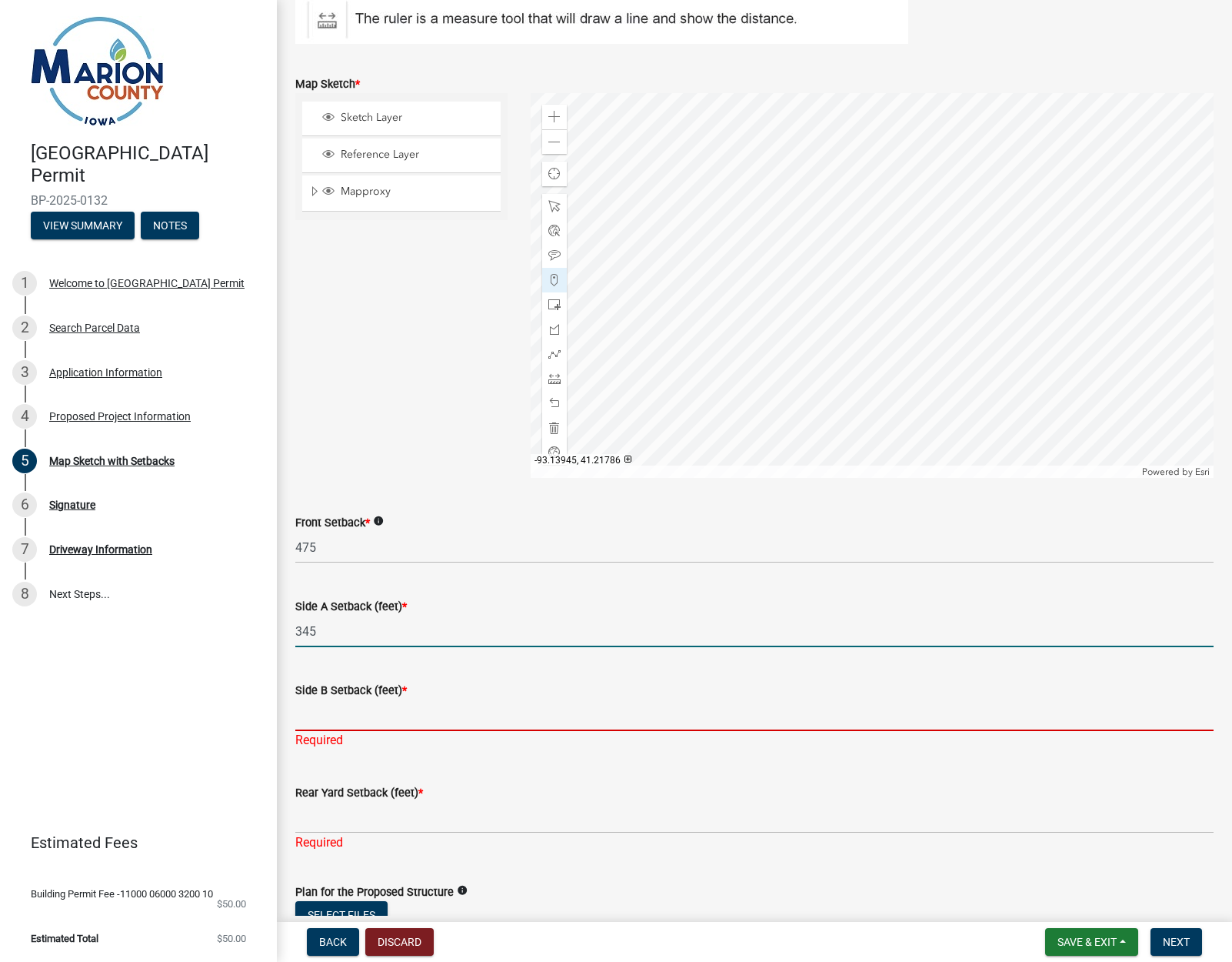
click at [358, 706] on input "Side B Setback (feet) *" at bounding box center [754, 715] width 918 height 31
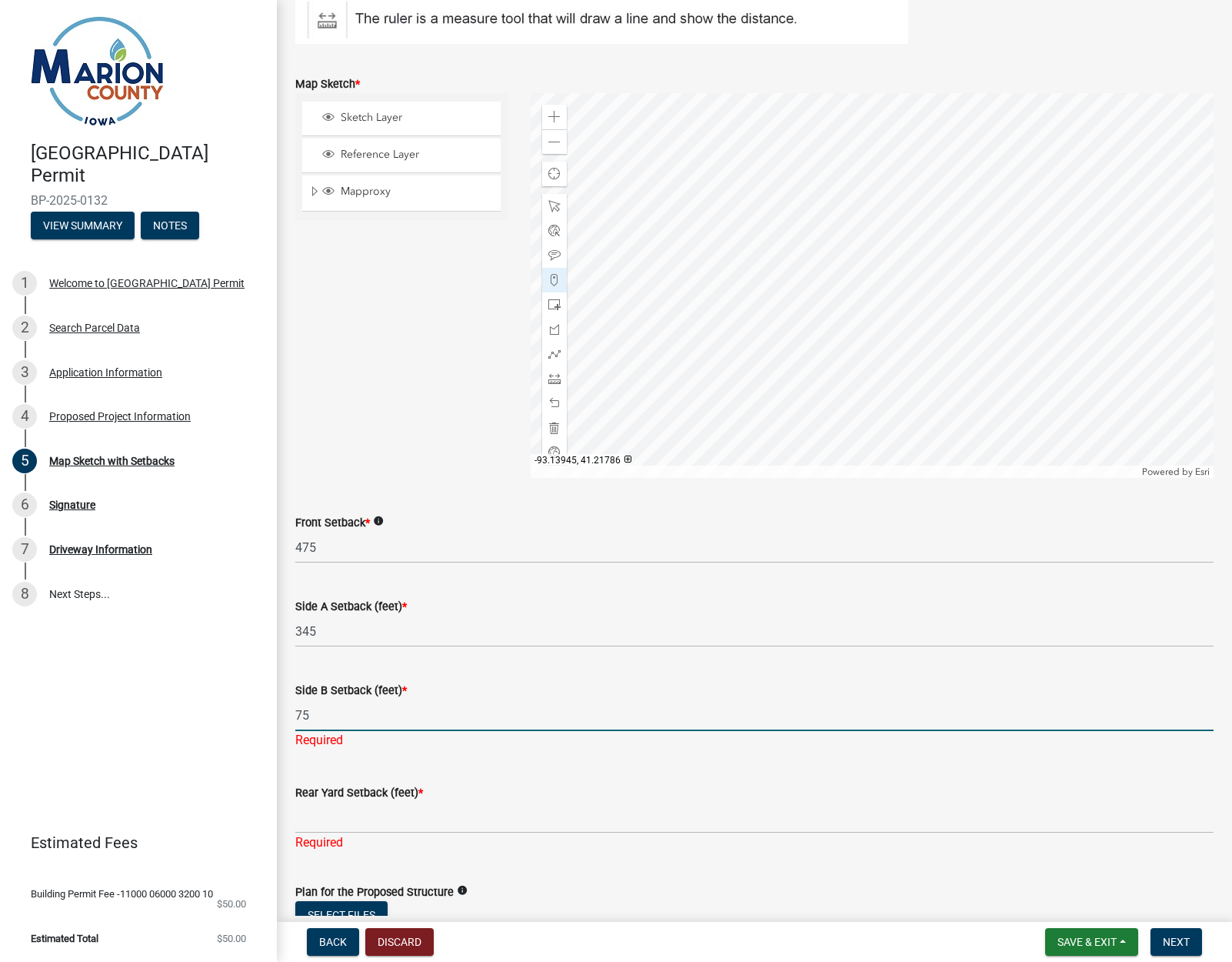
type input "75"
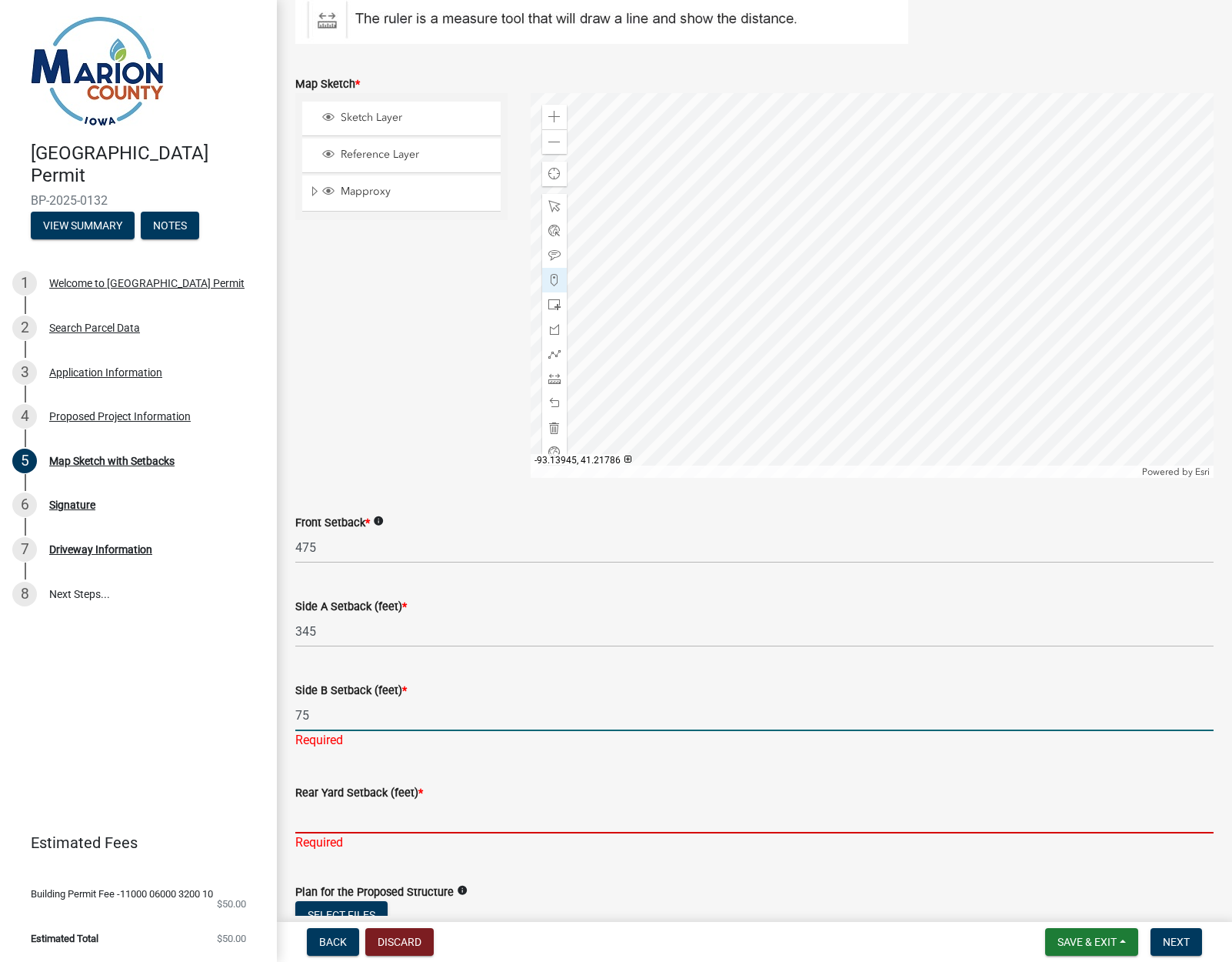
drag, startPoint x: 410, startPoint y: 818, endPoint x: 434, endPoint y: 819, distance: 24.0
click at [410, 818] on div "Rear Yard Setback (feet) * Required" at bounding box center [754, 807] width 918 height 90
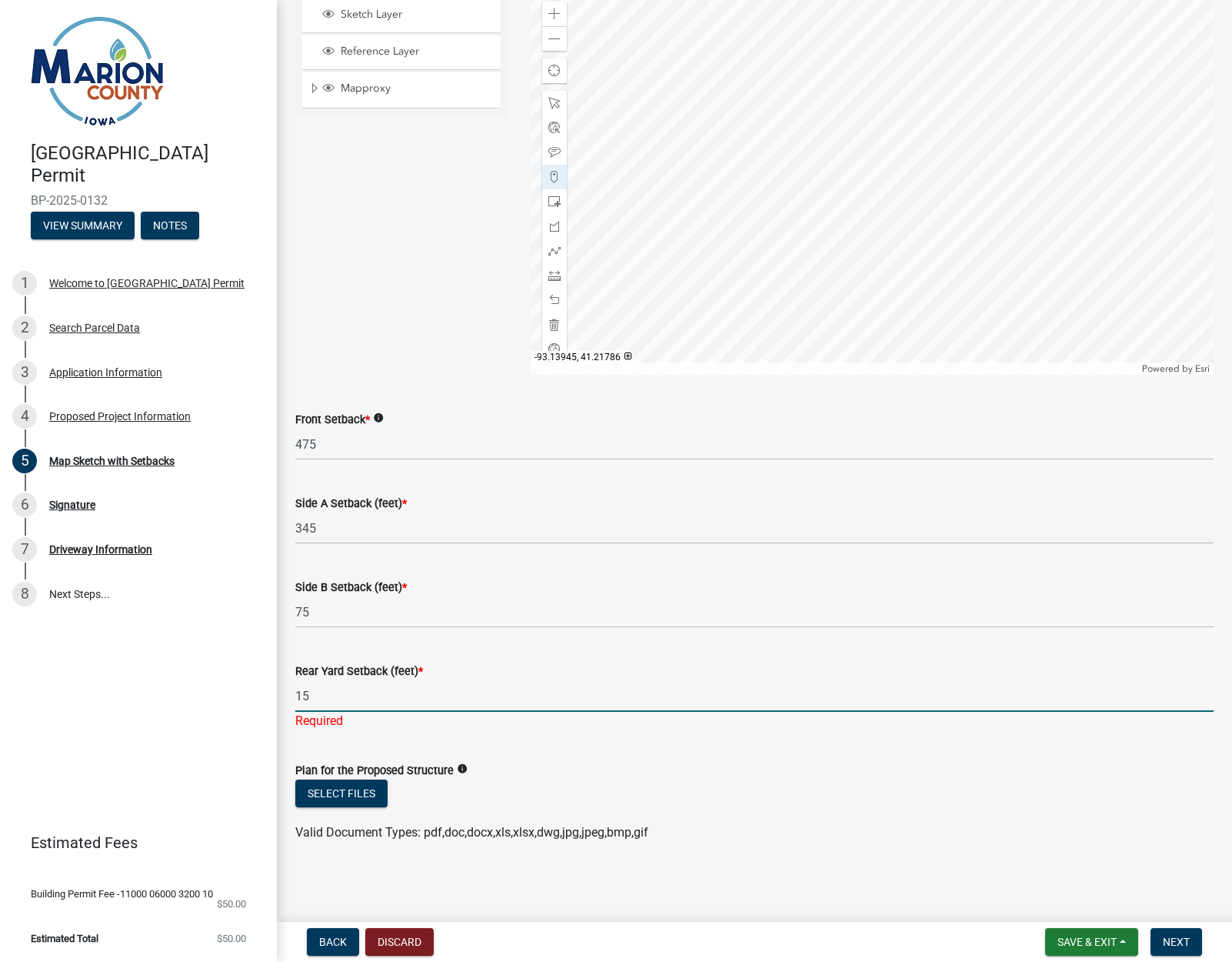
scroll to position [449, 0]
type input "15"
click at [1184, 946] on span "Next" at bounding box center [1177, 942] width 27 height 12
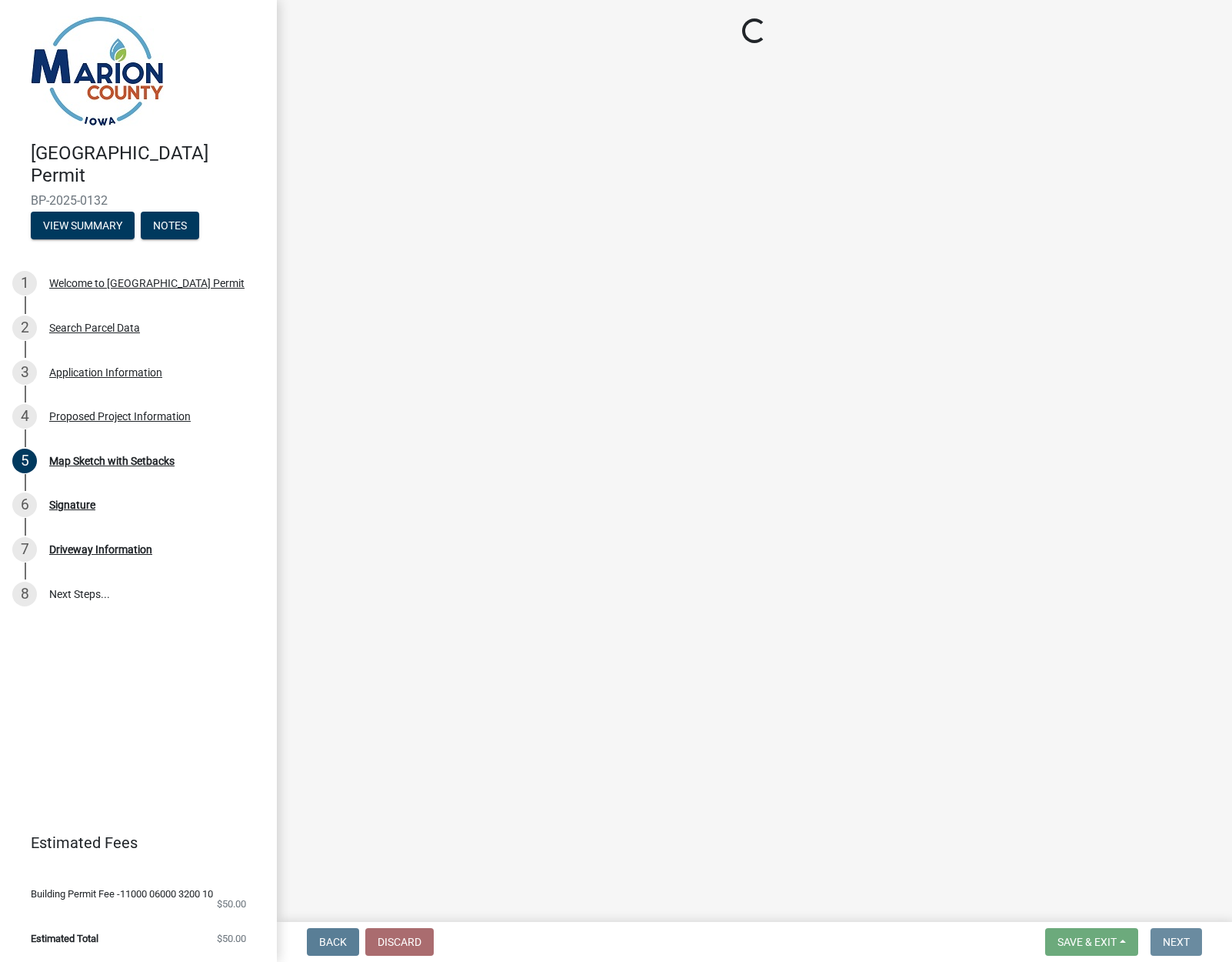
scroll to position [0, 0]
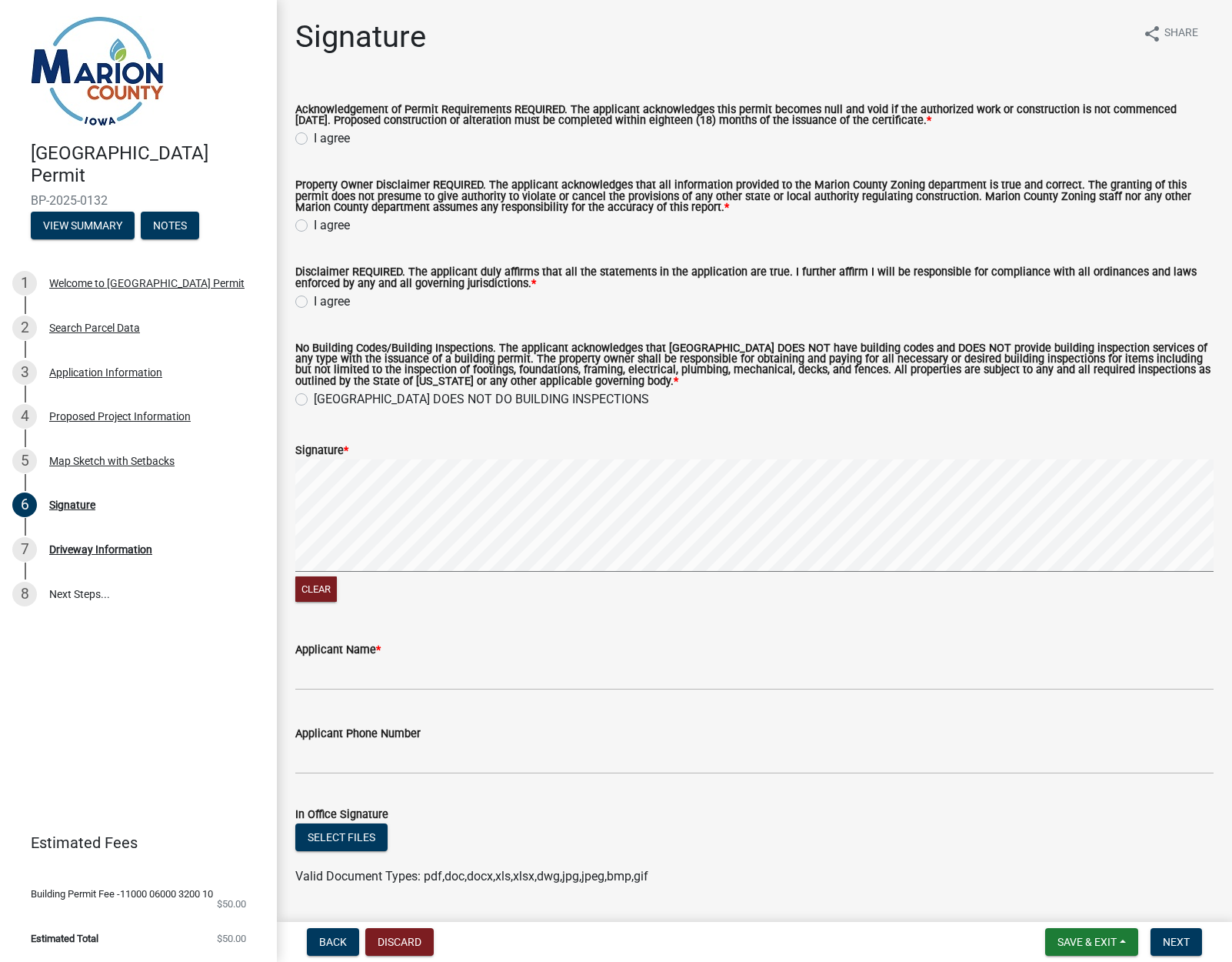
click at [314, 139] on label "I agree" at bounding box center [332, 139] width 36 height 19
click at [314, 139] on input "I agree" at bounding box center [319, 134] width 10 height 10
radio input "true"
click at [314, 224] on label "I agree" at bounding box center [332, 226] width 36 height 19
click at [314, 224] on input "I agree" at bounding box center [319, 221] width 10 height 10
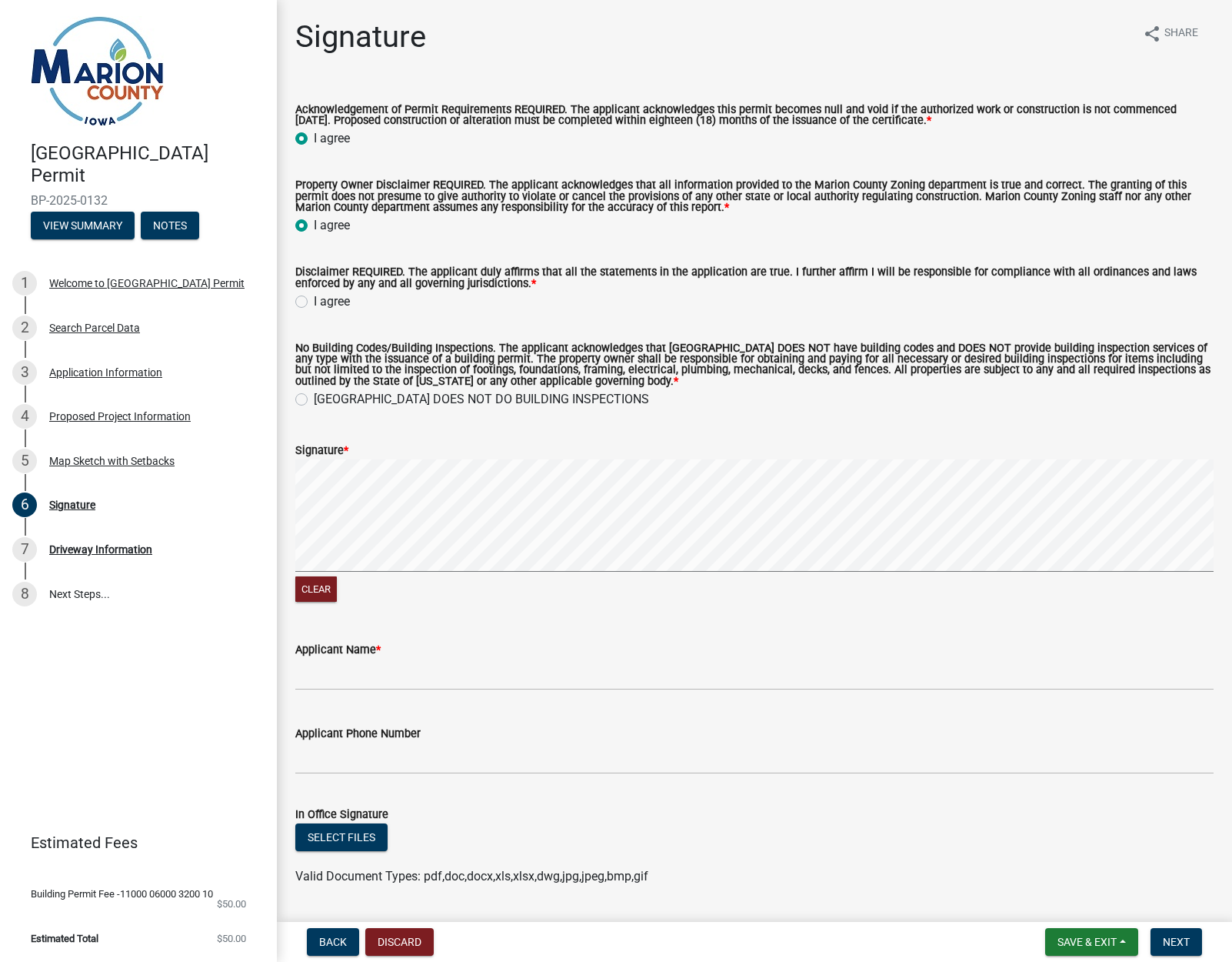
radio input "true"
click at [314, 301] on label "I agree" at bounding box center [332, 301] width 36 height 19
click at [314, 301] on input "I agree" at bounding box center [319, 297] width 10 height 10
radio input "true"
click at [314, 396] on label "[GEOGRAPHIC_DATA] DOES NOT DO BUILDING INSPECTIONS" at bounding box center [481, 400] width 336 height 19
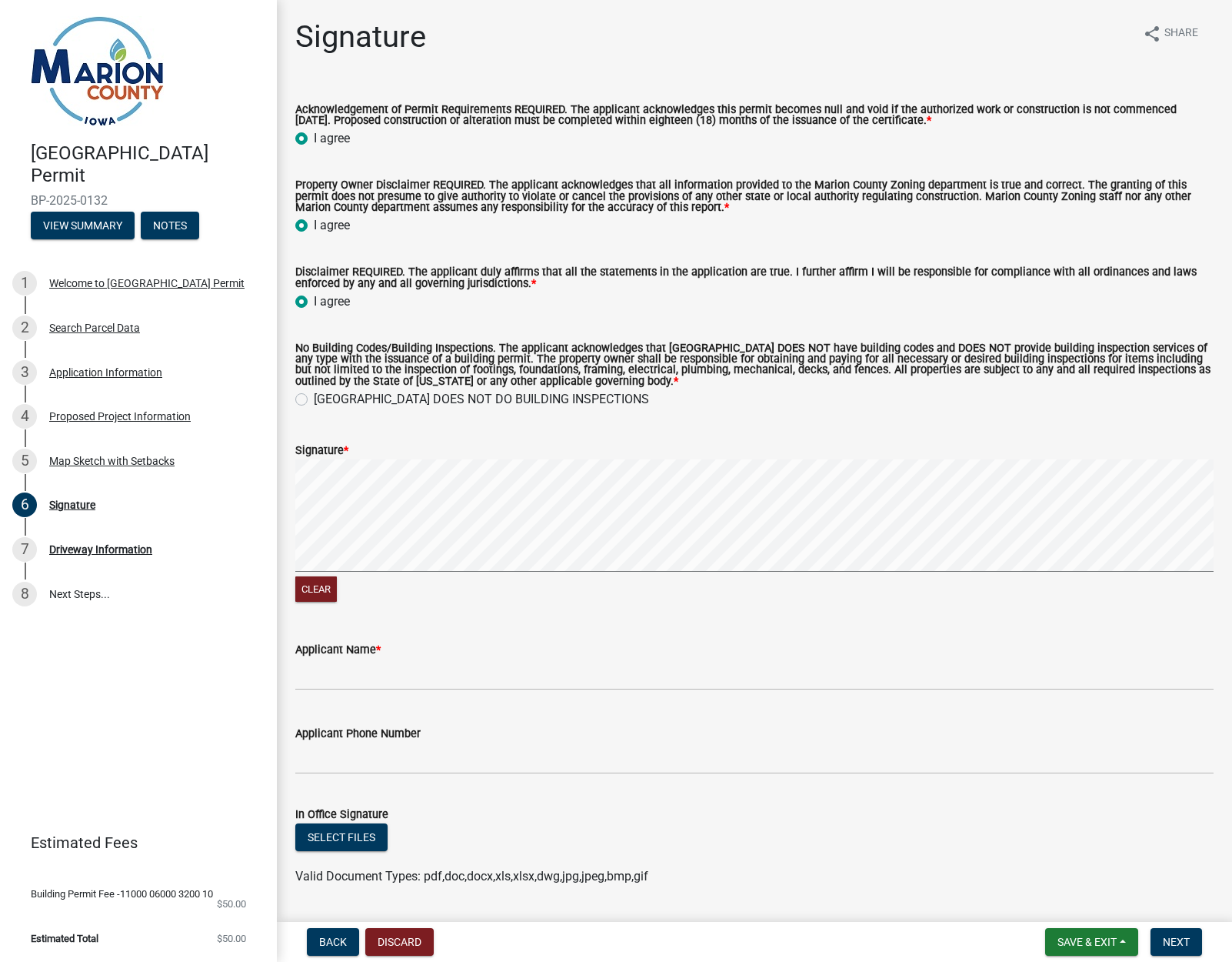
click at [314, 396] on input "[GEOGRAPHIC_DATA] DOES NOT DO BUILDING INSPECTIONS" at bounding box center [319, 395] width 10 height 10
radio input "true"
click at [682, 449] on form "Signature * Clear" at bounding box center [754, 513] width 918 height 183
click at [897, 390] on wm-data-entity-input-list "Acknowledgement of Permit Requirements REQUIRED. The applicant acknowledges thi…" at bounding box center [754, 549] width 918 height 926
drag, startPoint x: 338, startPoint y: 669, endPoint x: 474, endPoint y: 666, distance: 136.0
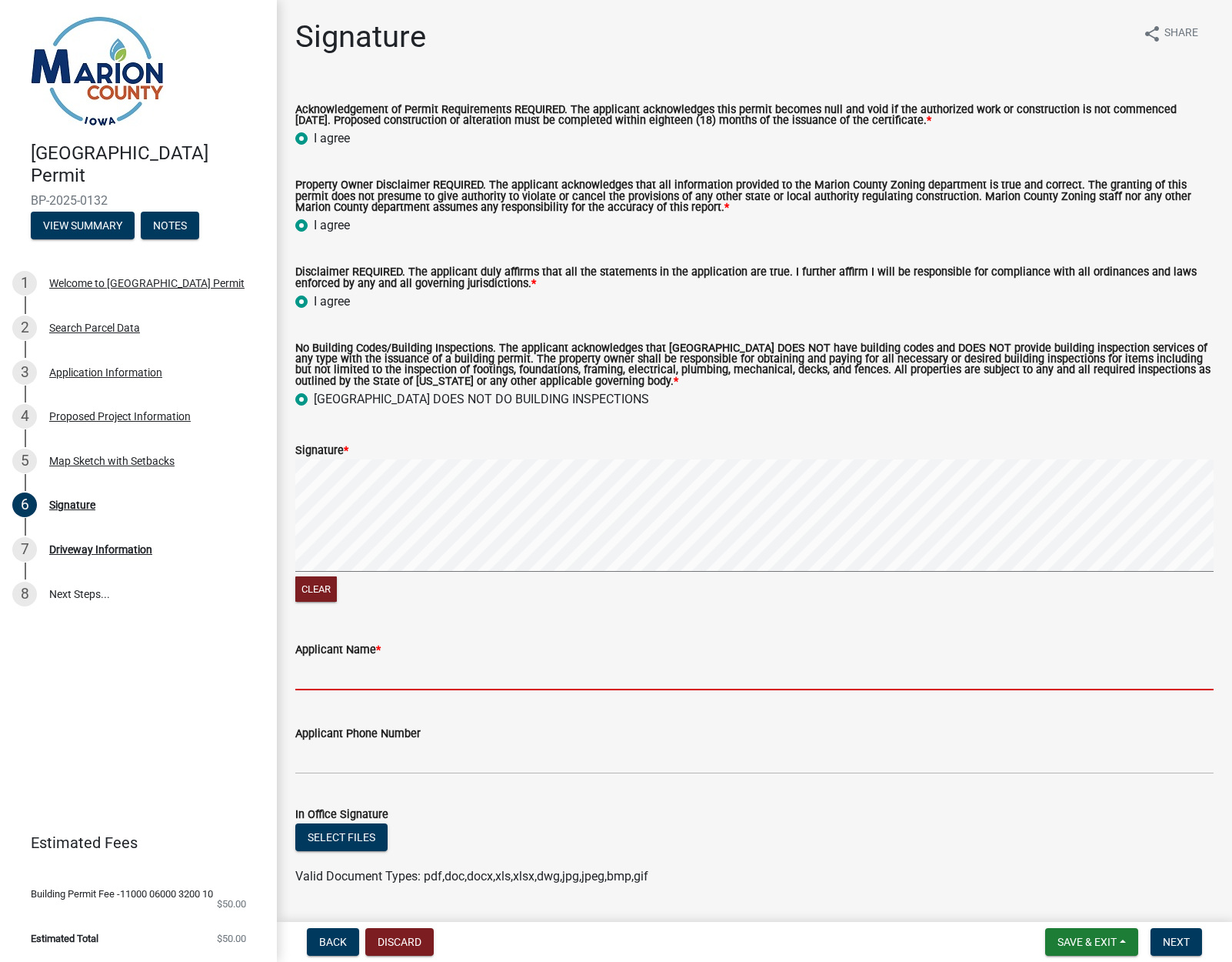
click at [340, 669] on input "Applicant Name *" at bounding box center [754, 675] width 918 height 31
type input "T"
type input "[PERSON_NAME]"
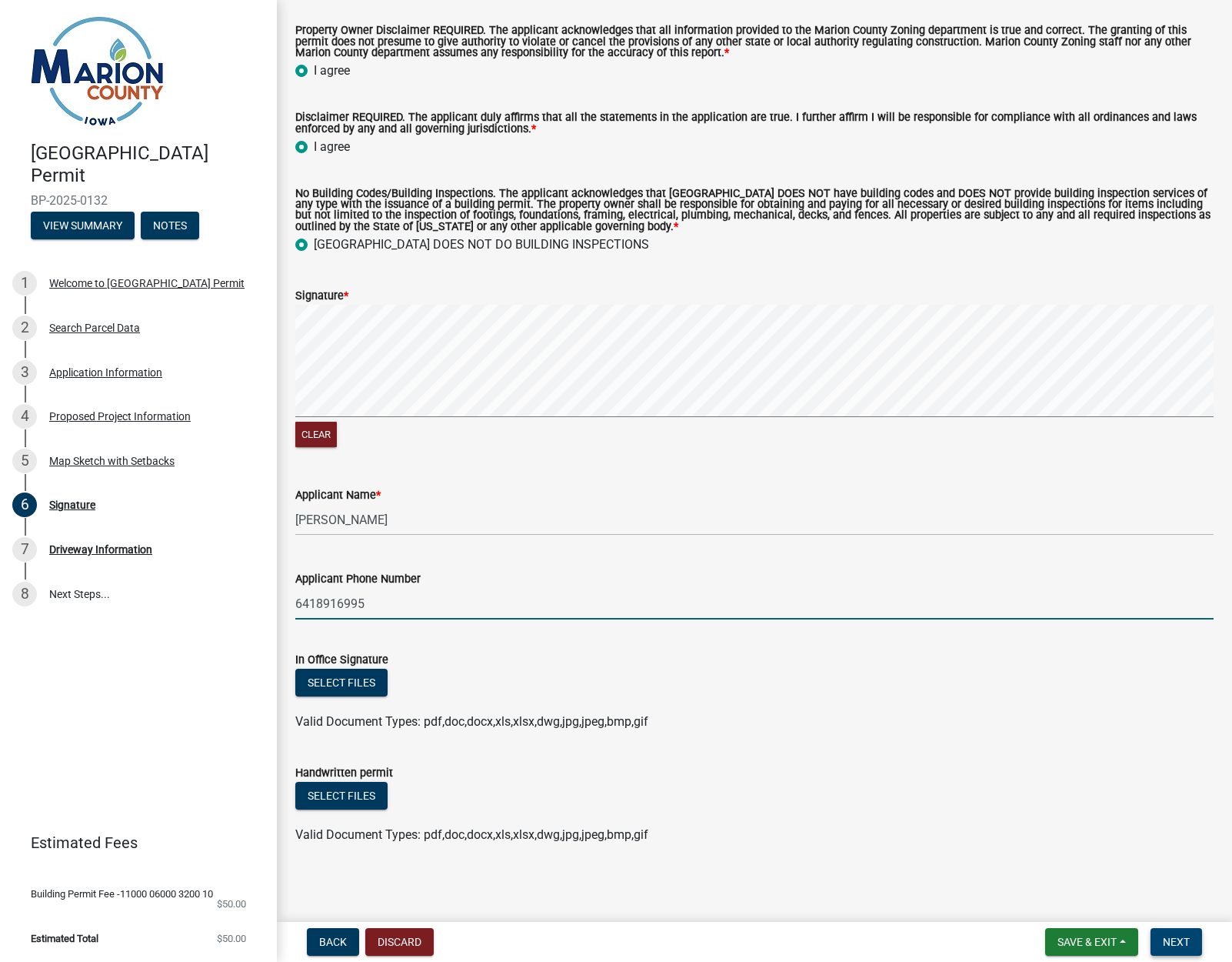
type input "6418916995"
click at [1183, 943] on span "Next" at bounding box center [1177, 942] width 27 height 12
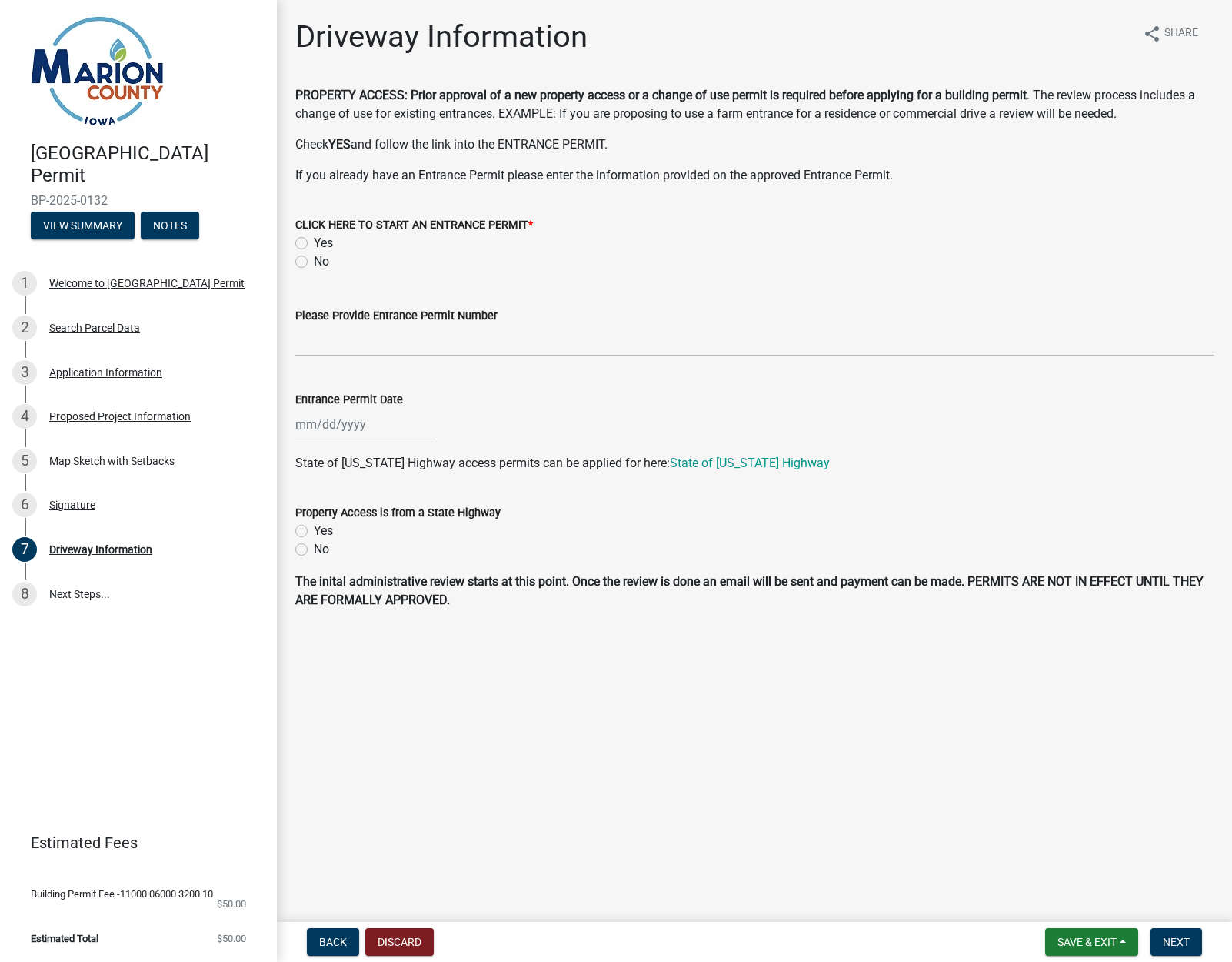
click at [314, 271] on label "No" at bounding box center [322, 262] width 16 height 19
click at [314, 263] on input "No" at bounding box center [319, 257] width 10 height 10
radio input "true"
click at [314, 540] on label "Yes" at bounding box center [323, 531] width 19 height 19
click at [314, 532] on input "Yes" at bounding box center [319, 527] width 10 height 10
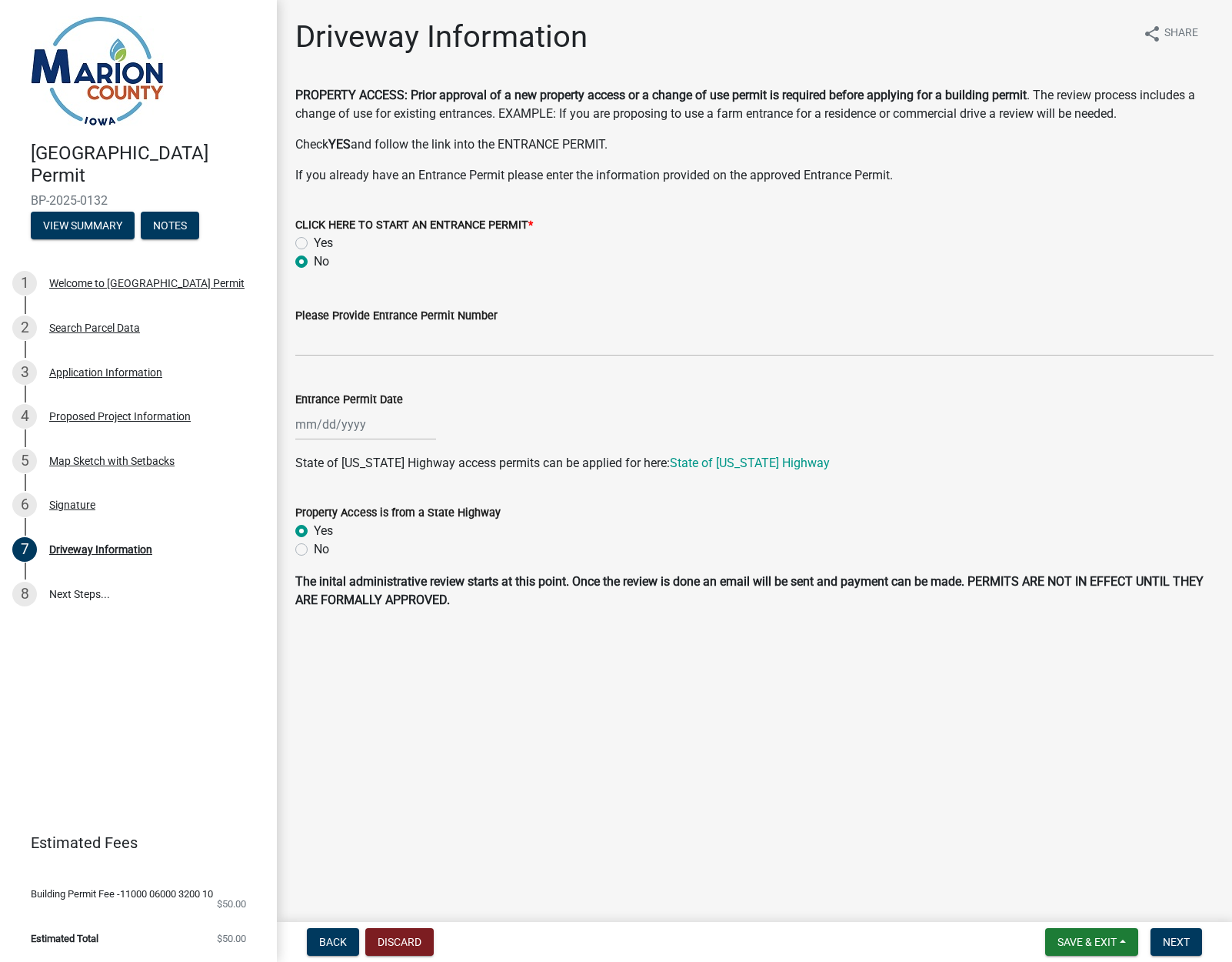
radio input "true"
click at [1174, 942] on span "Next" at bounding box center [1177, 942] width 27 height 12
